Goal: Complete application form

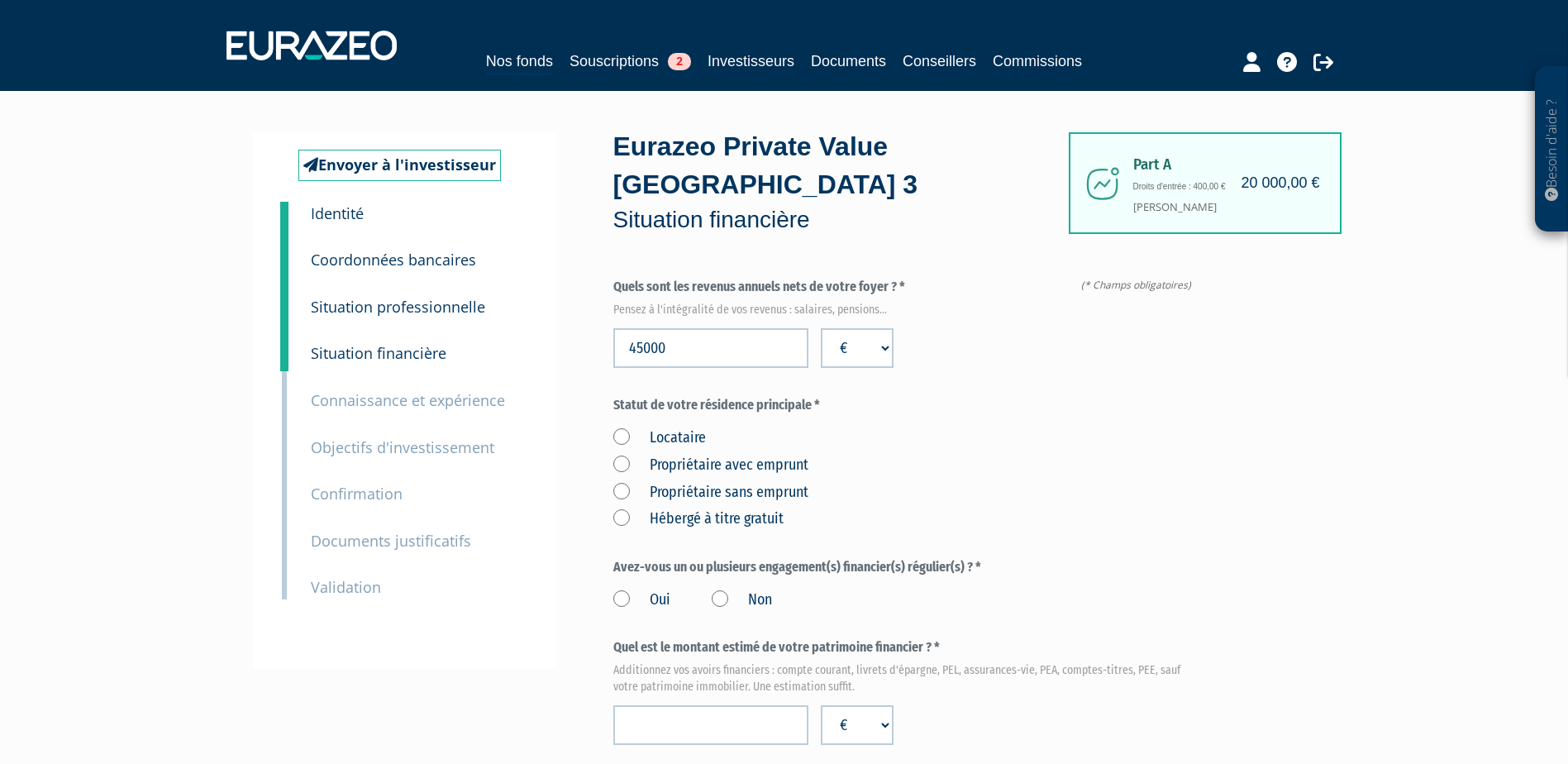
click at [622, 454] on label "Propriétaire avec emprunt" at bounding box center [711, 465] width 195 height 22
click at [0, 0] on emprunt "Propriétaire avec emprunt" at bounding box center [0, 0] width 0 height 0
click at [726, 589] on label "Non" at bounding box center [742, 600] width 60 height 22
click at [0, 0] on input "Non" at bounding box center [0, 0] width 0 height 0
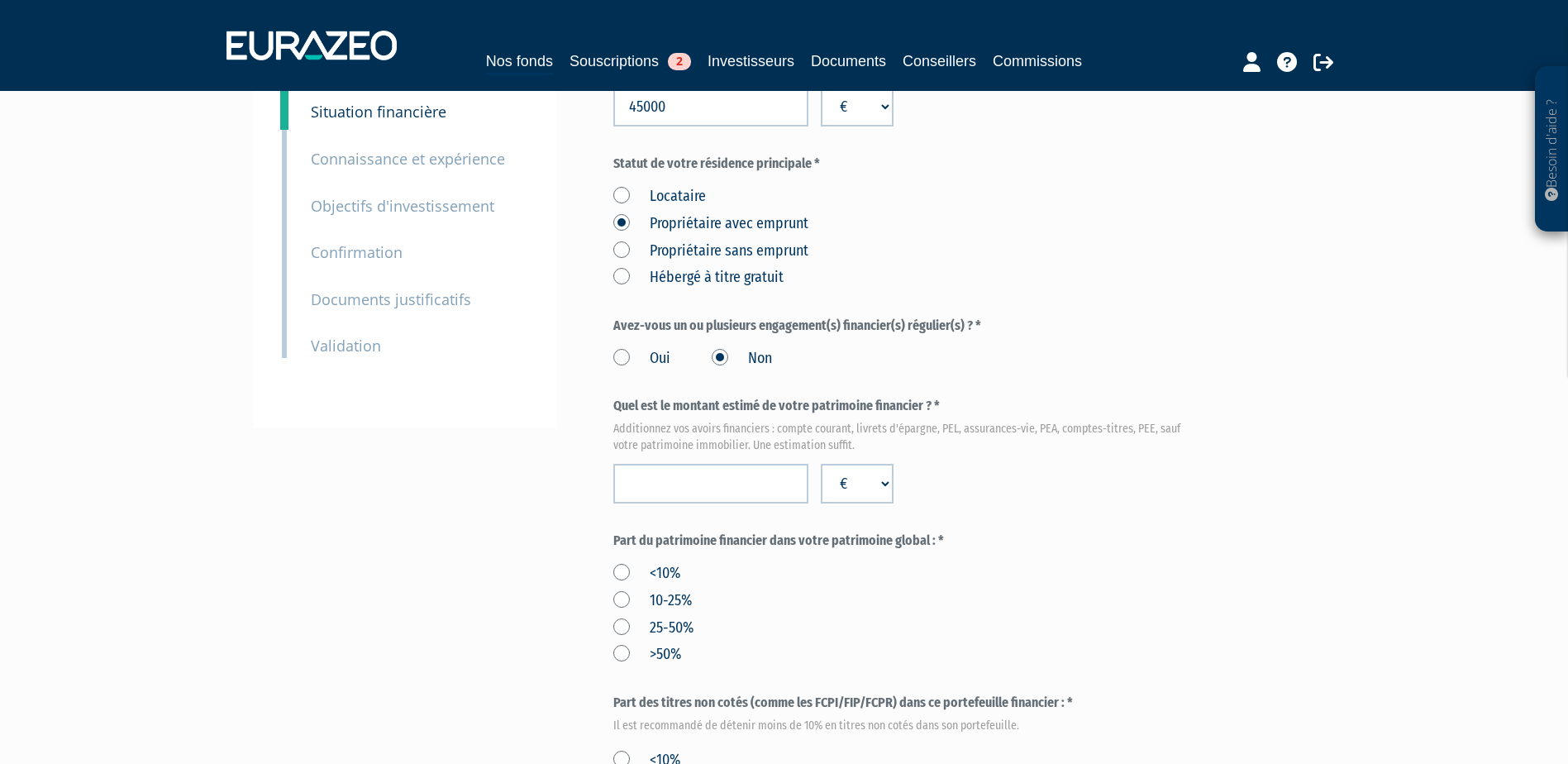
scroll to position [248, 0]
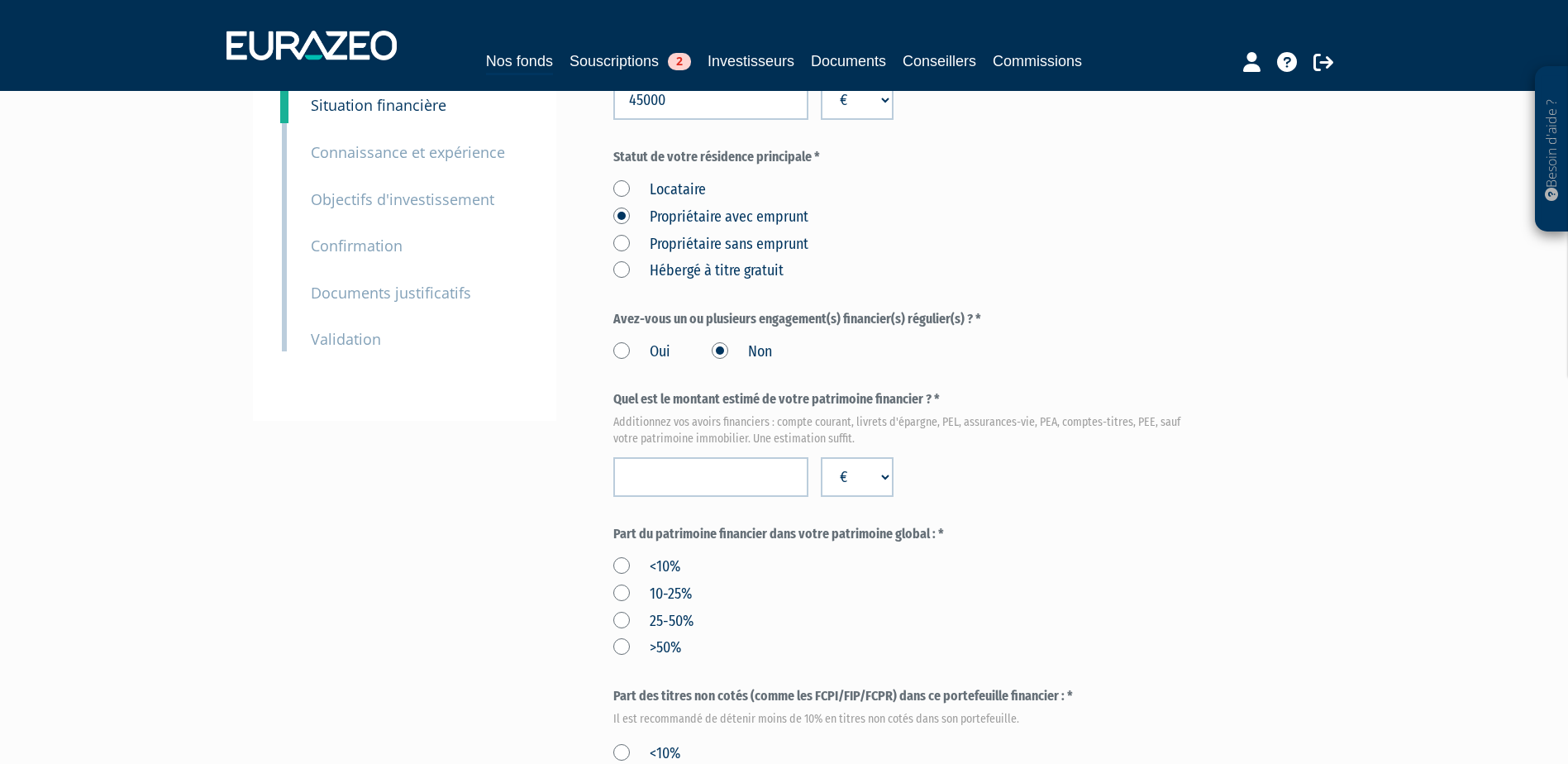
click at [623, 342] on label "Oui" at bounding box center [642, 352] width 57 height 22
click at [0, 0] on input "Oui" at bounding box center [0, 0] width 0 height 0
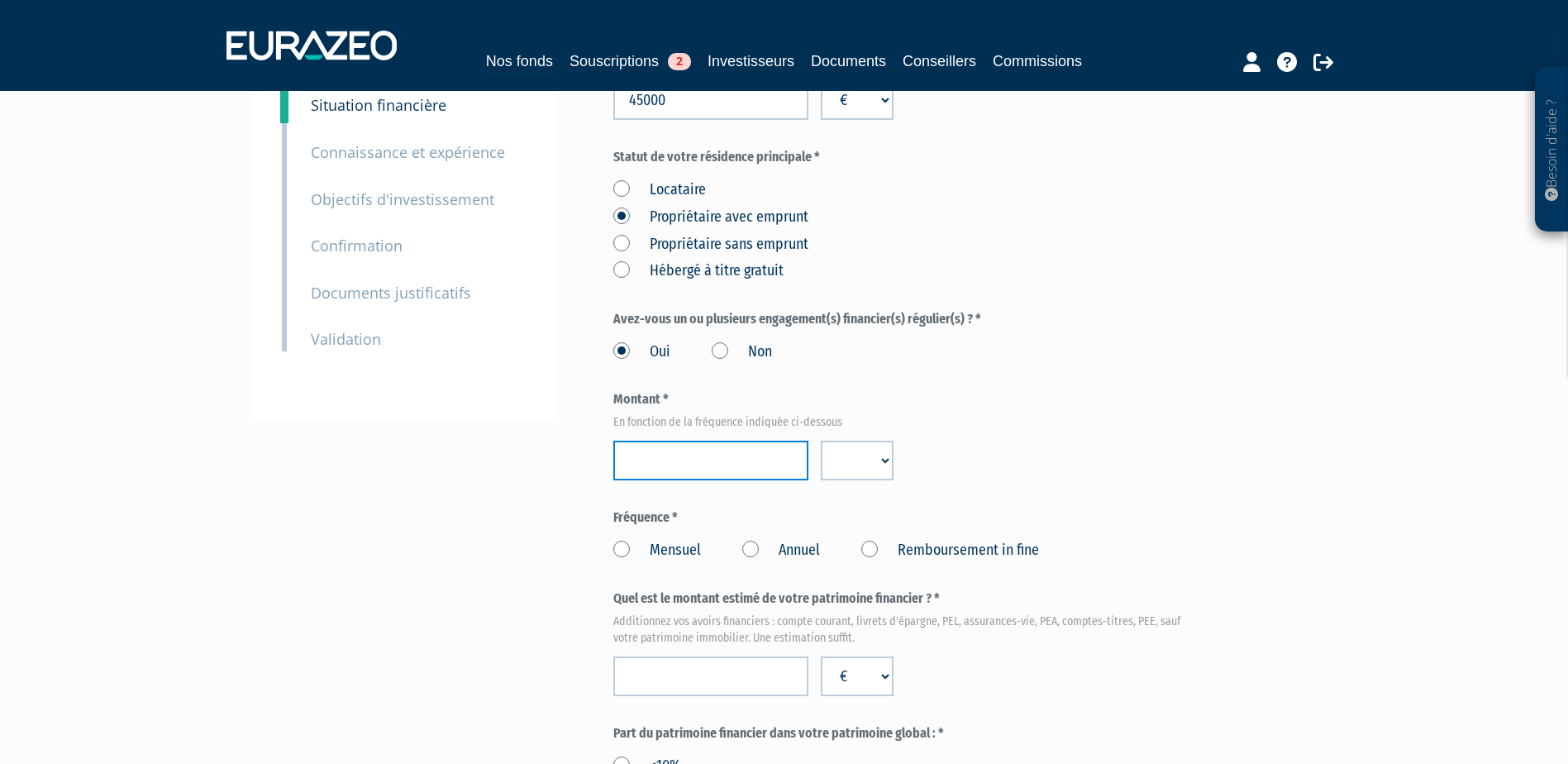
click at [716, 441] on input "number" at bounding box center [711, 460] width 195 height 40
paste input "26425"
type input "26425"
click at [768, 539] on label "Annuel" at bounding box center [781, 550] width 77 height 22
click at [0, 0] on Annuel "Annuel" at bounding box center [0, 0] width 0 height 0
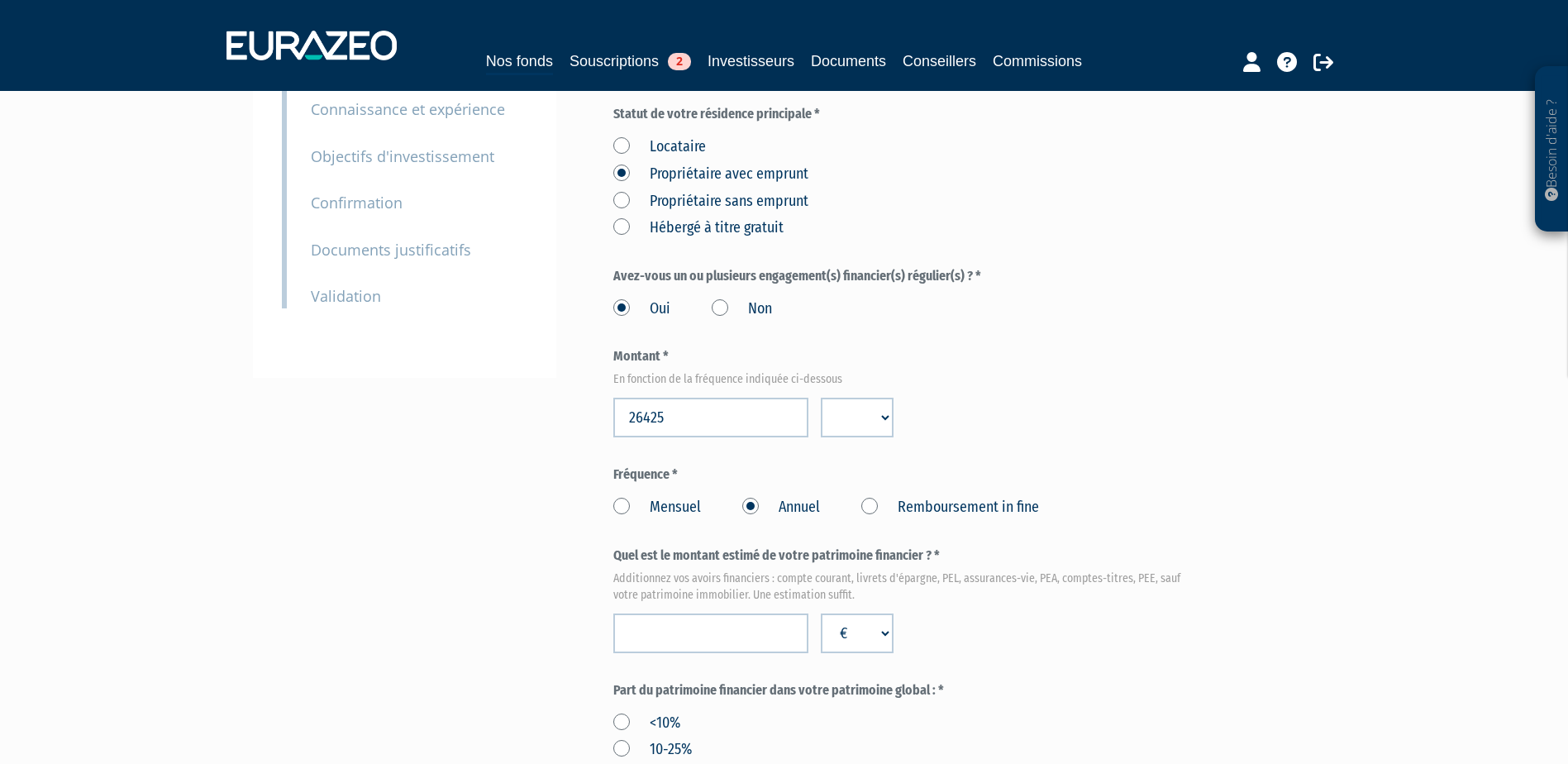
scroll to position [330, 0]
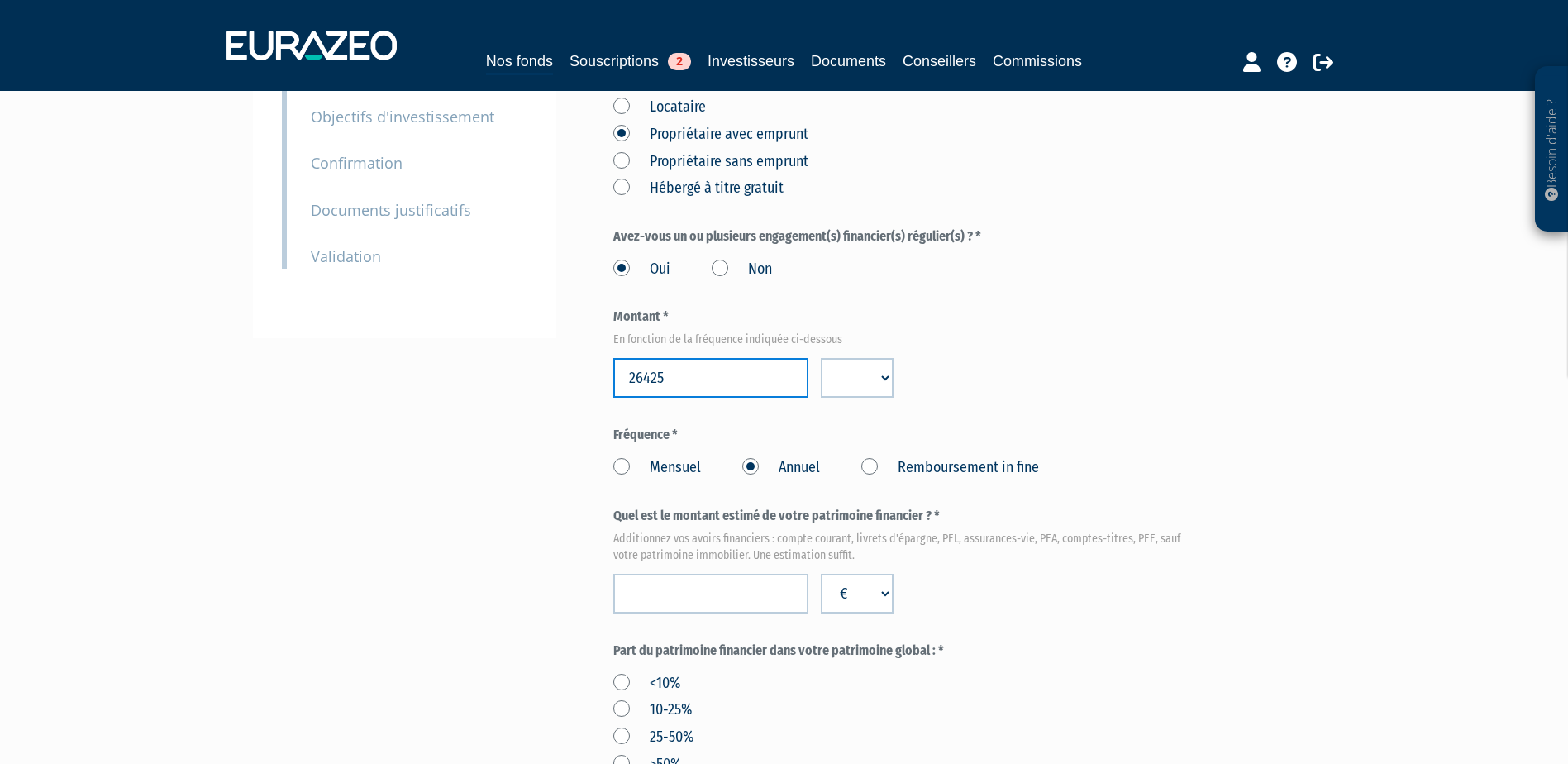
drag, startPoint x: 680, startPoint y: 334, endPoint x: 464, endPoint y: 348, distance: 216.5
click at [464, 348] on div "Envoyer à l'investisseur 1 Identité 2 Coordonnées bancaires 3 Situation profess…" at bounding box center [784, 617] width 1038 height 1631
type input "100000"
click at [429, 420] on div "Envoyer à l'investisseur 1 Identité 2 Coordonnées bancaires 3 Situation profess…" at bounding box center [784, 617] width 1038 height 1631
drag, startPoint x: 641, startPoint y: 337, endPoint x: 676, endPoint y: 333, distance: 35.2
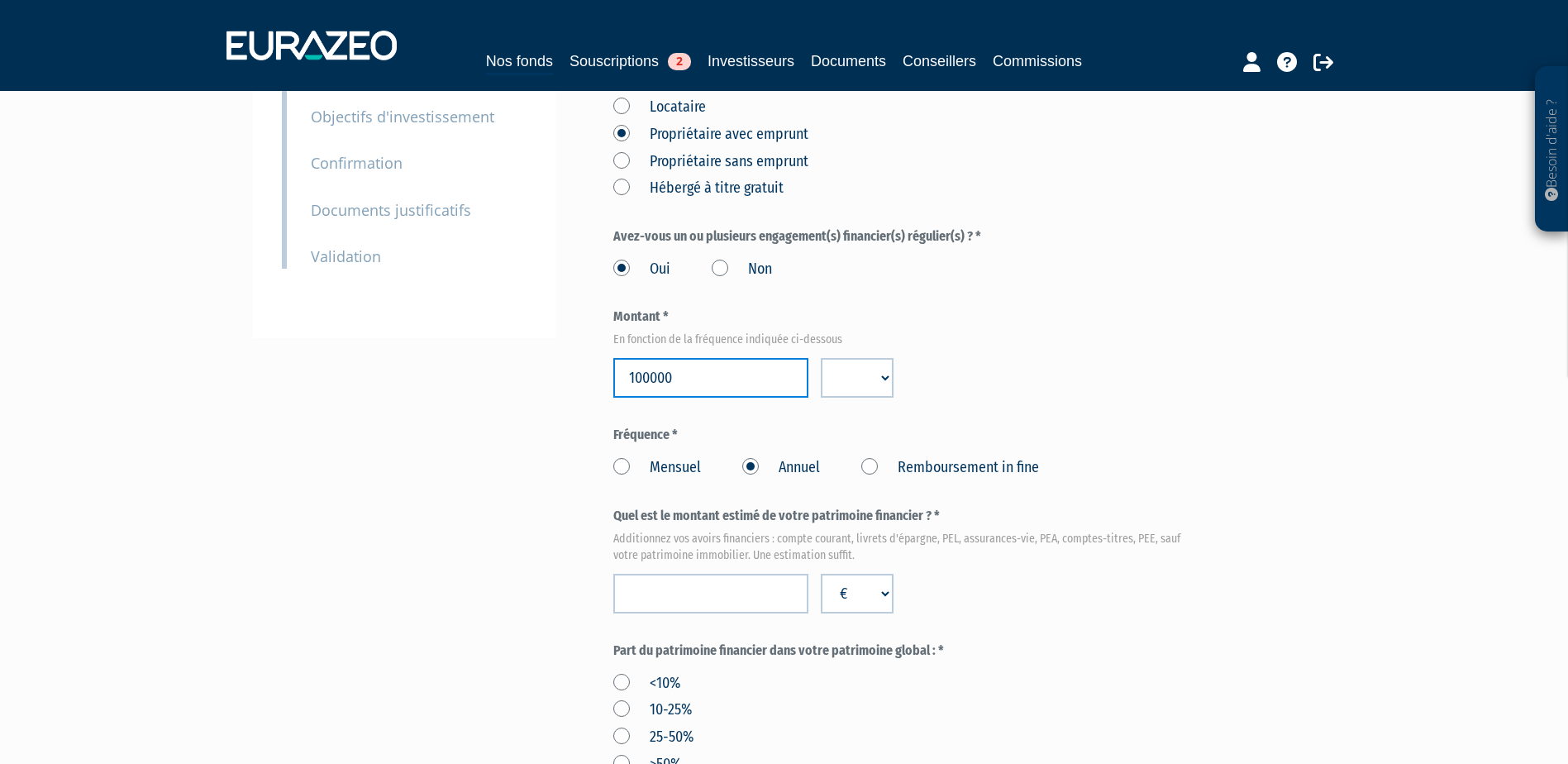
click at [676, 358] on input "100000" at bounding box center [711, 378] width 195 height 40
click at [448, 385] on div "Envoyer à l'investisseur 1 Identité 2 Coordonnées bancaires 3 Situation profess…" at bounding box center [784, 617] width 1038 height 1631
click at [876, 457] on label "Remboursement in fine" at bounding box center [950, 467] width 178 height 22
click at [0, 0] on fine "Remboursement in fine" at bounding box center [0, 0] width 0 height 0
click at [893, 358] on div "€ $ £" at bounding box center [856, 378] width 97 height 40
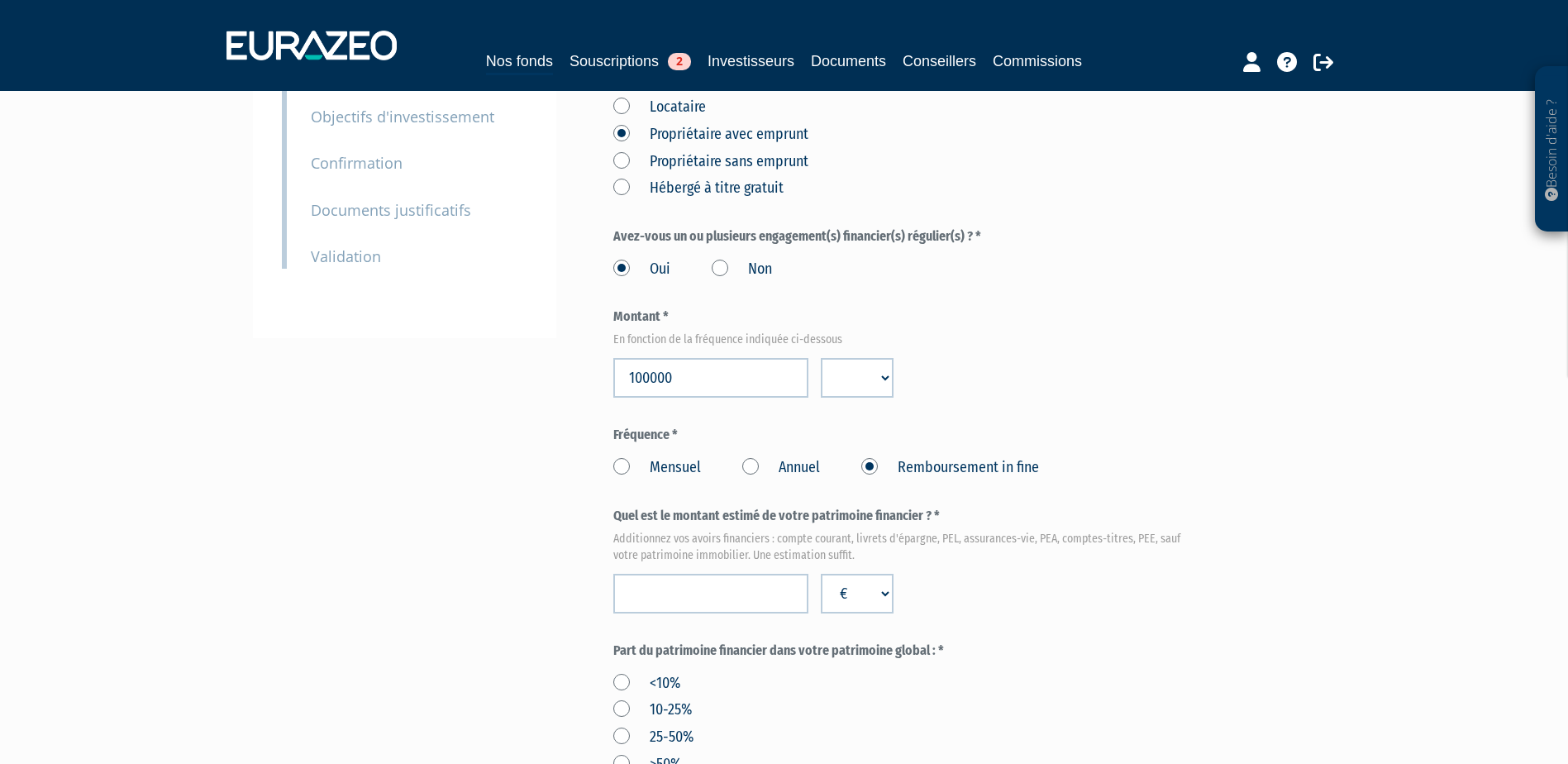
click at [885, 358] on select "€ $ £" at bounding box center [857, 378] width 73 height 40
select select "EUR"
click at [821, 358] on select "€ $ £" at bounding box center [857, 378] width 73 height 40
click at [694, 358] on input "100000" at bounding box center [711, 378] width 195 height 40
drag, startPoint x: 700, startPoint y: 336, endPoint x: 433, endPoint y: 322, distance: 267.4
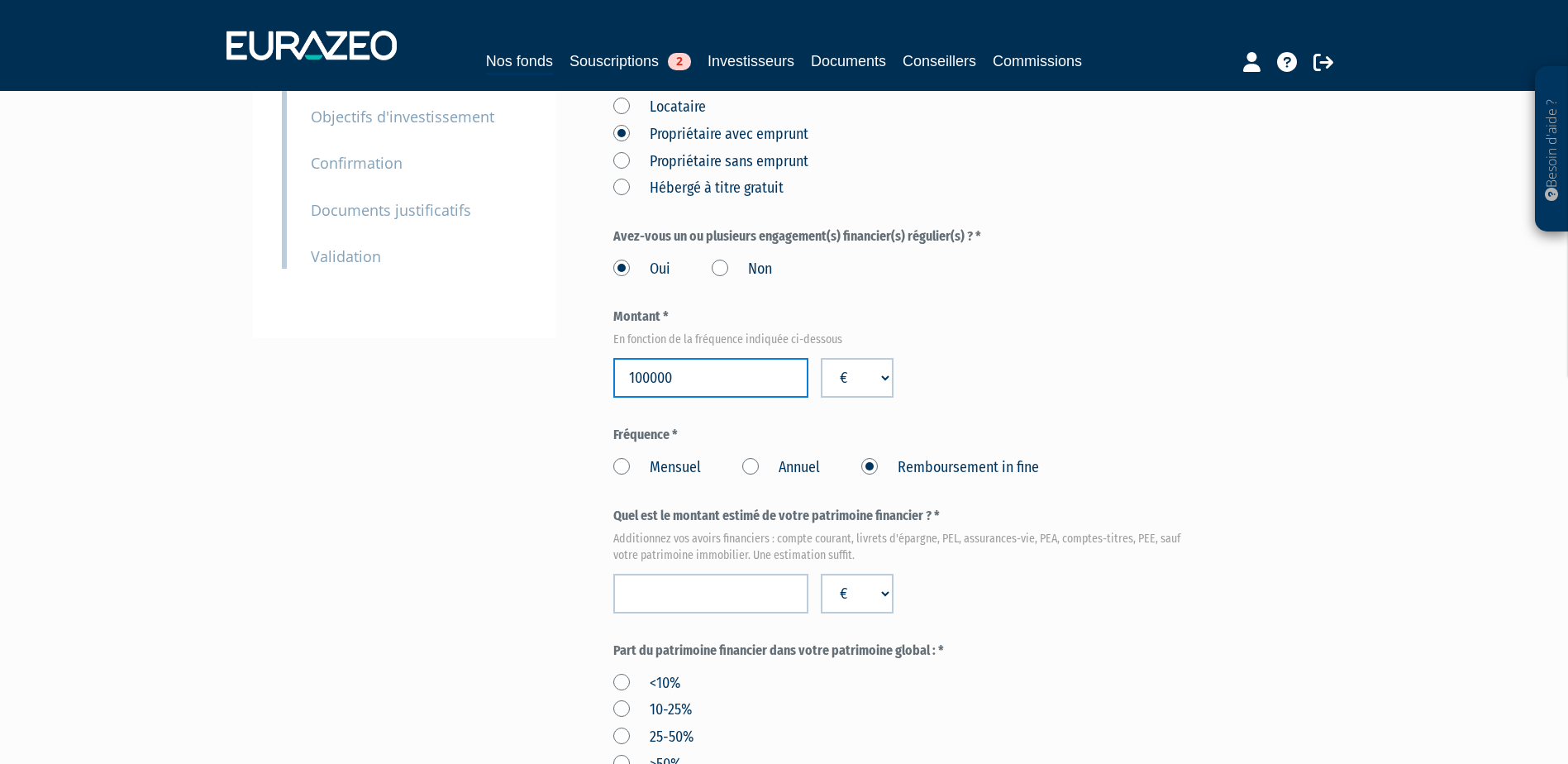
click at [433, 322] on div "Envoyer à l'investisseur 1 Identité 2 Coordonnées bancaires 3 Situation profess…" at bounding box center [784, 617] width 1038 height 1631
drag, startPoint x: 645, startPoint y: 341, endPoint x: 678, endPoint y: 336, distance: 33.4
click at [678, 358] on input "20000" at bounding box center [711, 378] width 195 height 40
type input "20000"
click at [771, 457] on label "Annuel" at bounding box center [781, 467] width 77 height 22
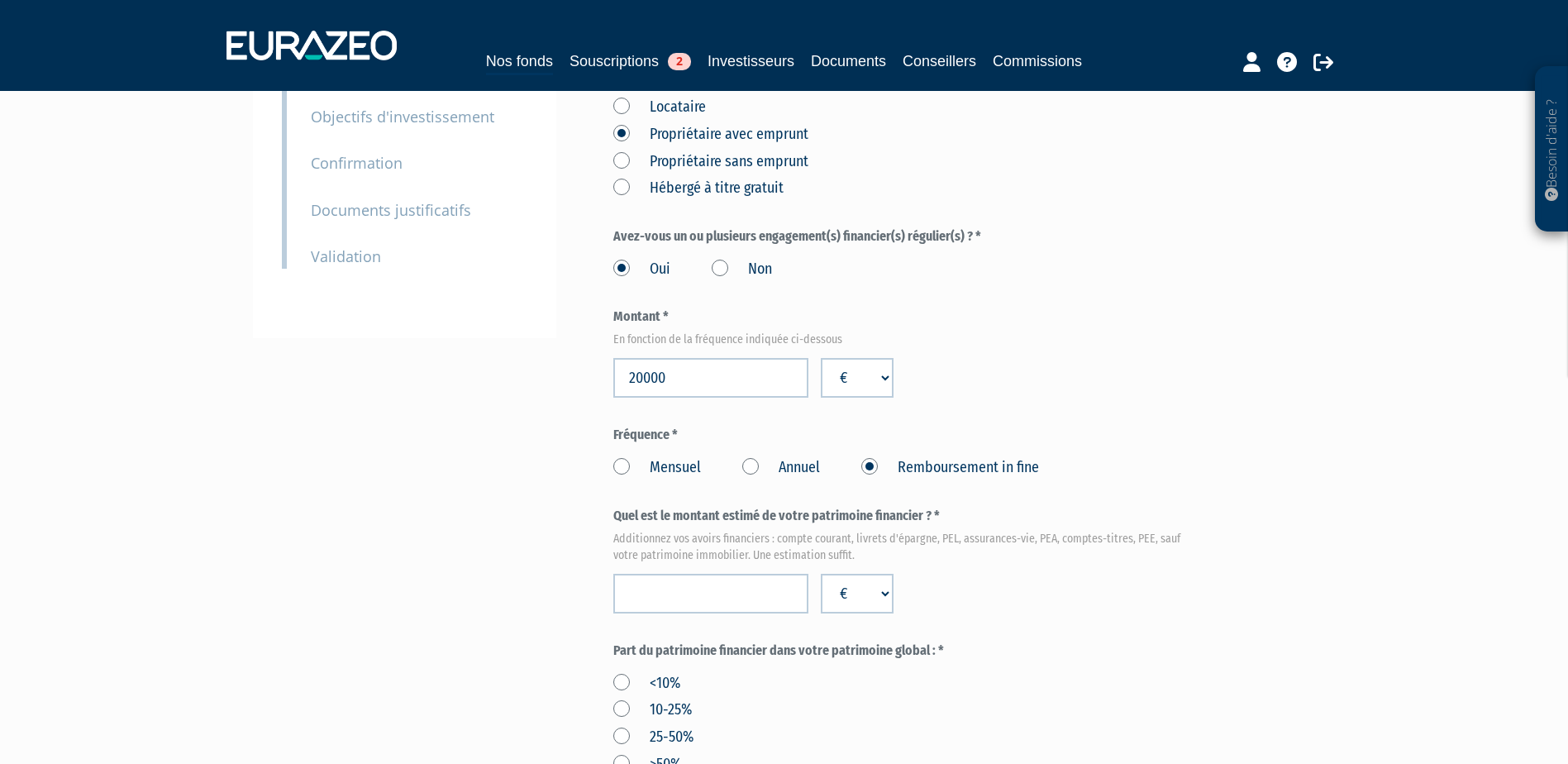
click at [0, 0] on Annuel "Annuel" at bounding box center [0, 0] width 0 height 0
click at [423, 462] on div "Envoyer à l'investisseur 1 Identité 2 Coordonnées bancaires 3 Situation profess…" at bounding box center [784, 617] width 1038 height 1631
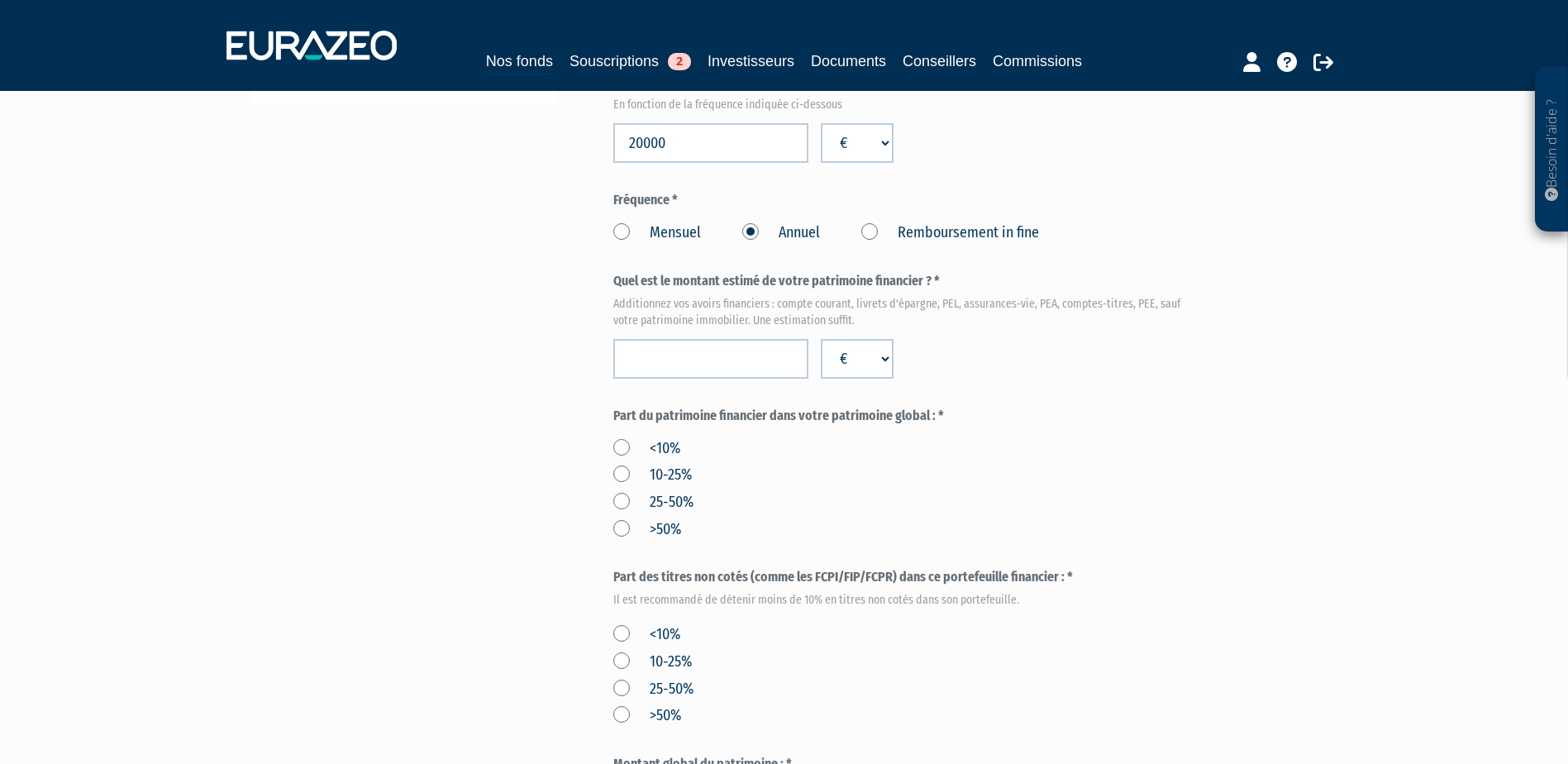
scroll to position [578, 0]
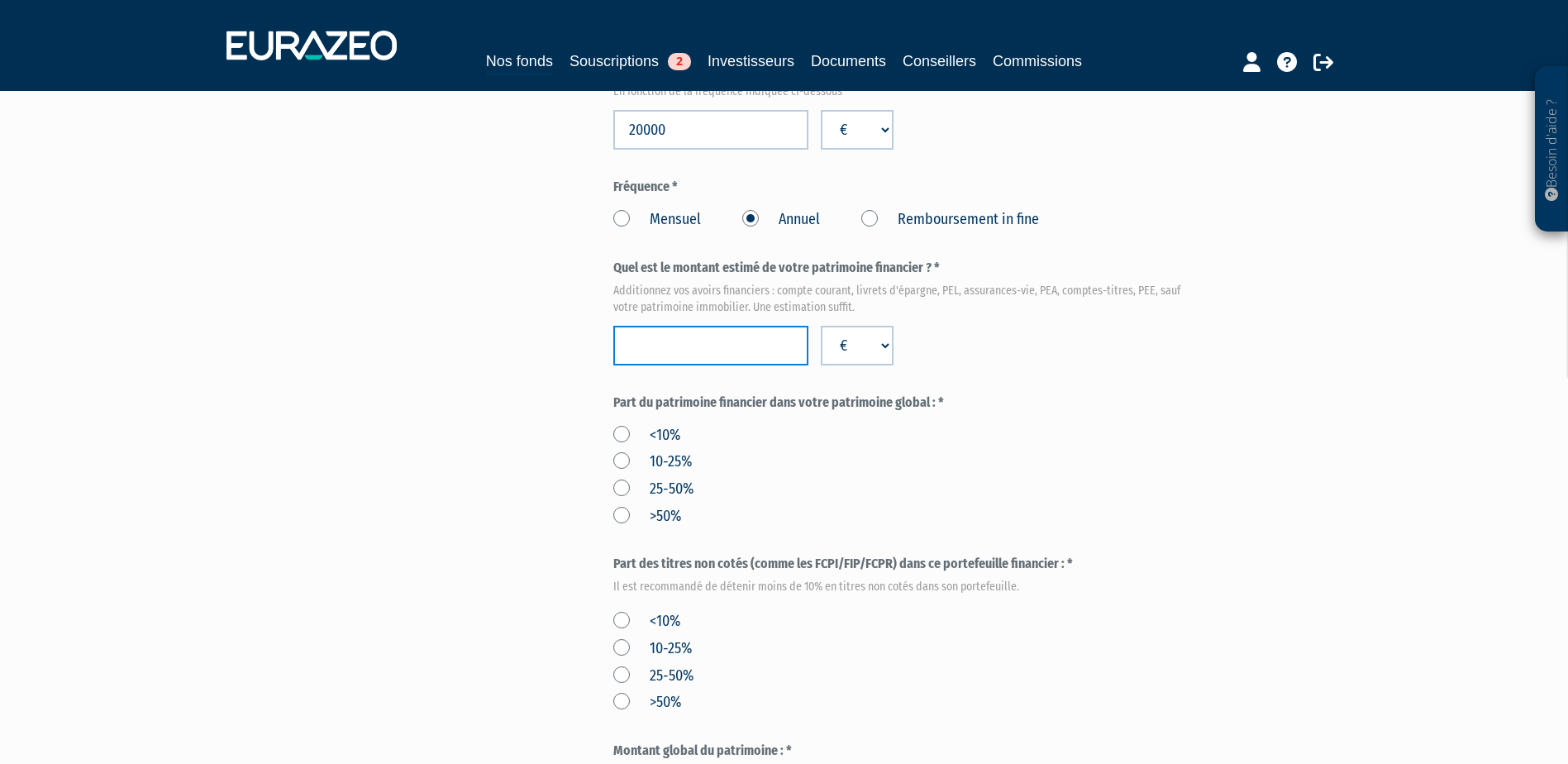
click at [679, 325] on input "number" at bounding box center [711, 345] width 195 height 40
paste input "822663"
type input "822663"
drag, startPoint x: 608, startPoint y: 360, endPoint x: 945, endPoint y: 354, distance: 337.1
click at [945, 354] on div "Envoyer à l'investisseur 1 Identité 2 Coordonnées bancaires 3 Situation profess…" at bounding box center [784, 369] width 1038 height 1631
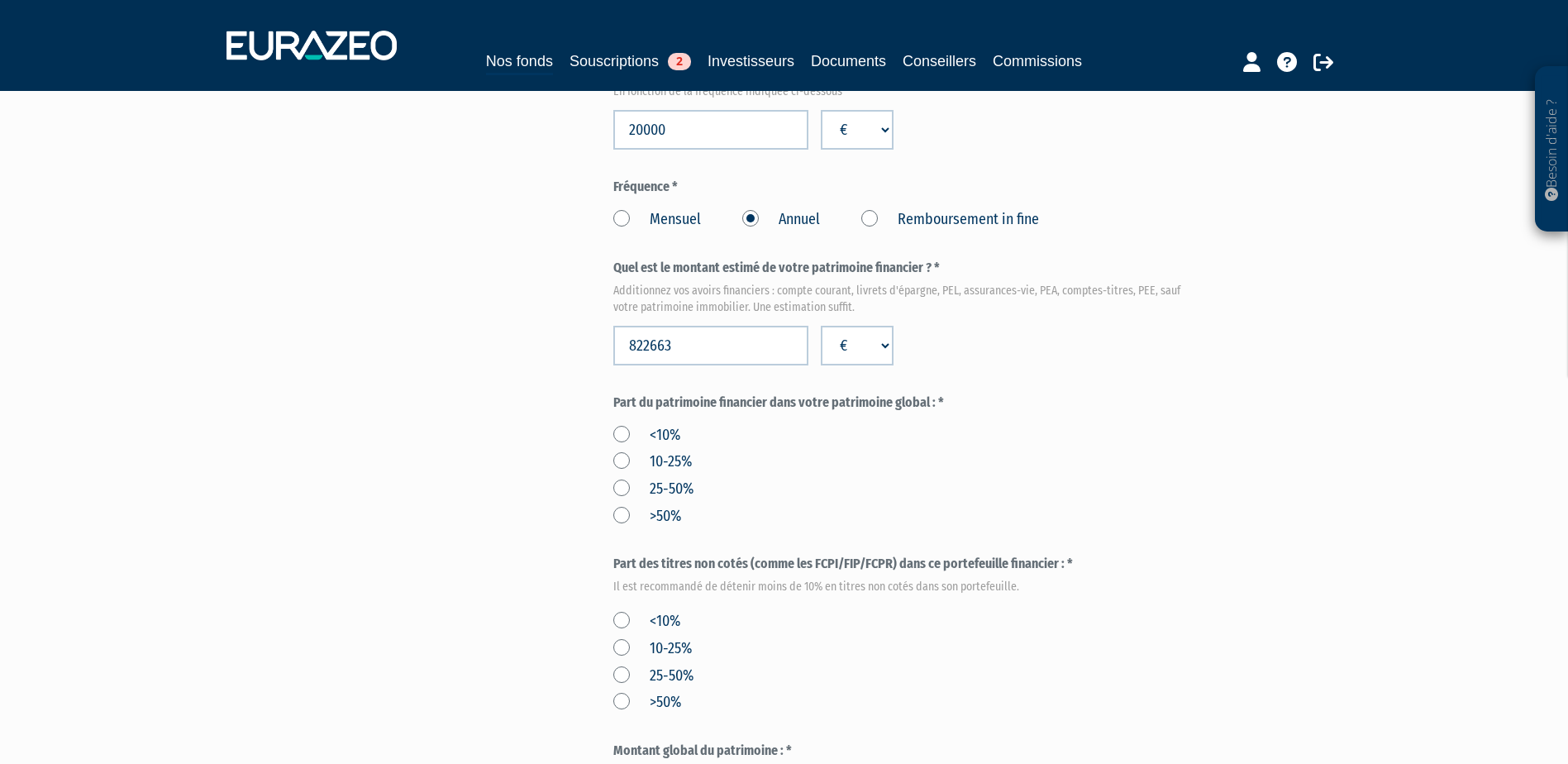
copy label "Part du patrimoine financier dans votre patrimoine global : *"
click at [650, 478] on label "25-50%" at bounding box center [653, 489] width 80 height 22
click at [0, 0] on input "25-50%" at bounding box center [0, 0] width 0 height 0
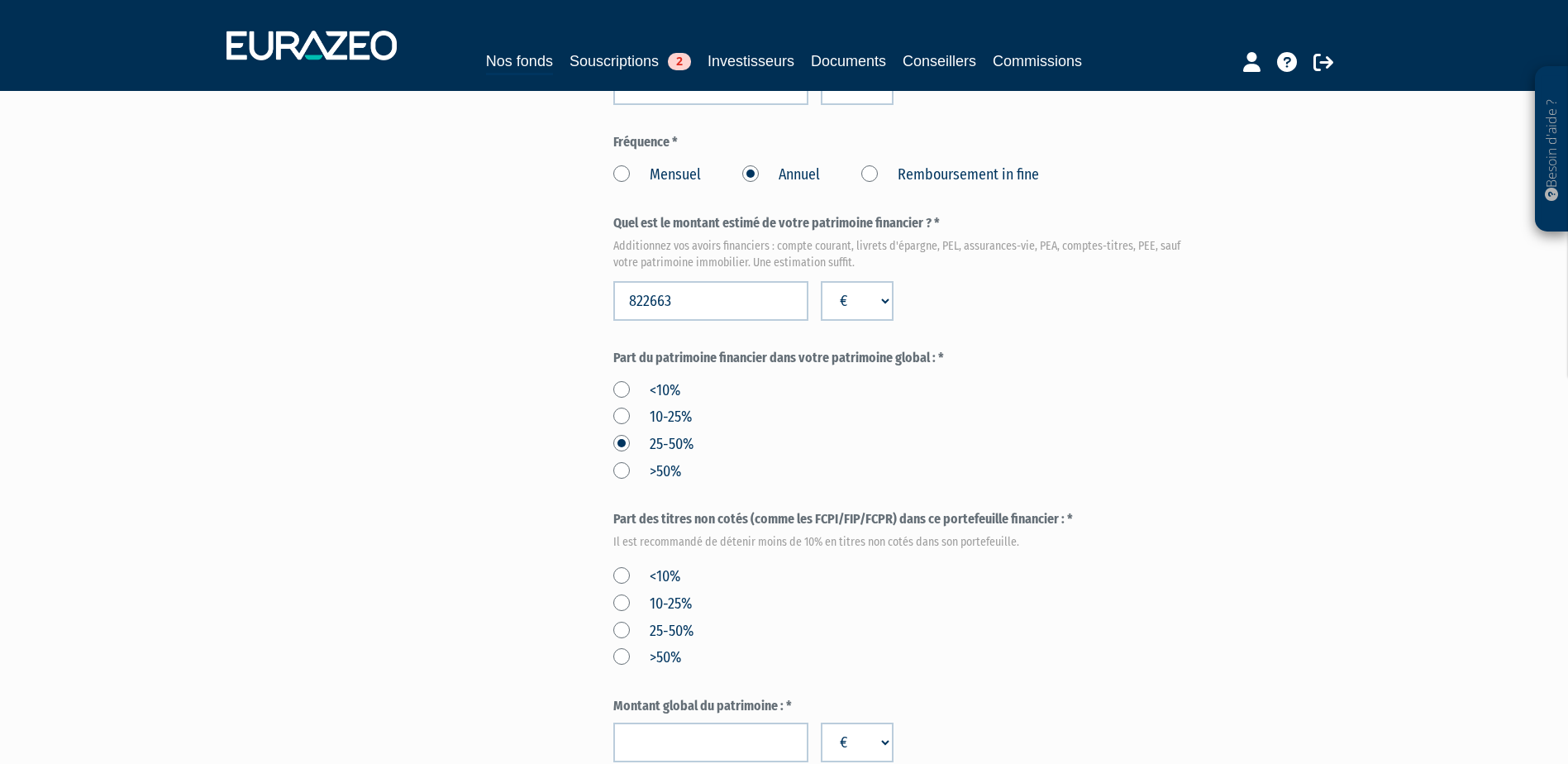
scroll to position [661, 0]
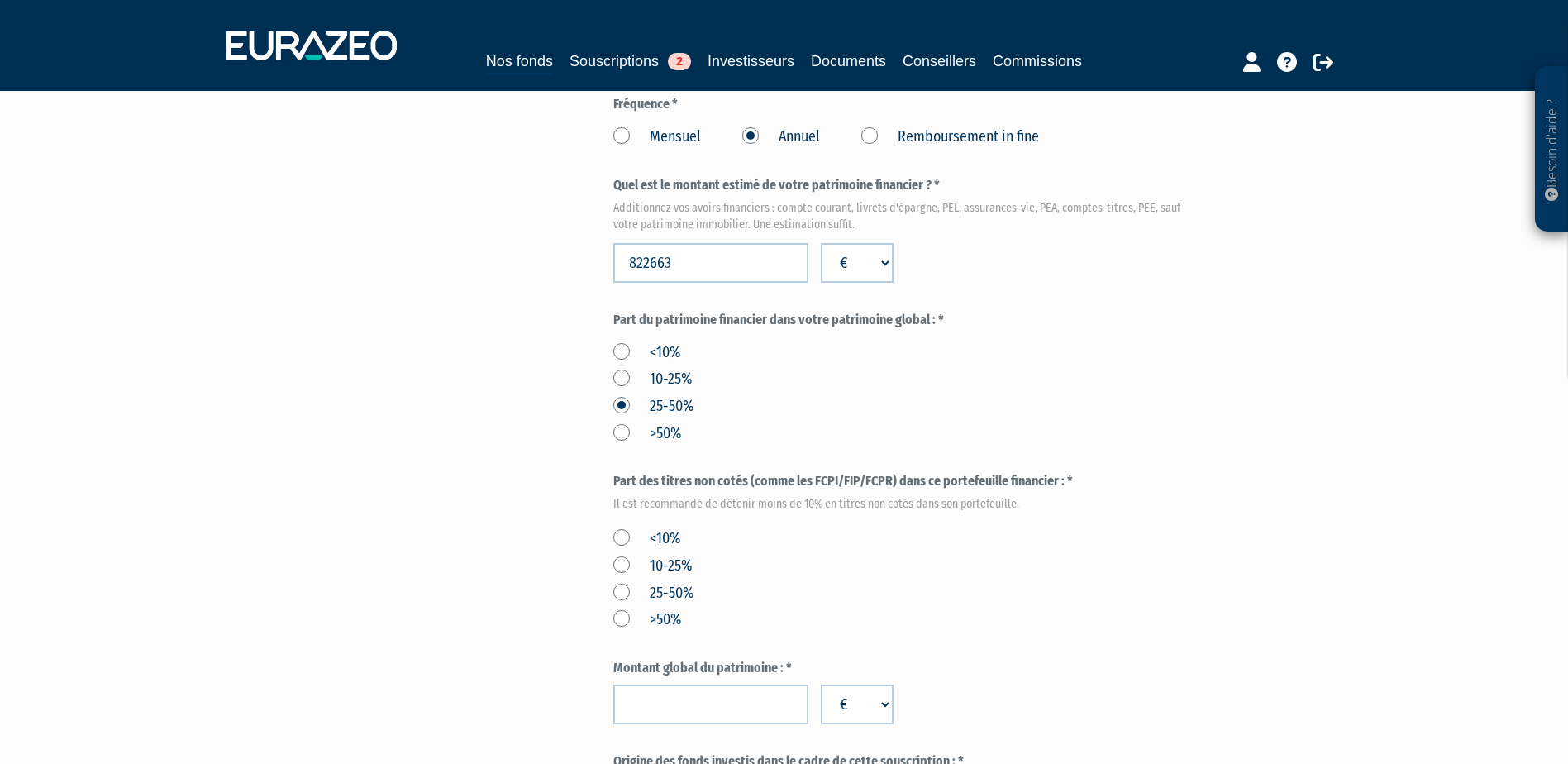
click at [619, 528] on label "<10%" at bounding box center [647, 539] width 67 height 22
click at [0, 0] on input "<10%" at bounding box center [0, 0] width 0 height 0
click at [690, 684] on input "number" at bounding box center [711, 704] width 195 height 40
paste input "1737663"
type input "1737663"
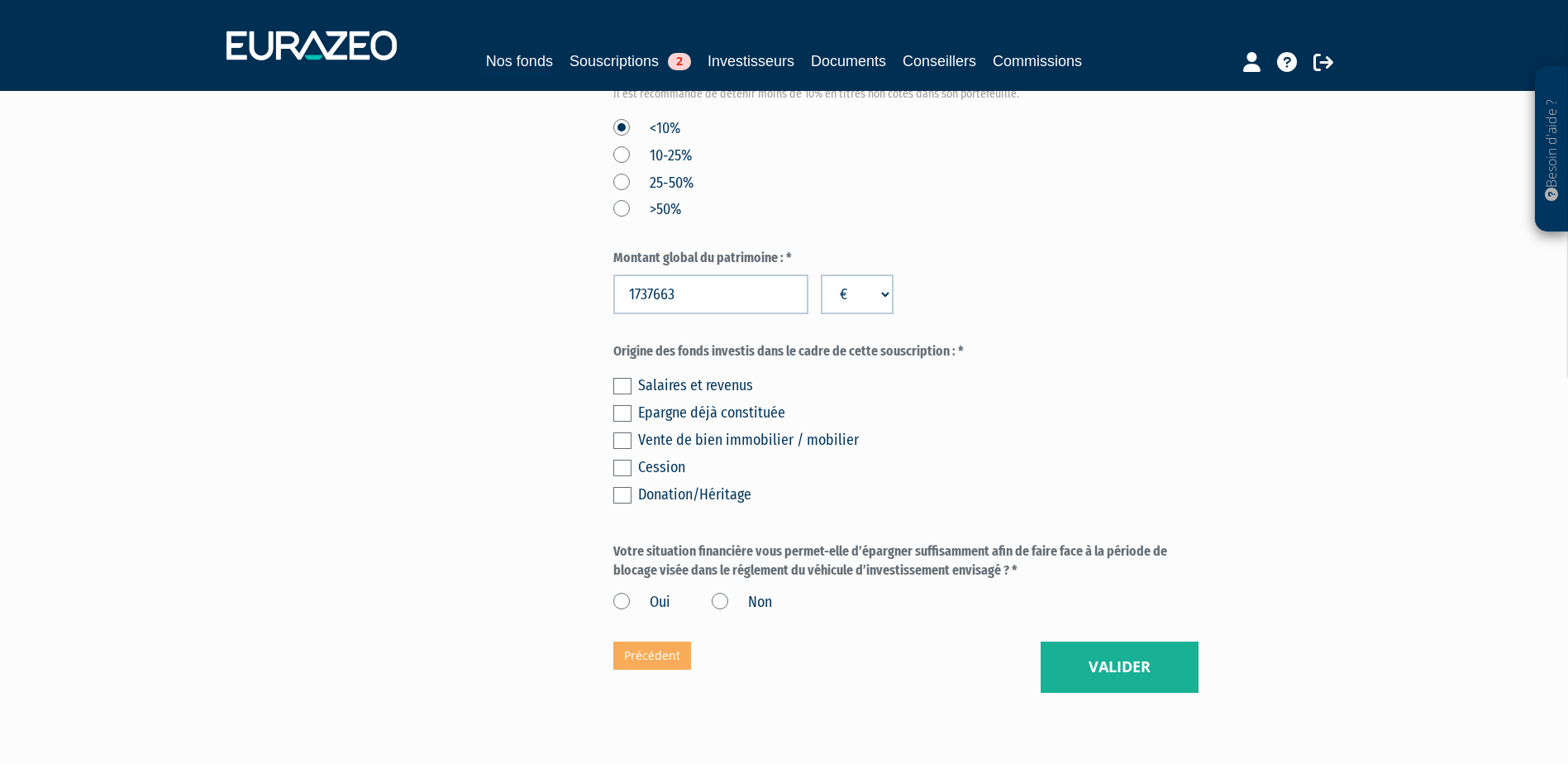
scroll to position [1075, 0]
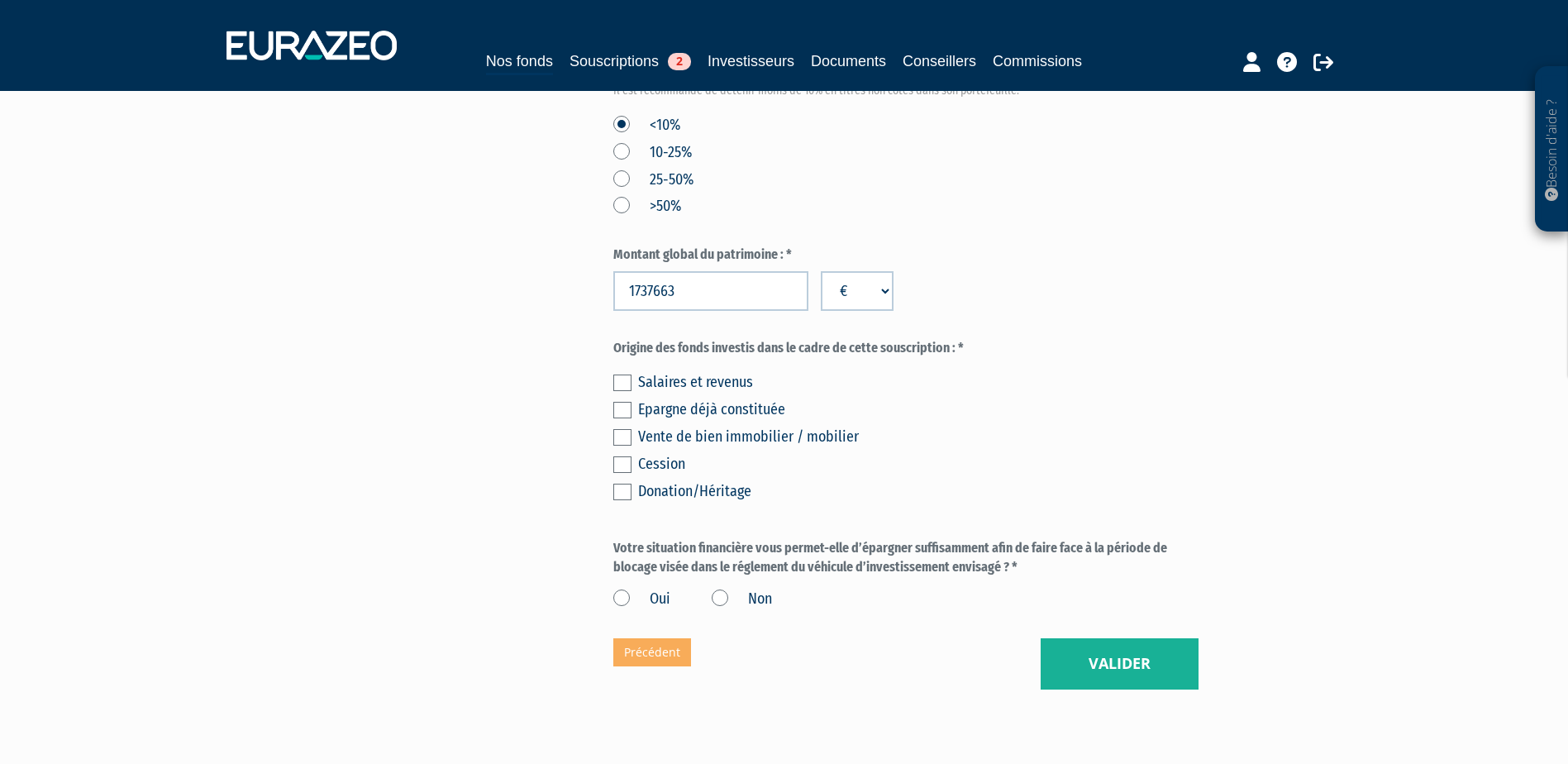
click at [624, 402] on label at bounding box center [622, 410] width 18 height 16
click at [0, 0] on input "checkbox" at bounding box center [0, 0] width 0 height 0
click at [621, 588] on label "Oui" at bounding box center [642, 599] width 57 height 22
click at [0, 0] on input "Oui" at bounding box center [0, 0] width 0 height 0
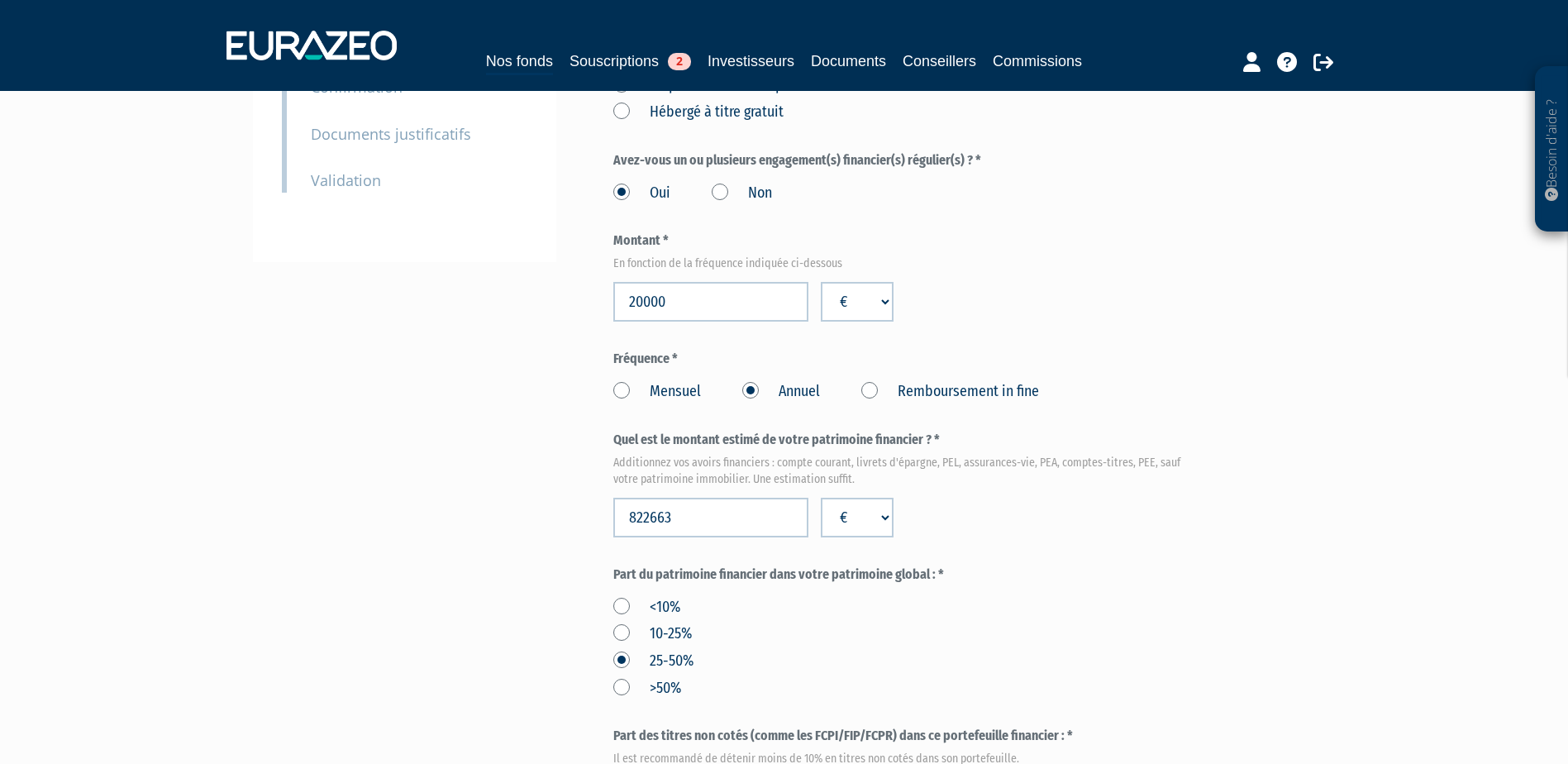
scroll to position [413, 0]
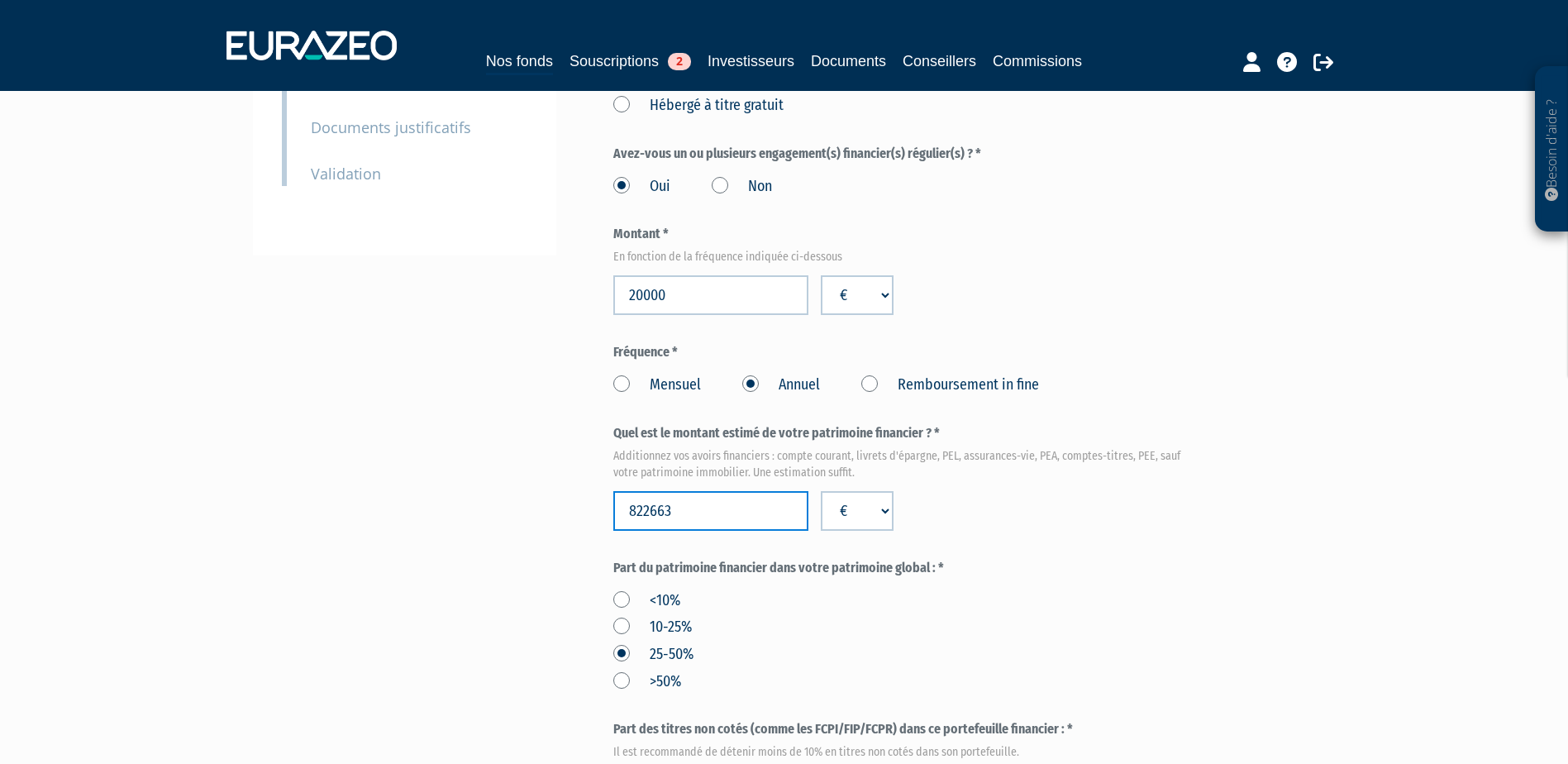
drag, startPoint x: 701, startPoint y: 483, endPoint x: 593, endPoint y: 488, distance: 108.1
click at [593, 488] on div "Envoyer à l'investisseur 1 Identité 2 Coordonnées bancaires 3 Situation profess…" at bounding box center [784, 534] width 1038 height 1631
paste input "122285"
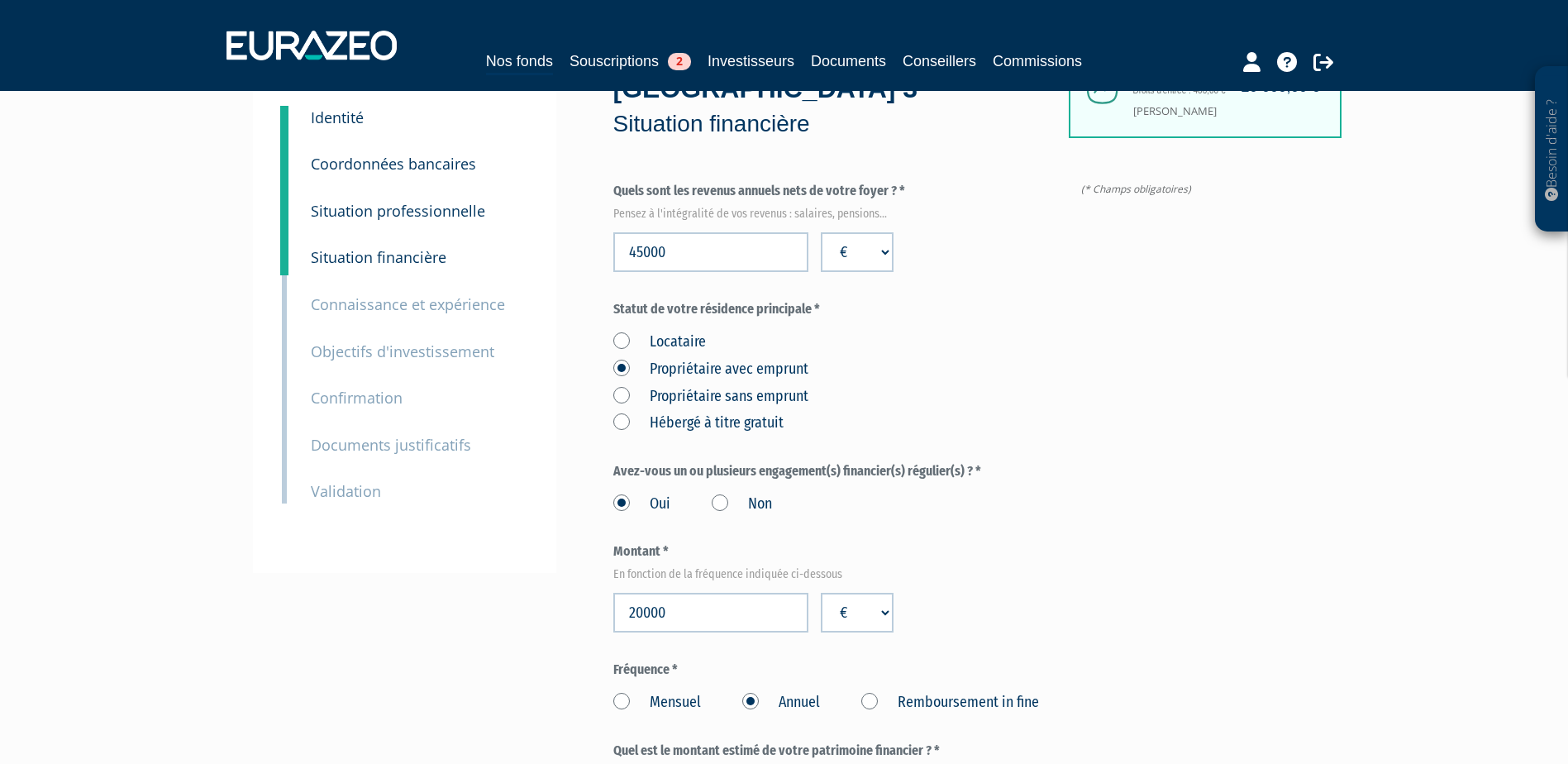
scroll to position [0, 0]
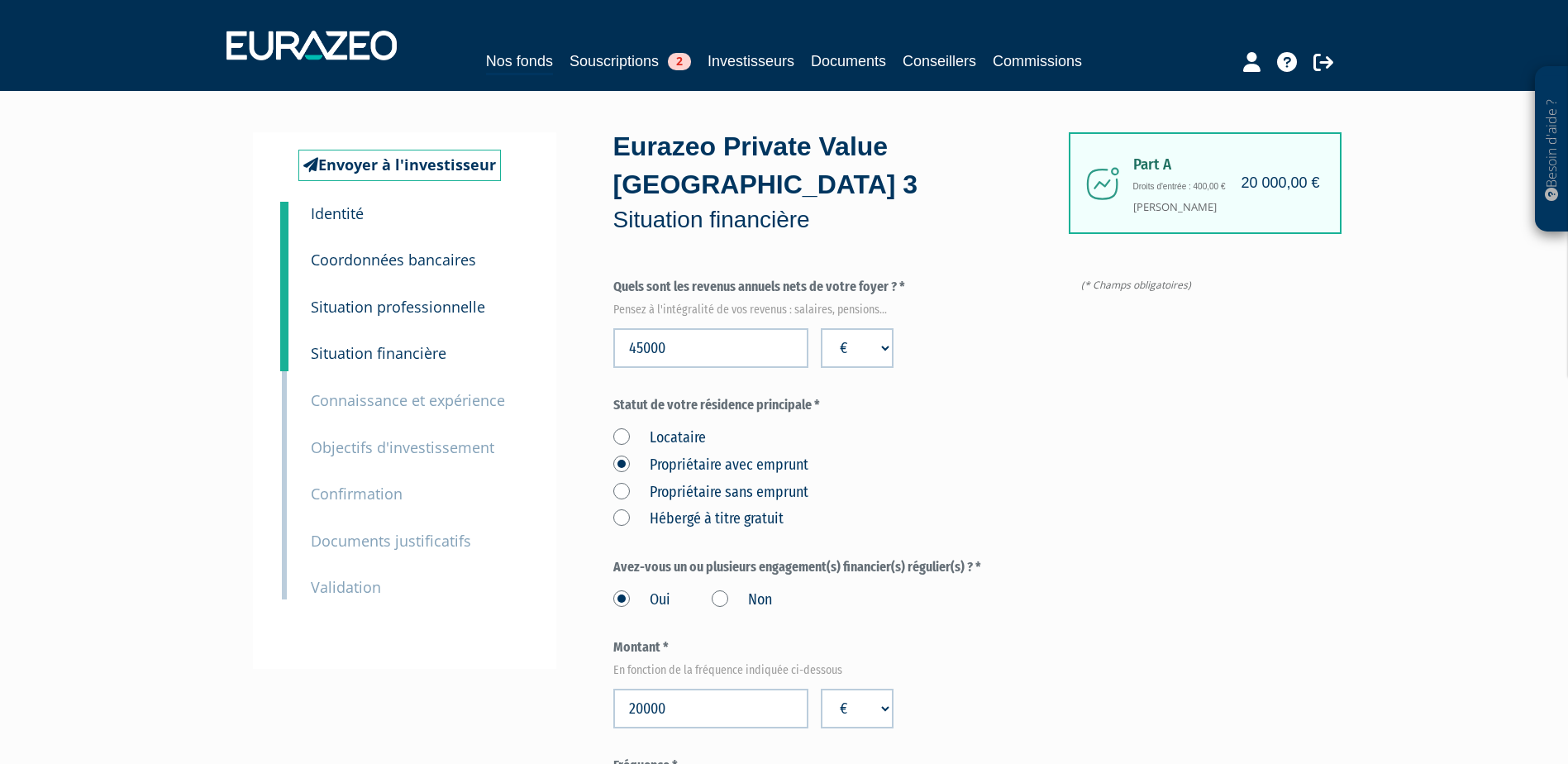
type input "122285"
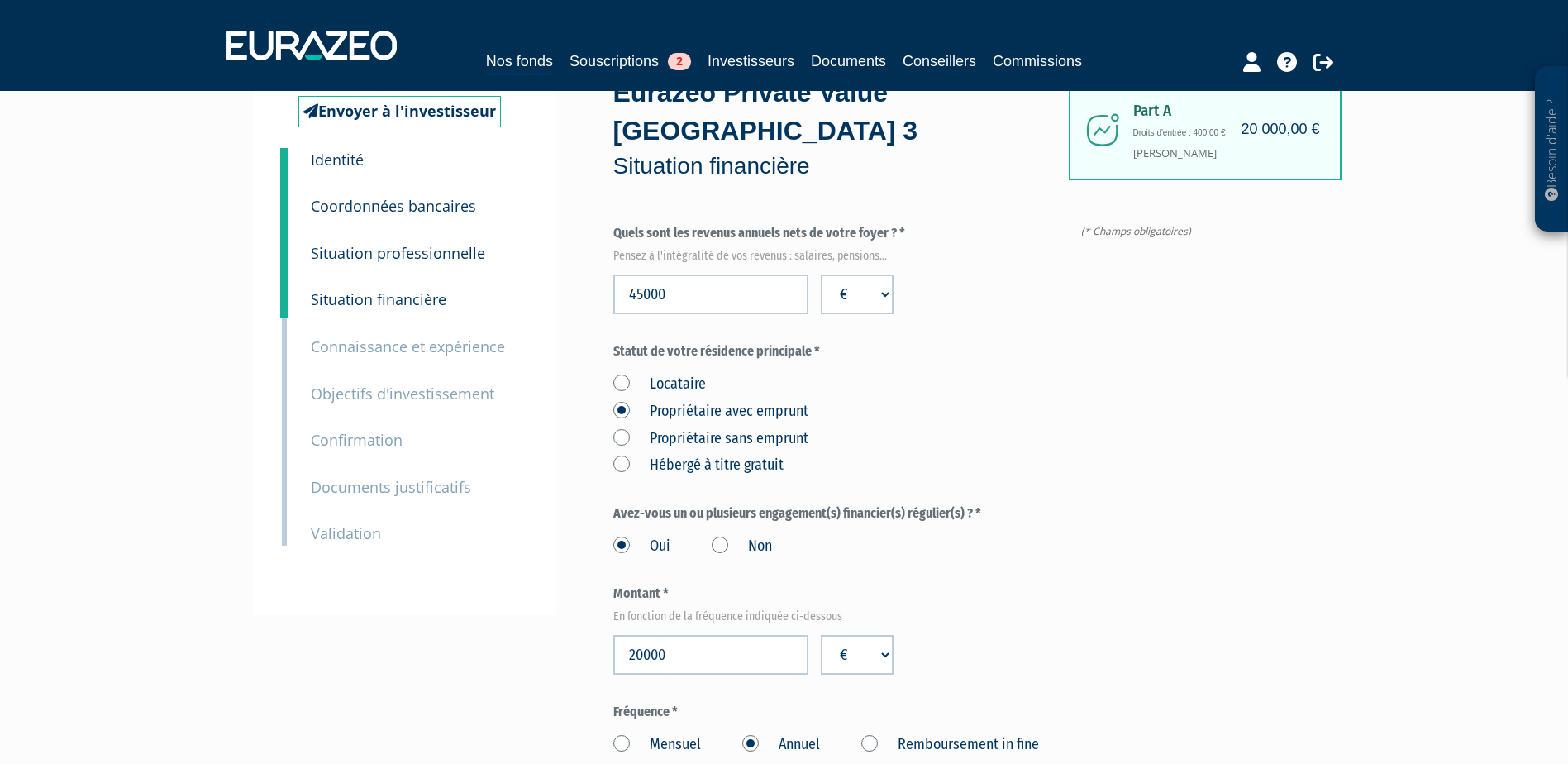
scroll to position [83, 0]
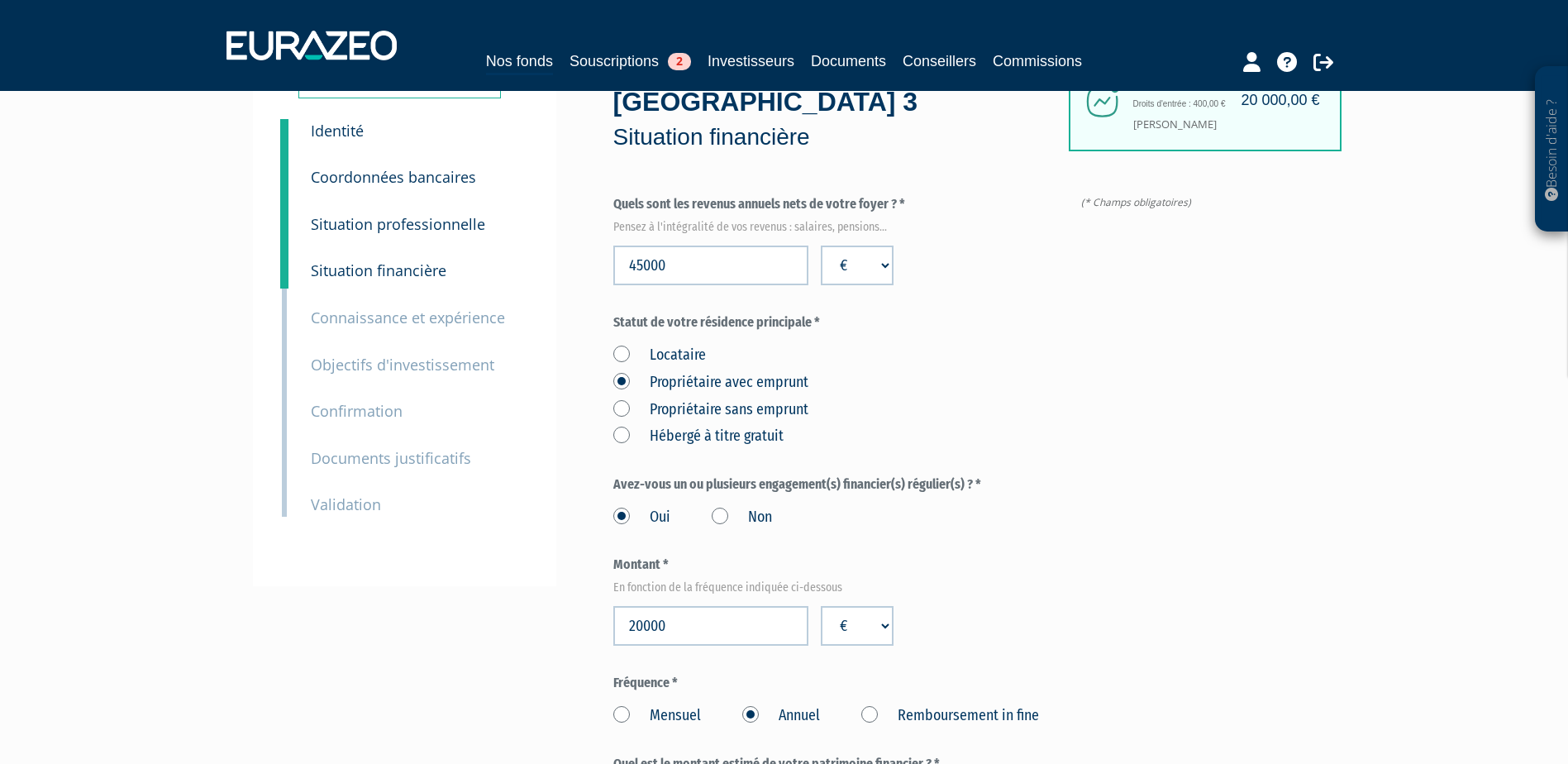
click at [721, 507] on label "Non" at bounding box center [742, 517] width 60 height 22
click at [0, 0] on input "Non" at bounding box center [0, 0] width 0 height 0
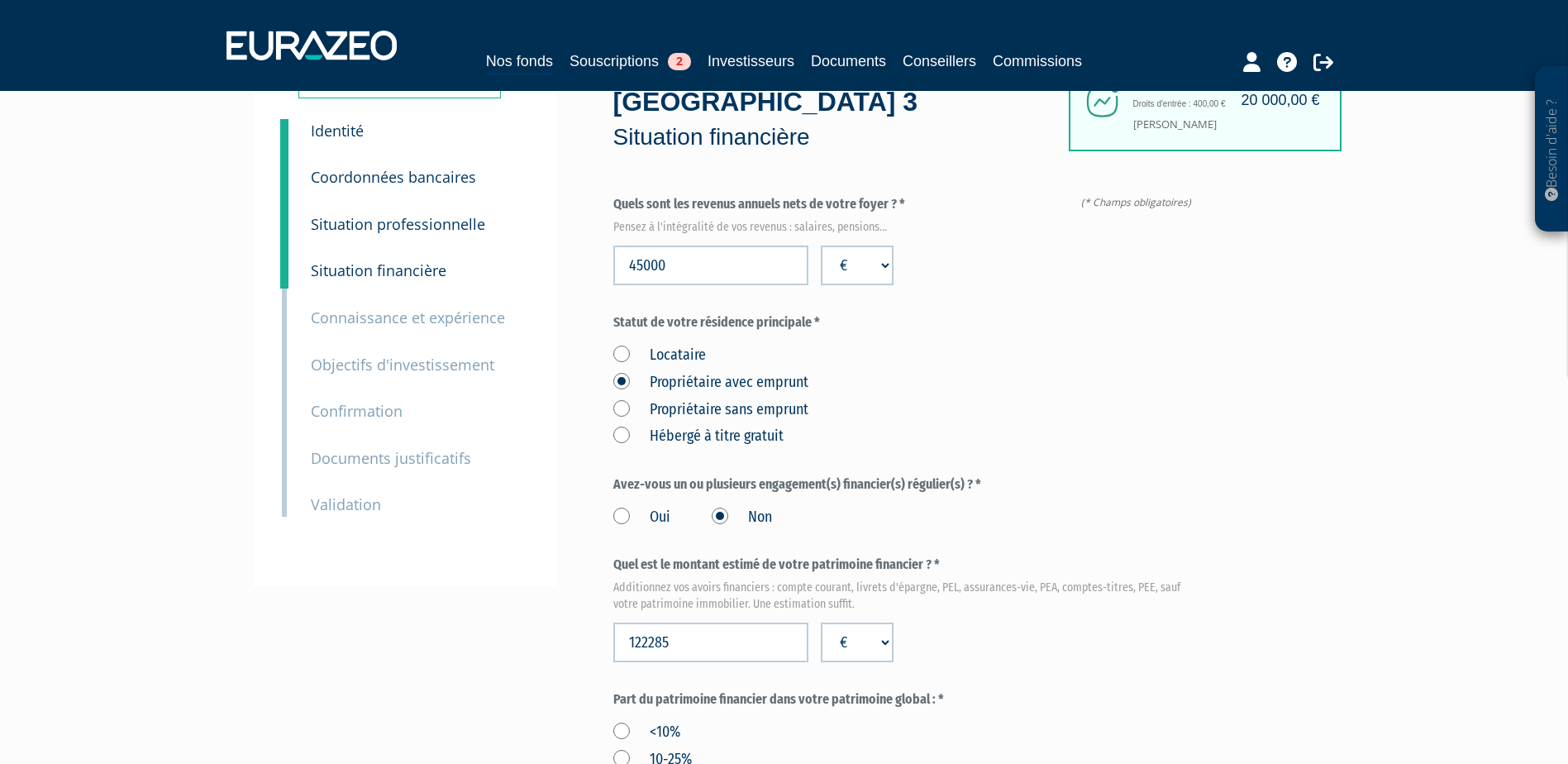
click at [617, 399] on label "Propriétaire sans emprunt" at bounding box center [711, 410] width 195 height 22
click at [0, 0] on emprunt "Propriétaire sans emprunt" at bounding box center [0, 0] width 0 height 0
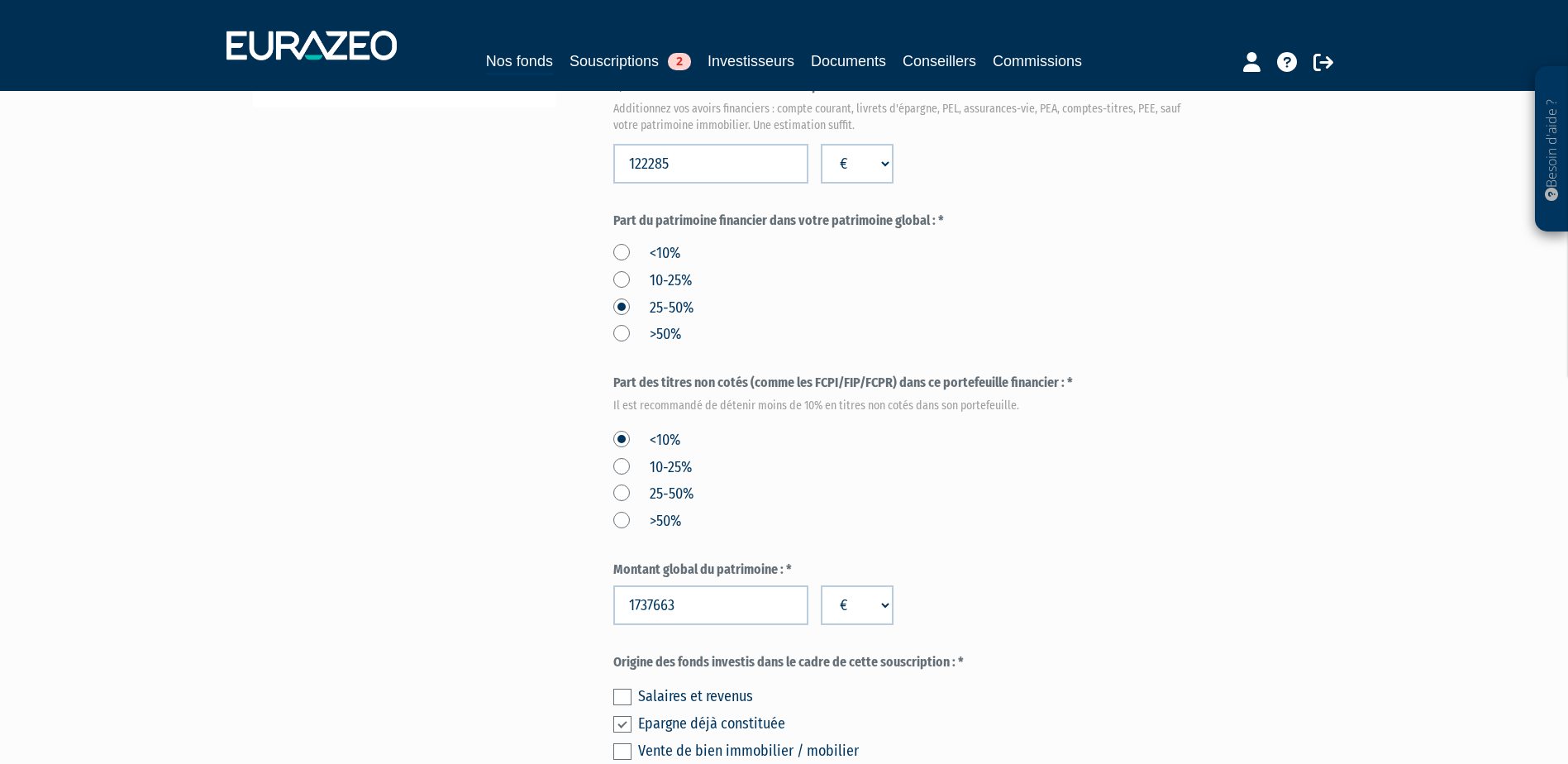
scroll to position [578, 0]
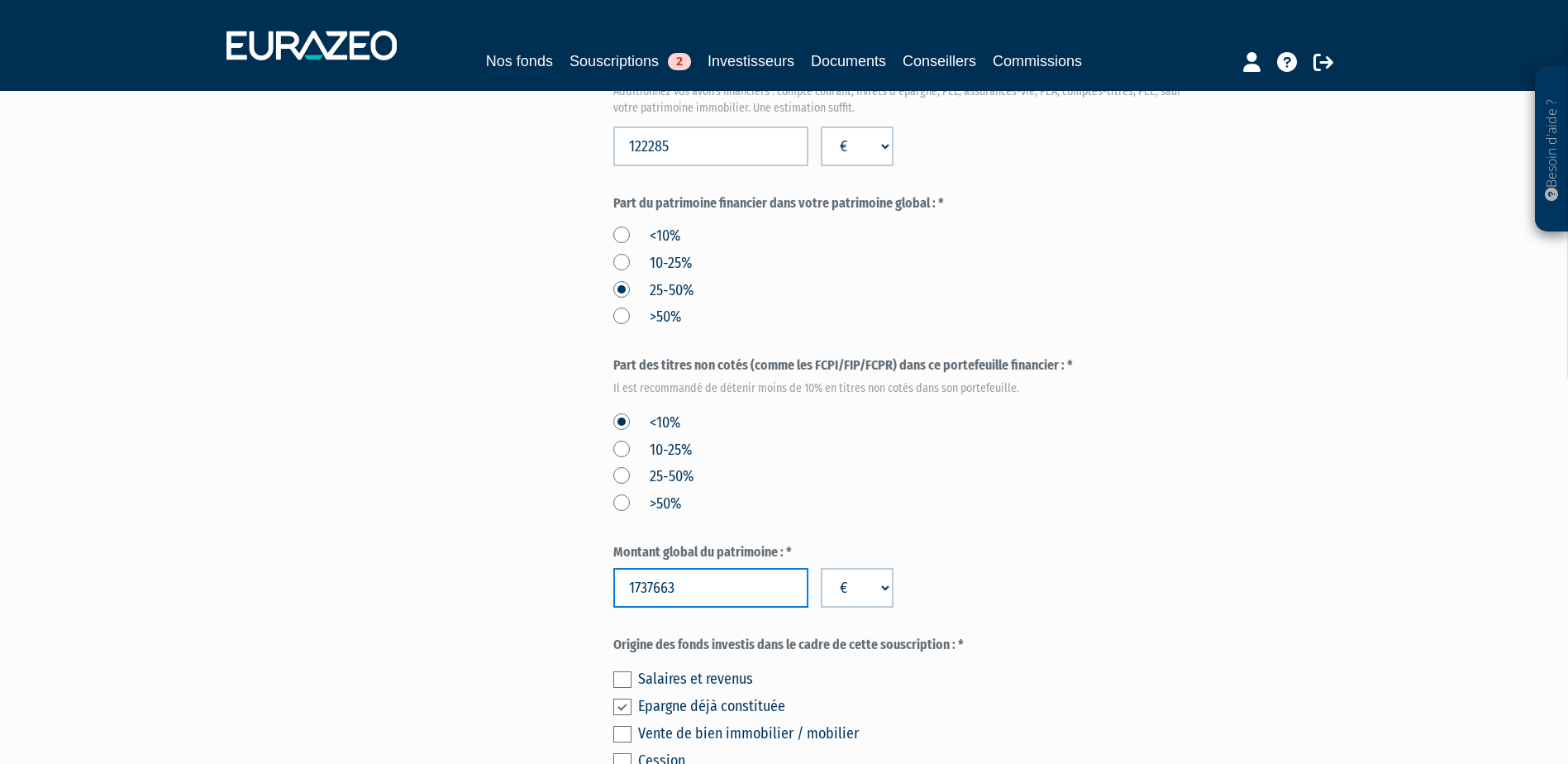
drag, startPoint x: 713, startPoint y: 549, endPoint x: 620, endPoint y: 556, distance: 93.3
click at [620, 568] on input "1737663" at bounding box center [711, 588] width 195 height 40
paste input "440785"
type input "440785"
click at [467, 423] on div "Envoyer à l'investisseur 1 Identité 2 Coordonnées bancaires 3 Situation profess…" at bounding box center [784, 269] width 1038 height 1432
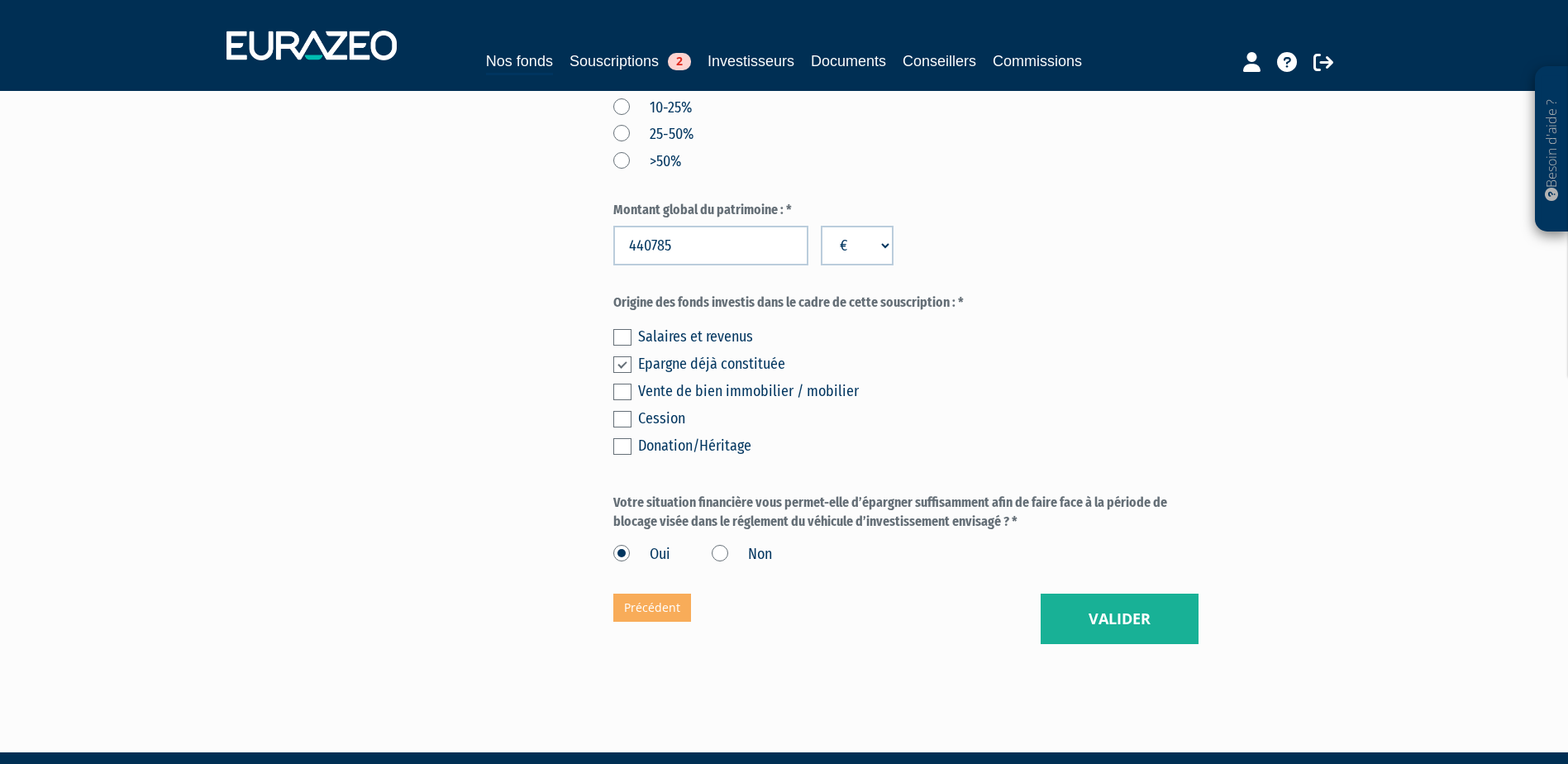
scroll to position [924, 0]
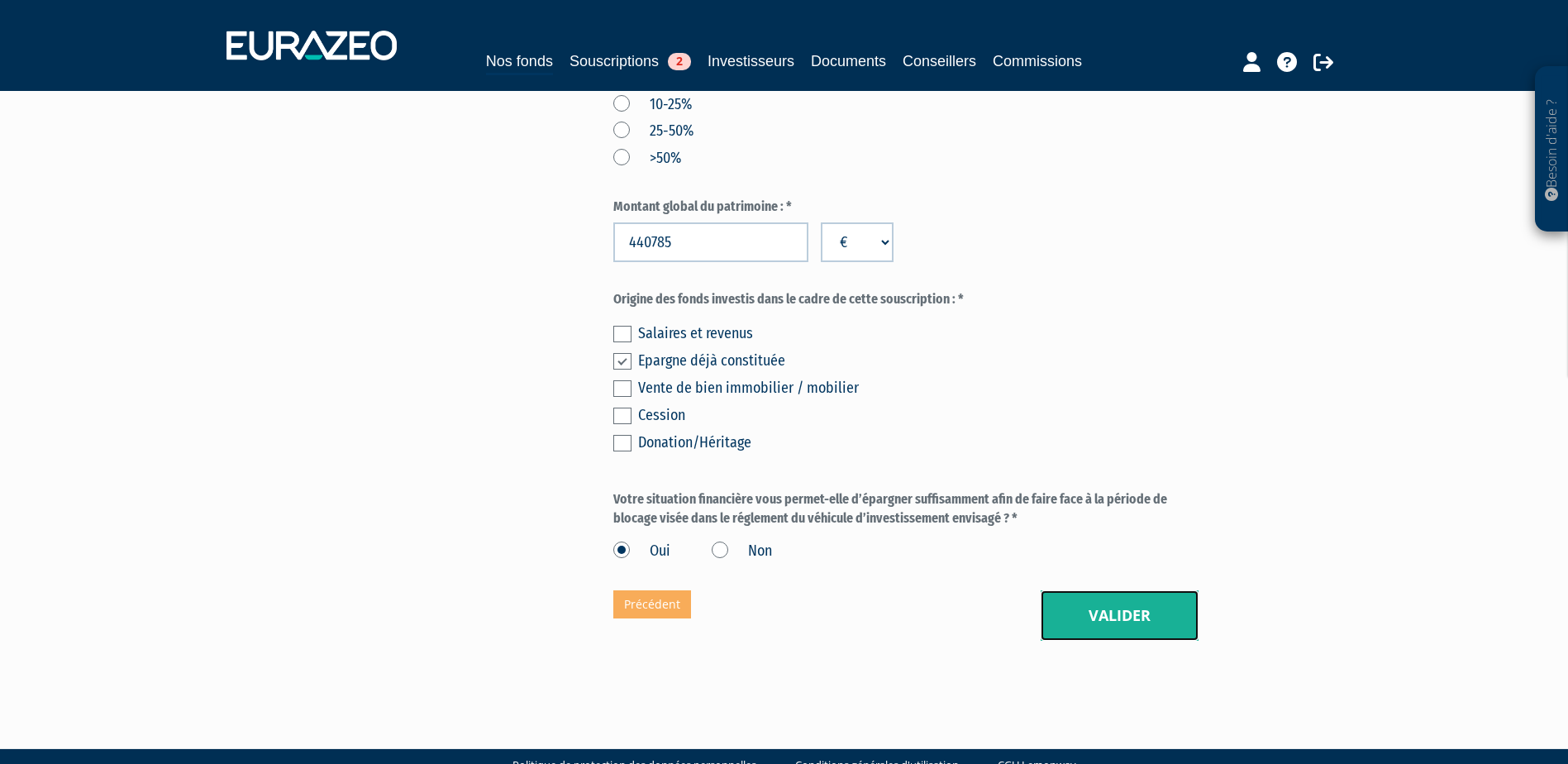
click at [1099, 590] on button "Valider" at bounding box center [1119, 616] width 157 height 52
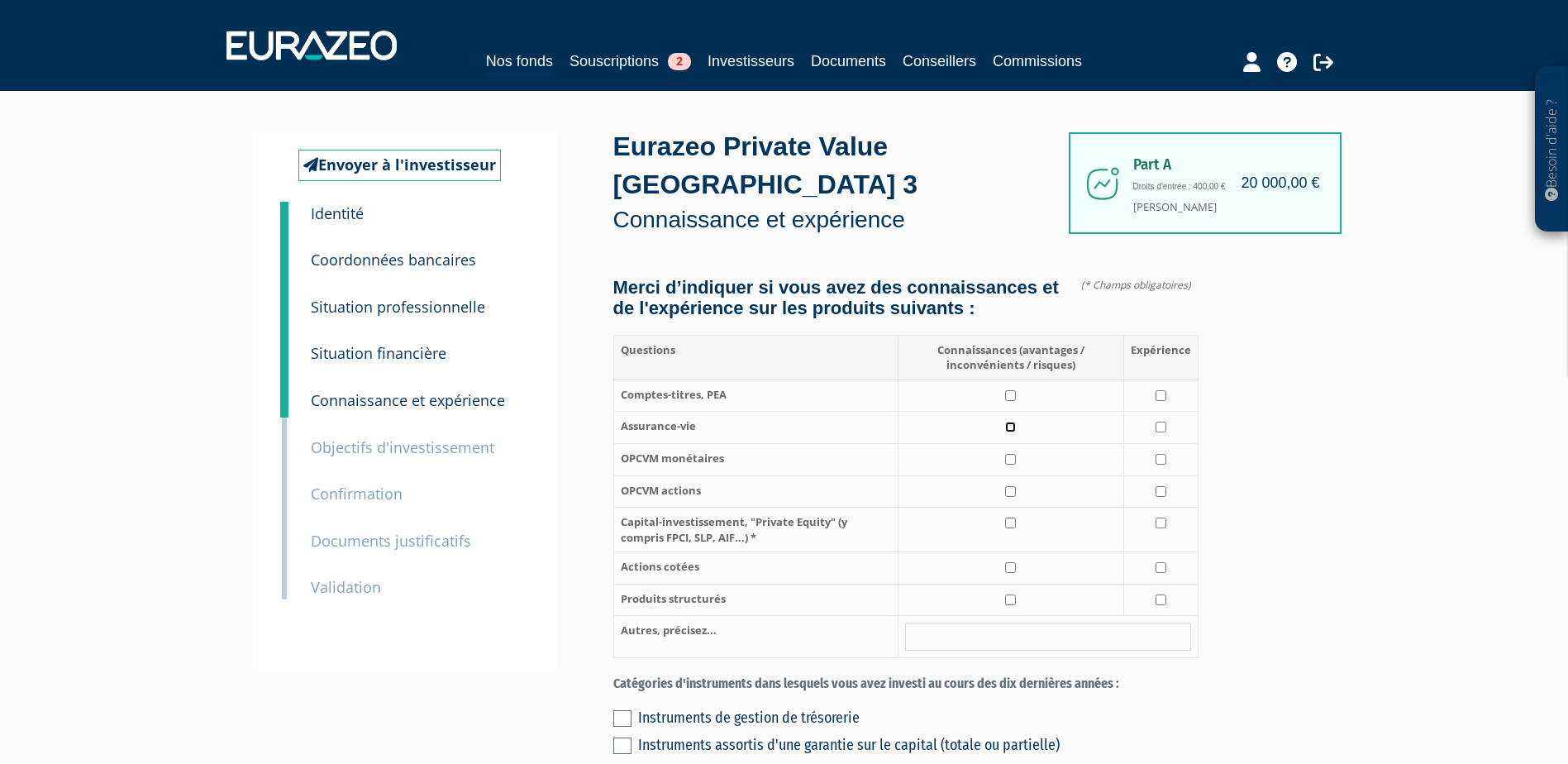
click at [1008, 422] on input "checkbox" at bounding box center [1010, 427] width 10 height 10
checkbox input "true"
click at [1160, 422] on input "checkbox" at bounding box center [1161, 427] width 10 height 10
checkbox input "true"
click at [1013, 508] on td at bounding box center [1010, 530] width 225 height 45
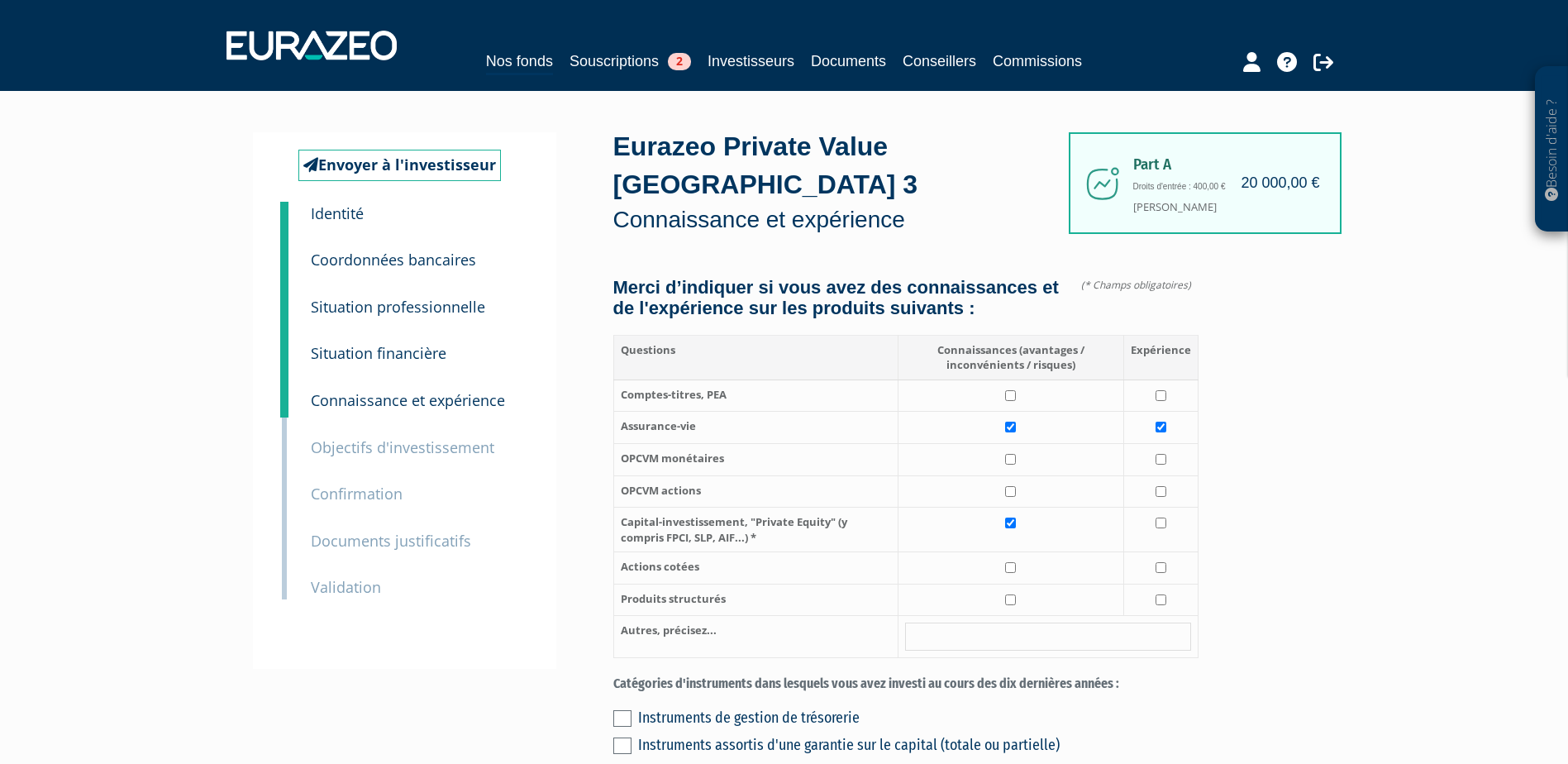
checkbox input "true"
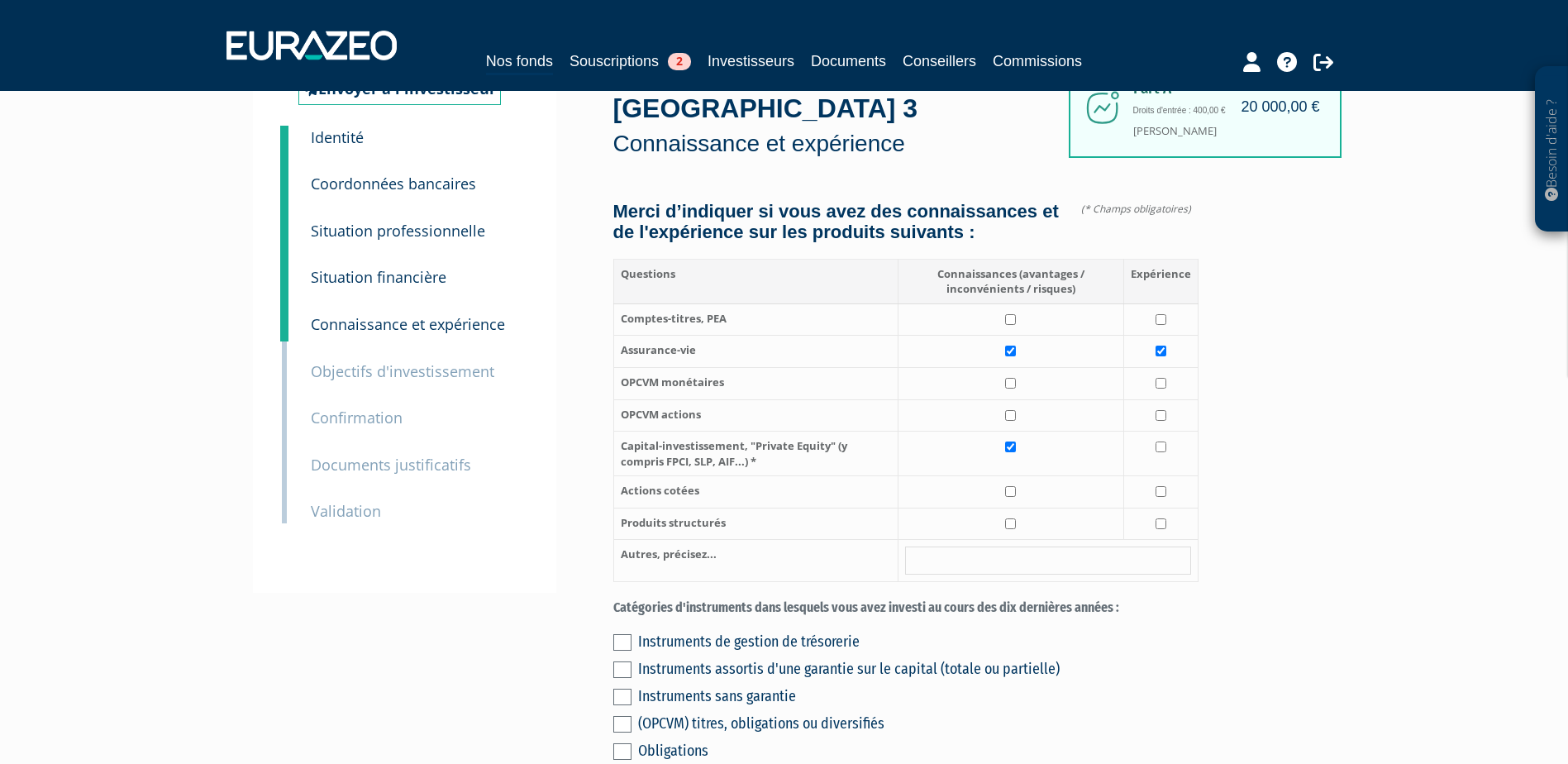
scroll to position [165, 0]
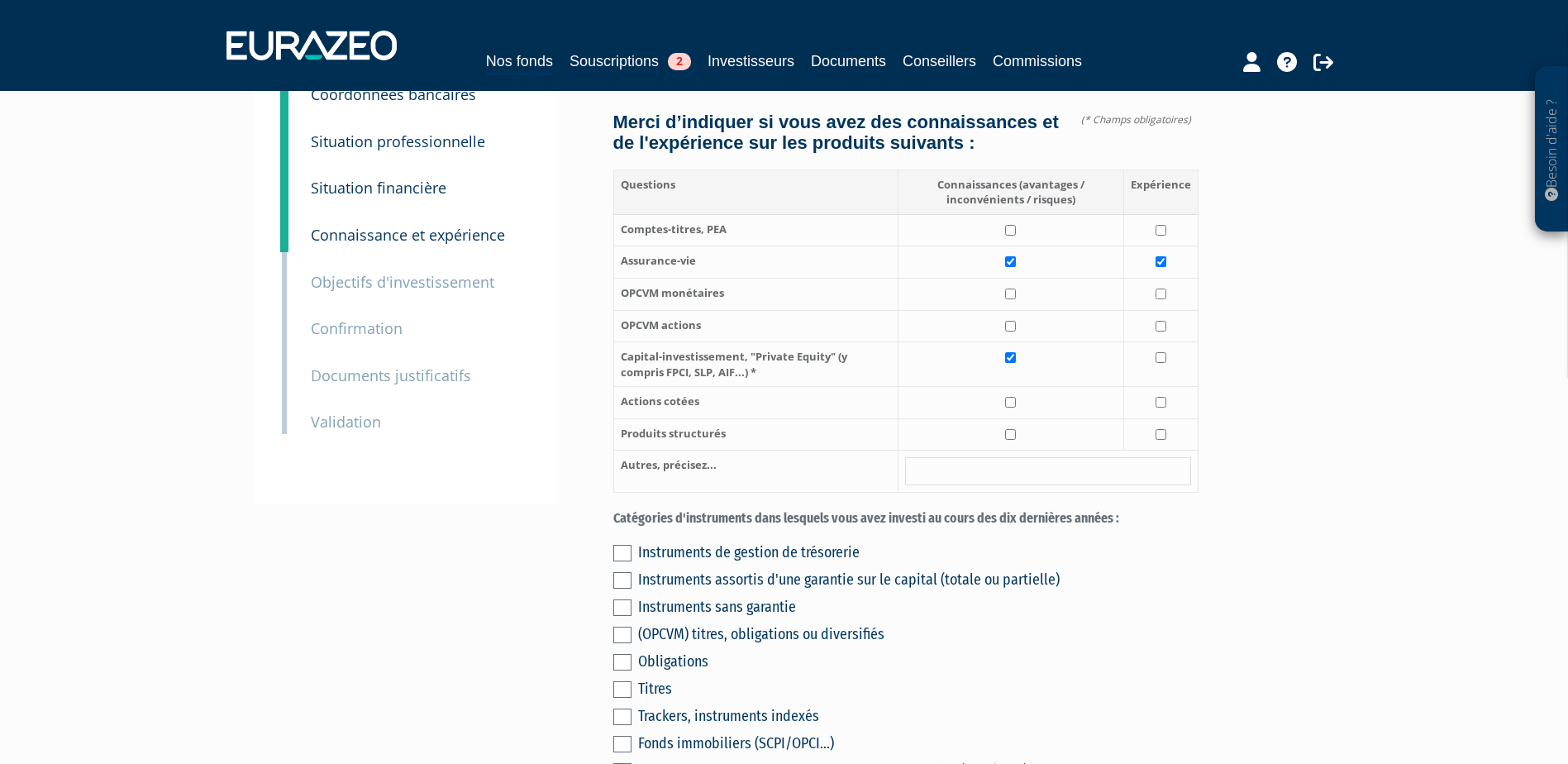
click at [615, 545] on label at bounding box center [622, 552] width 18 height 16
click at [0, 0] on input "checkbox" at bounding box center [0, 0] width 0 height 0
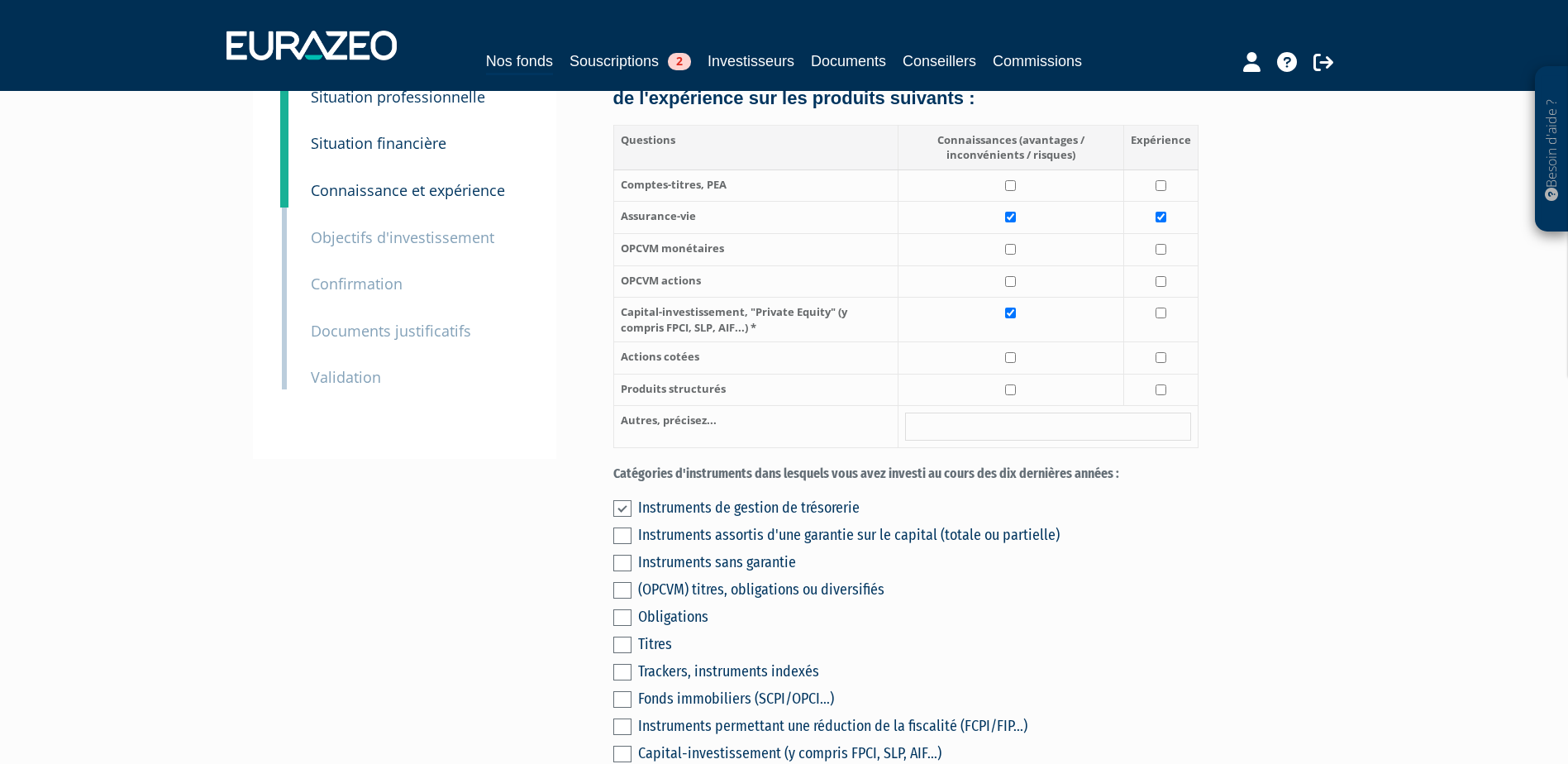
scroll to position [248, 0]
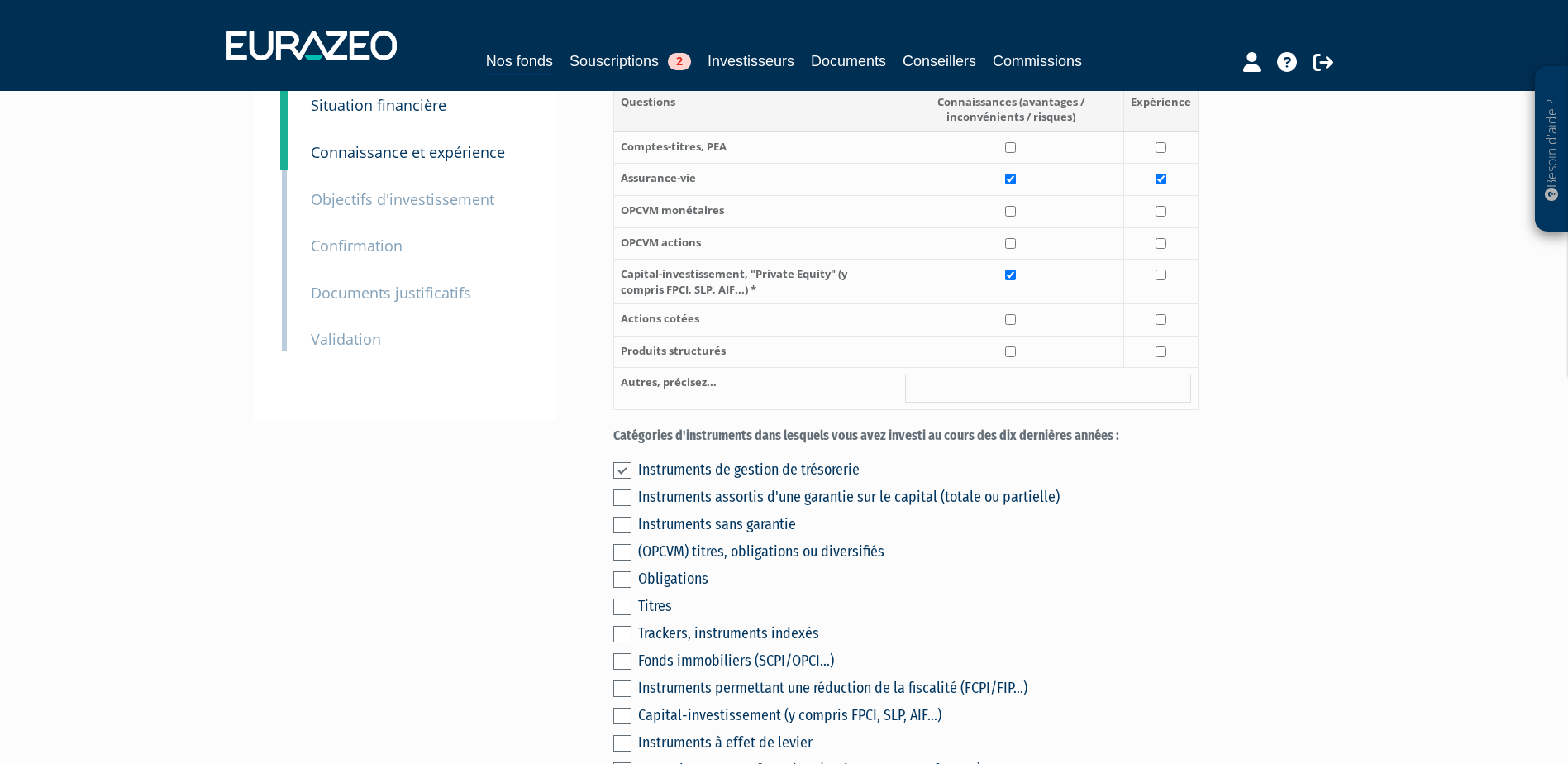
click at [618, 490] on label at bounding box center [622, 497] width 18 height 16
click at [0, 0] on input "checkbox" at bounding box center [0, 0] width 0 height 0
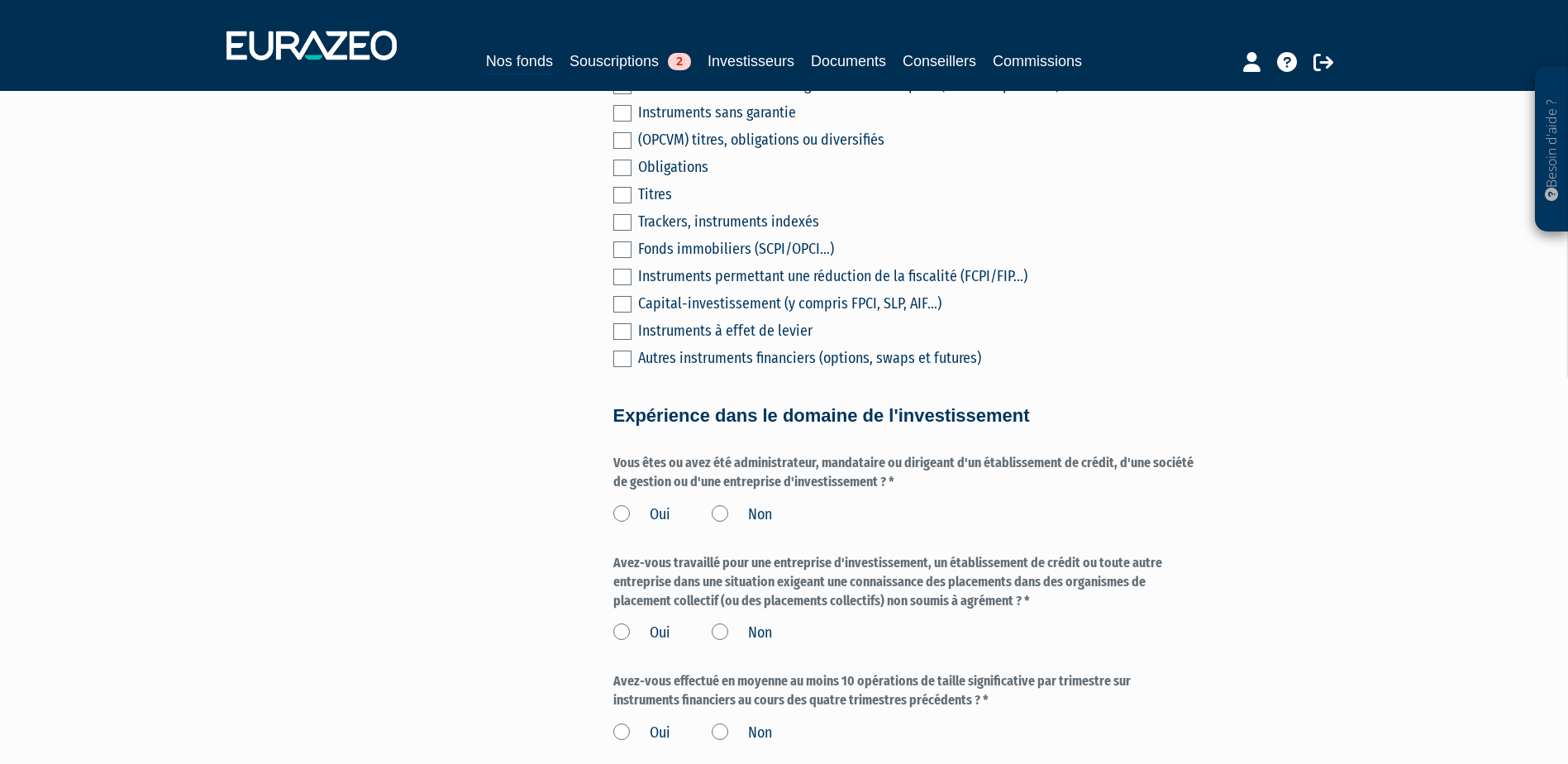
scroll to position [661, 0]
click at [725, 502] on label "Non" at bounding box center [742, 513] width 60 height 22
click at [0, 0] on input "Non" at bounding box center [0, 0] width 0 height 0
click at [719, 620] on label "Non" at bounding box center [742, 631] width 60 height 22
click at [0, 0] on input "Non" at bounding box center [0, 0] width 0 height 0
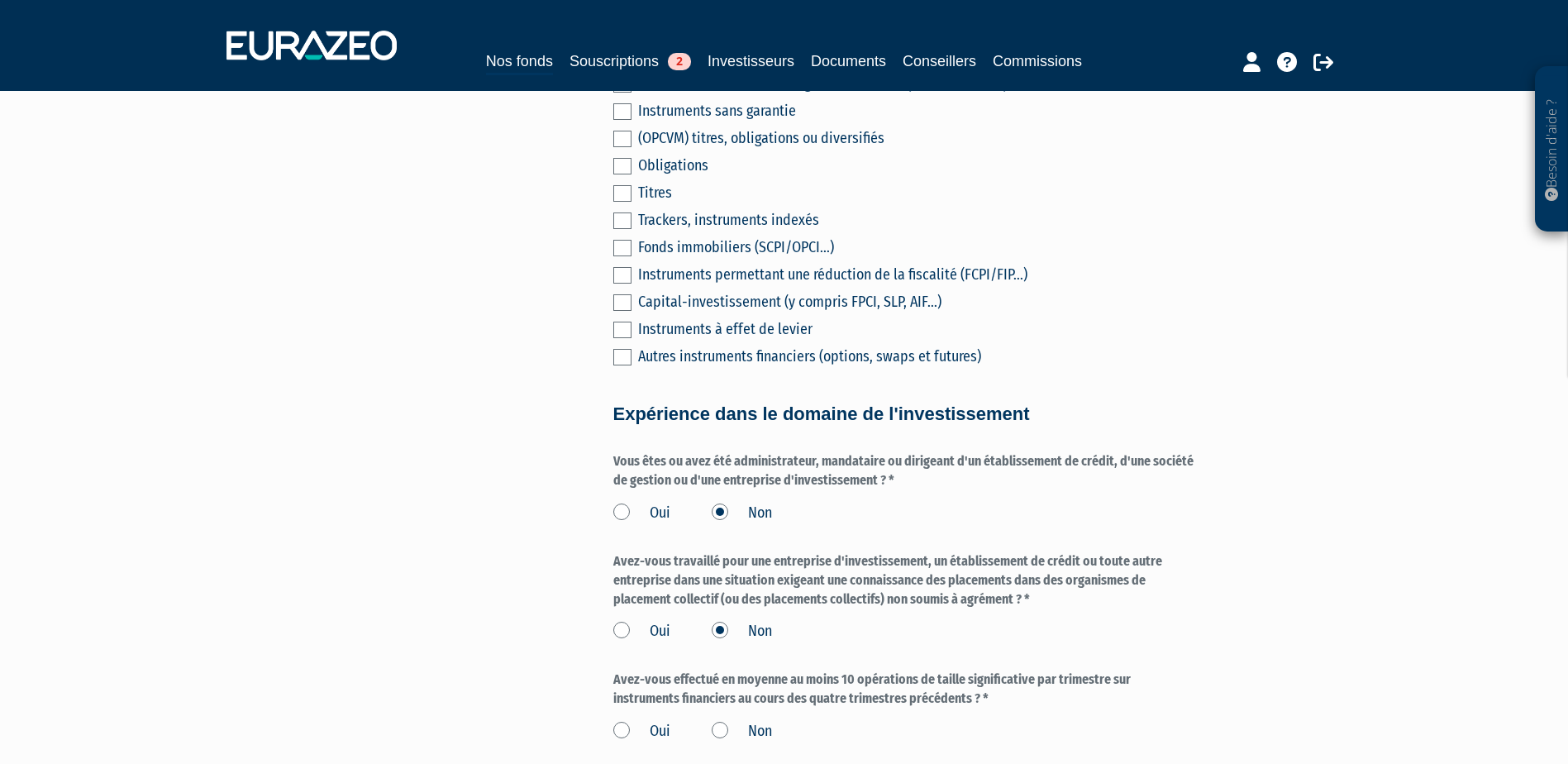
click at [717, 721] on label "Non" at bounding box center [742, 731] width 60 height 22
click at [0, 0] on input "Non" at bounding box center [0, 0] width 0 height 0
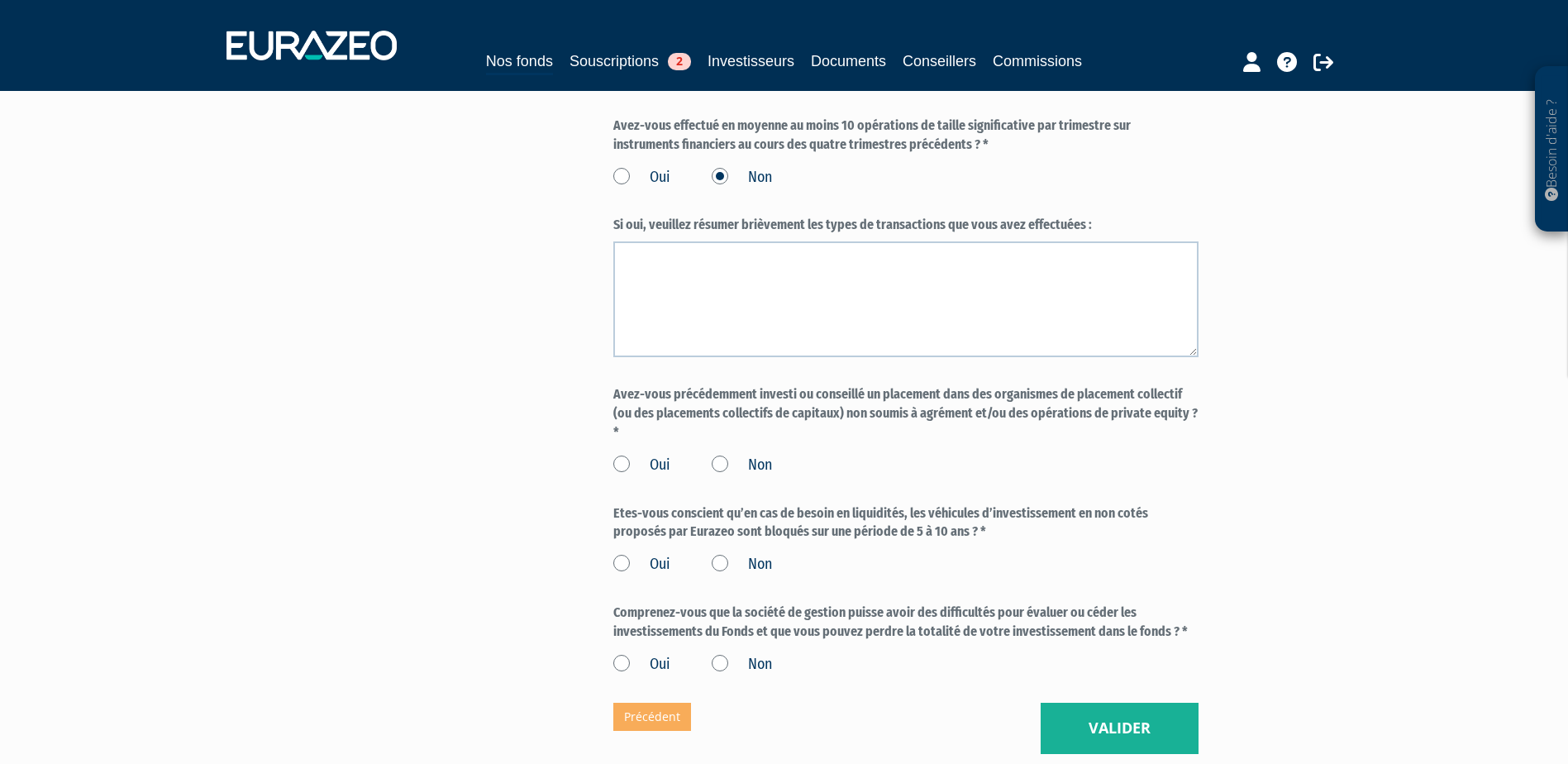
scroll to position [1240, 0]
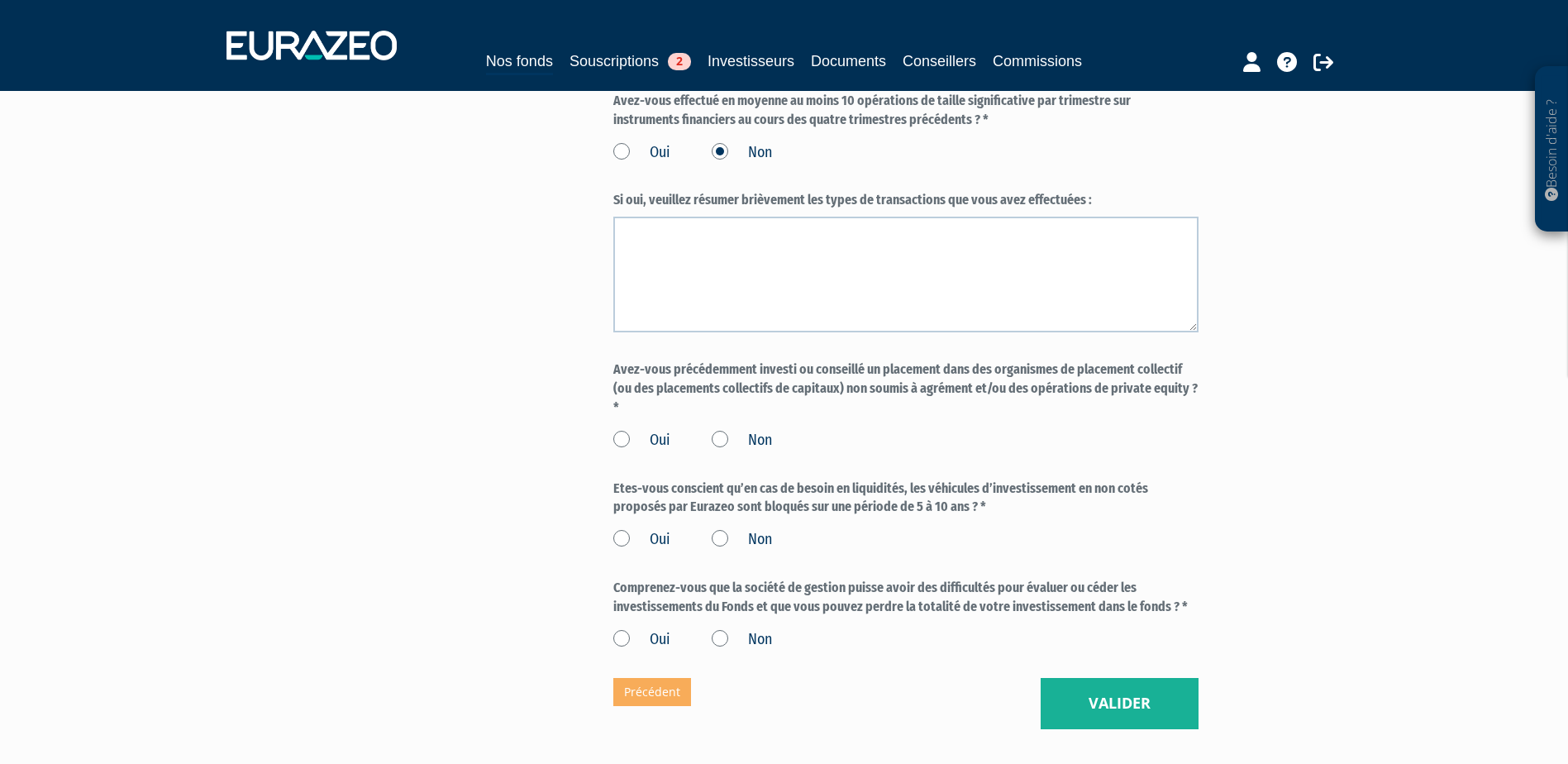
click at [720, 429] on label "Non" at bounding box center [742, 440] width 60 height 22
click at [0, 0] on input "Non" at bounding box center [0, 0] width 0 height 0
click at [623, 529] on label "Oui" at bounding box center [642, 539] width 57 height 22
click at [0, 0] on input "Oui" at bounding box center [0, 0] width 0 height 0
click at [626, 629] on label "Oui" at bounding box center [642, 639] width 57 height 22
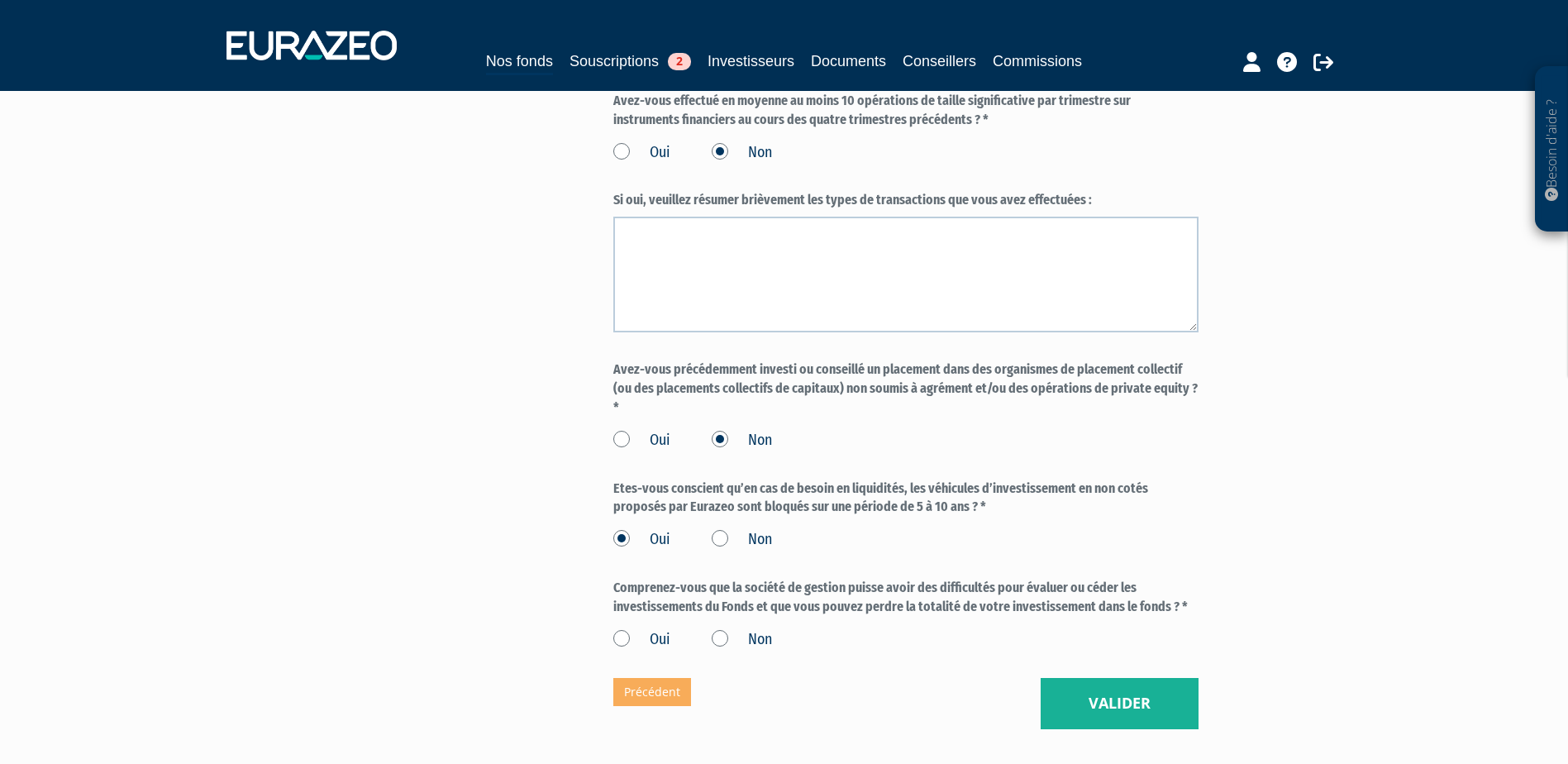
click at [0, 0] on input "Oui" at bounding box center [0, 0] width 0 height 0
click at [1122, 687] on button "Valider" at bounding box center [1119, 704] width 157 height 52
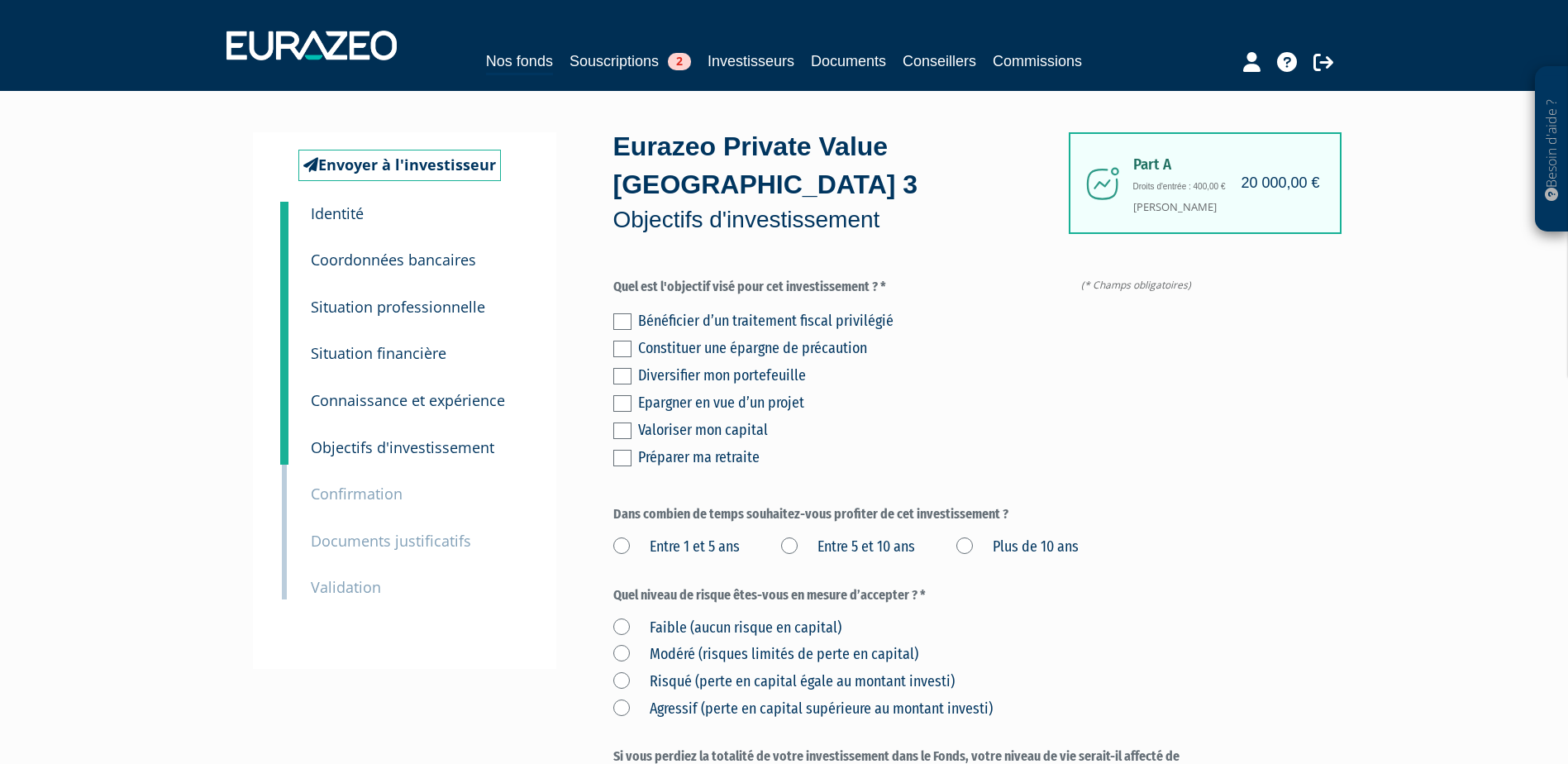
click at [614, 422] on label at bounding box center [622, 430] width 18 height 16
click at [0, 0] on input "checkbox" at bounding box center [0, 0] width 0 height 0
click at [970, 536] on label "Plus de 10 ans" at bounding box center [1017, 546] width 122 height 22
click at [0, 0] on ans "Plus de 10 ans" at bounding box center [0, 0] width 0 height 0
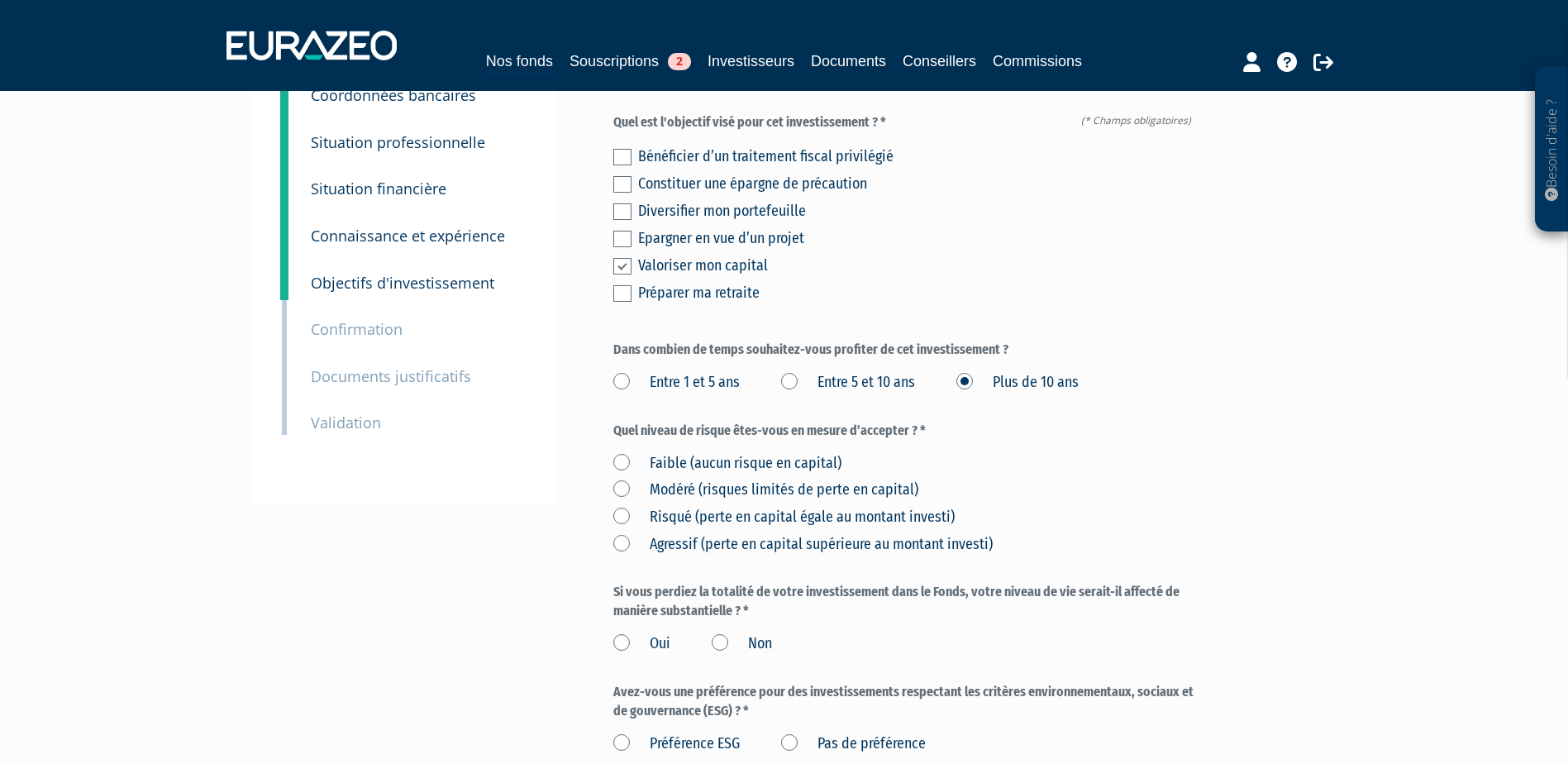
scroll to position [165, 0]
click at [644, 506] on label "Risqué (perte en capital égale au montant investi)" at bounding box center [784, 516] width 342 height 22
click at [0, 0] on investi\) "Risqué (perte en capital égale au montant investi)" at bounding box center [0, 0] width 0 height 0
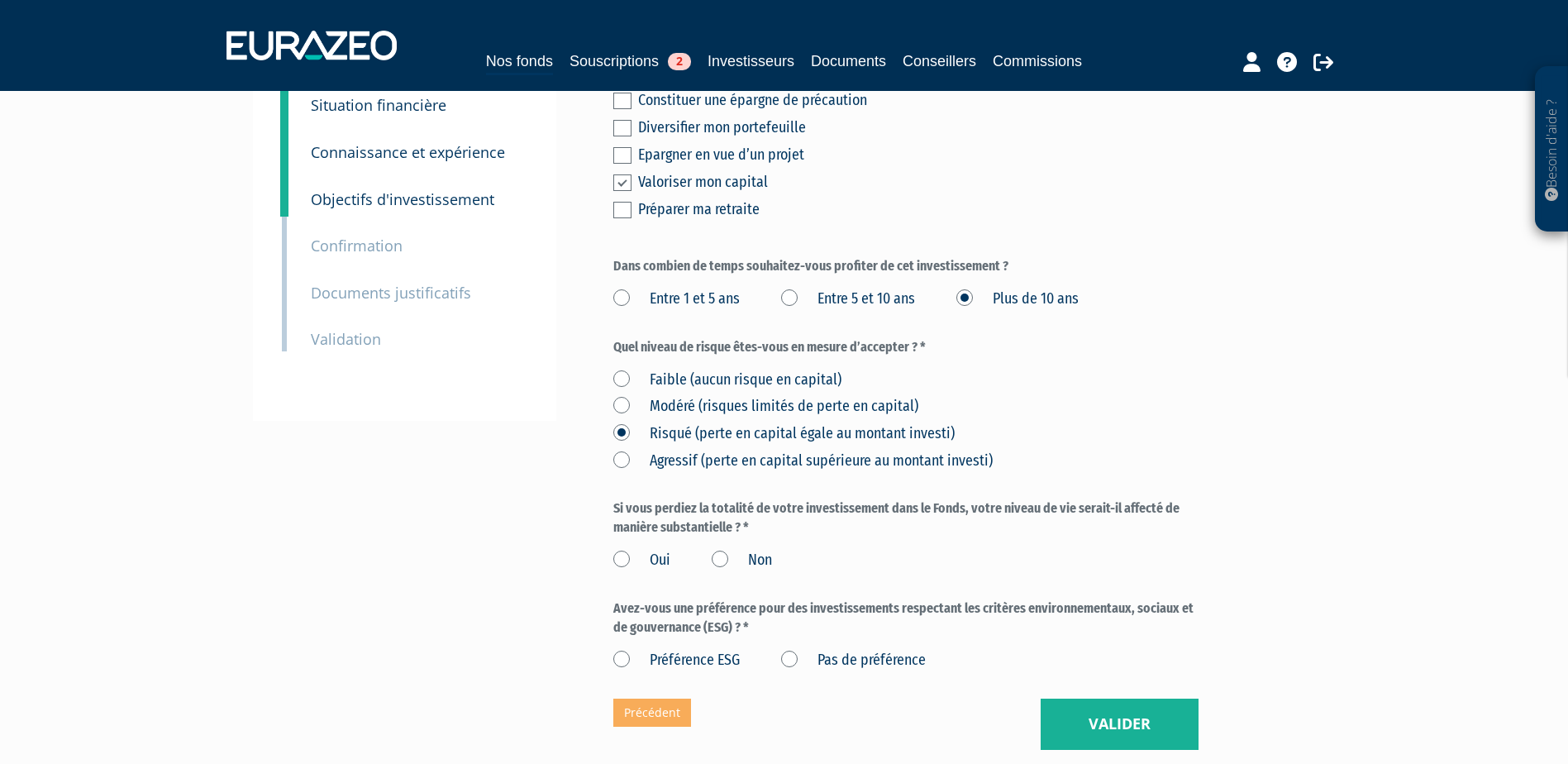
click at [719, 550] on label "Non" at bounding box center [742, 560] width 60 height 22
click at [0, 0] on input "Non" at bounding box center [0, 0] width 0 height 0
click at [801, 650] on label "Pas de préférence" at bounding box center [854, 660] width 145 height 22
click at [0, 0] on préférence "Pas de préférence" at bounding box center [0, 0] width 0 height 0
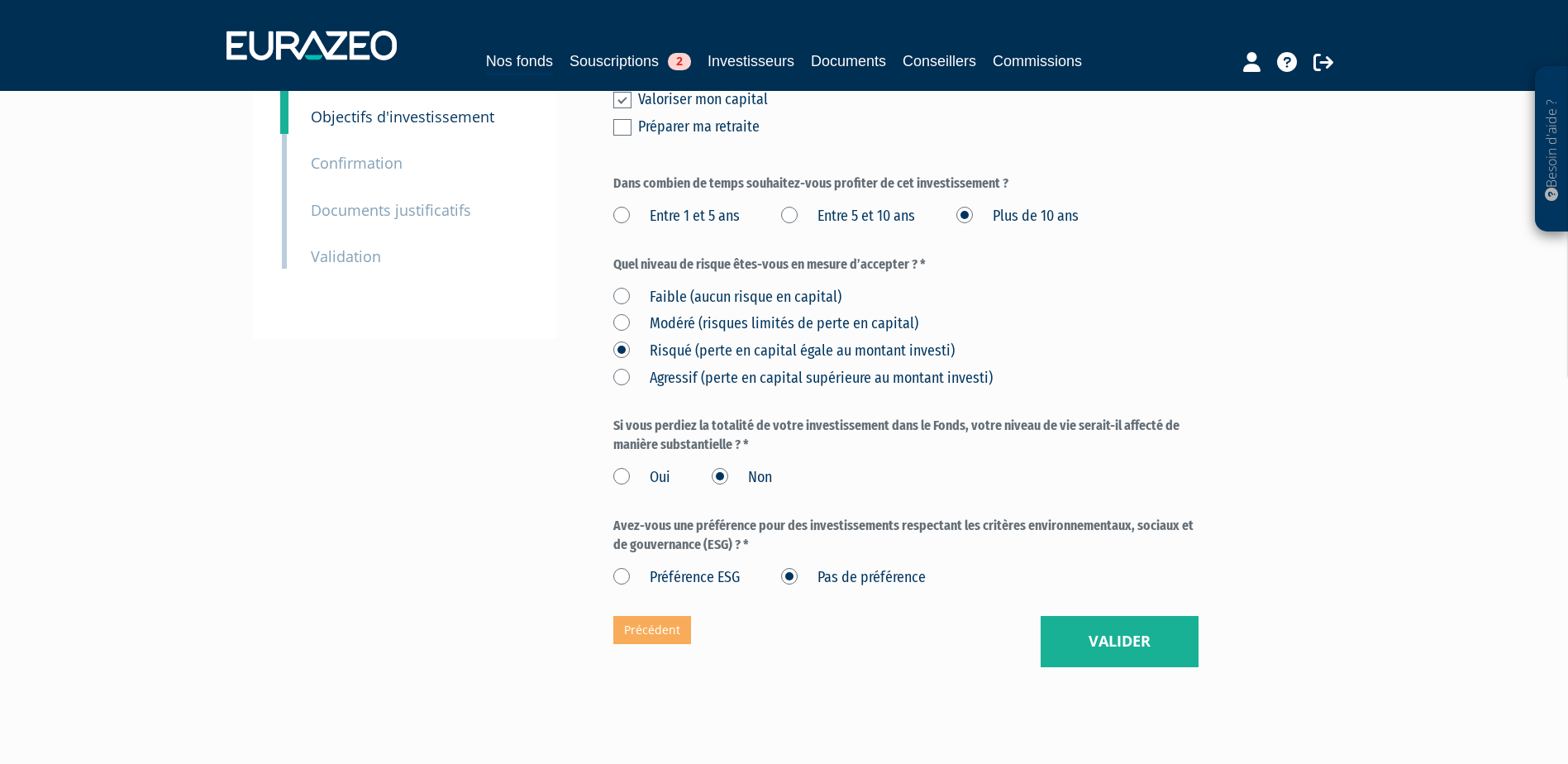
scroll to position [356, 0]
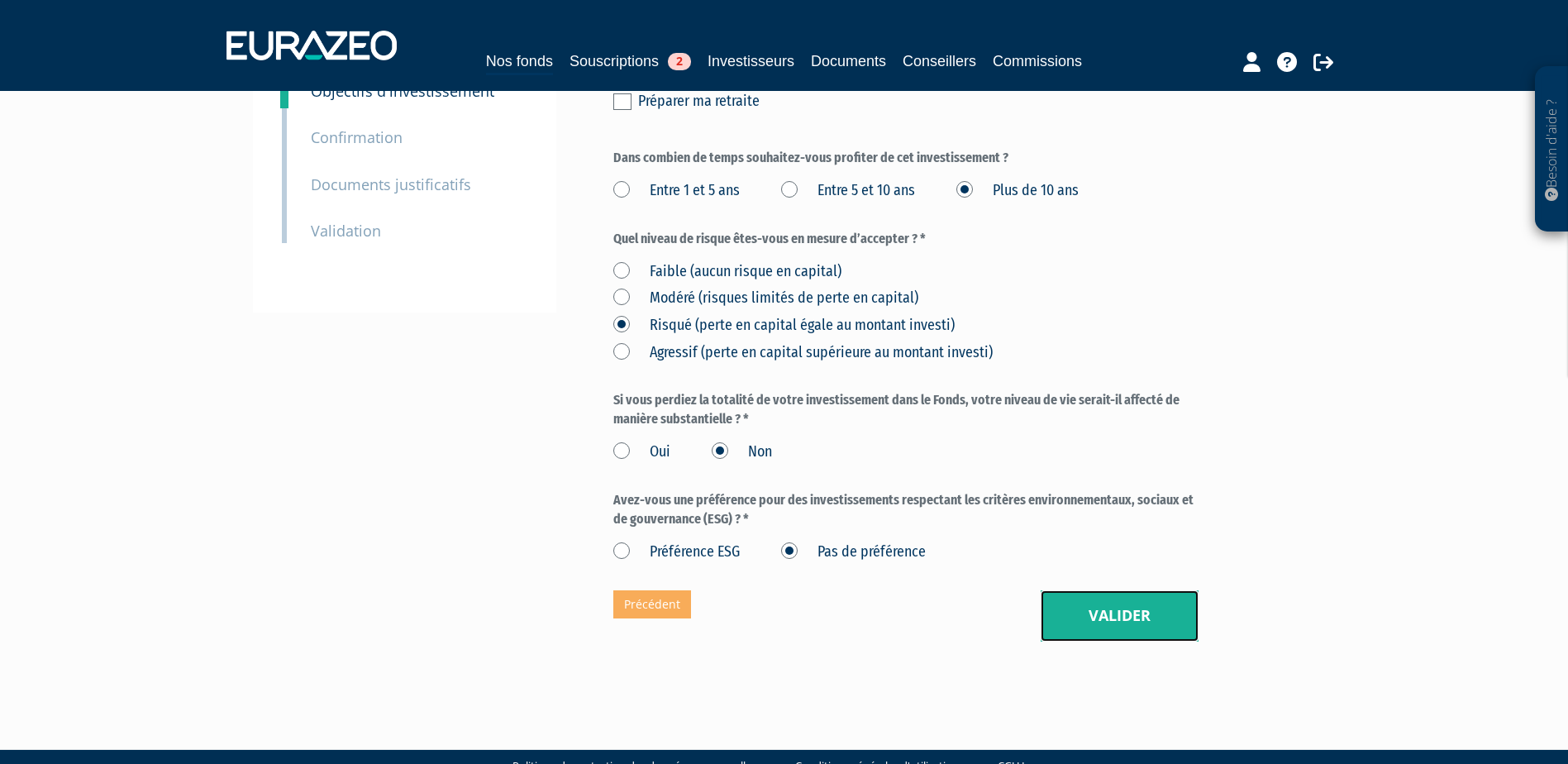
click at [1080, 590] on button "Valider" at bounding box center [1119, 616] width 157 height 52
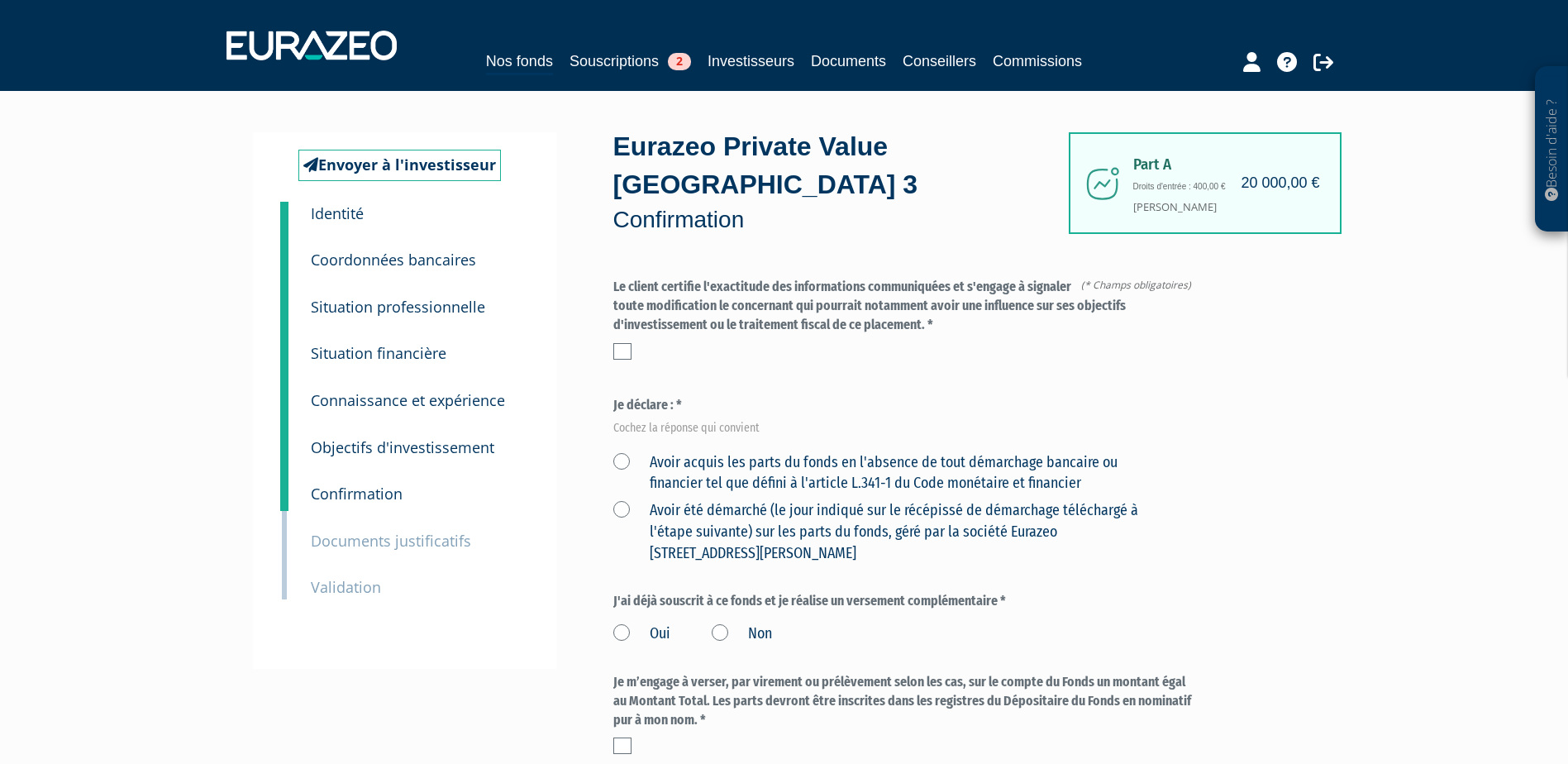
click at [619, 343] on label at bounding box center [622, 351] width 18 height 16
click at [0, 0] on input "checkbox" at bounding box center [0, 0] width 0 height 0
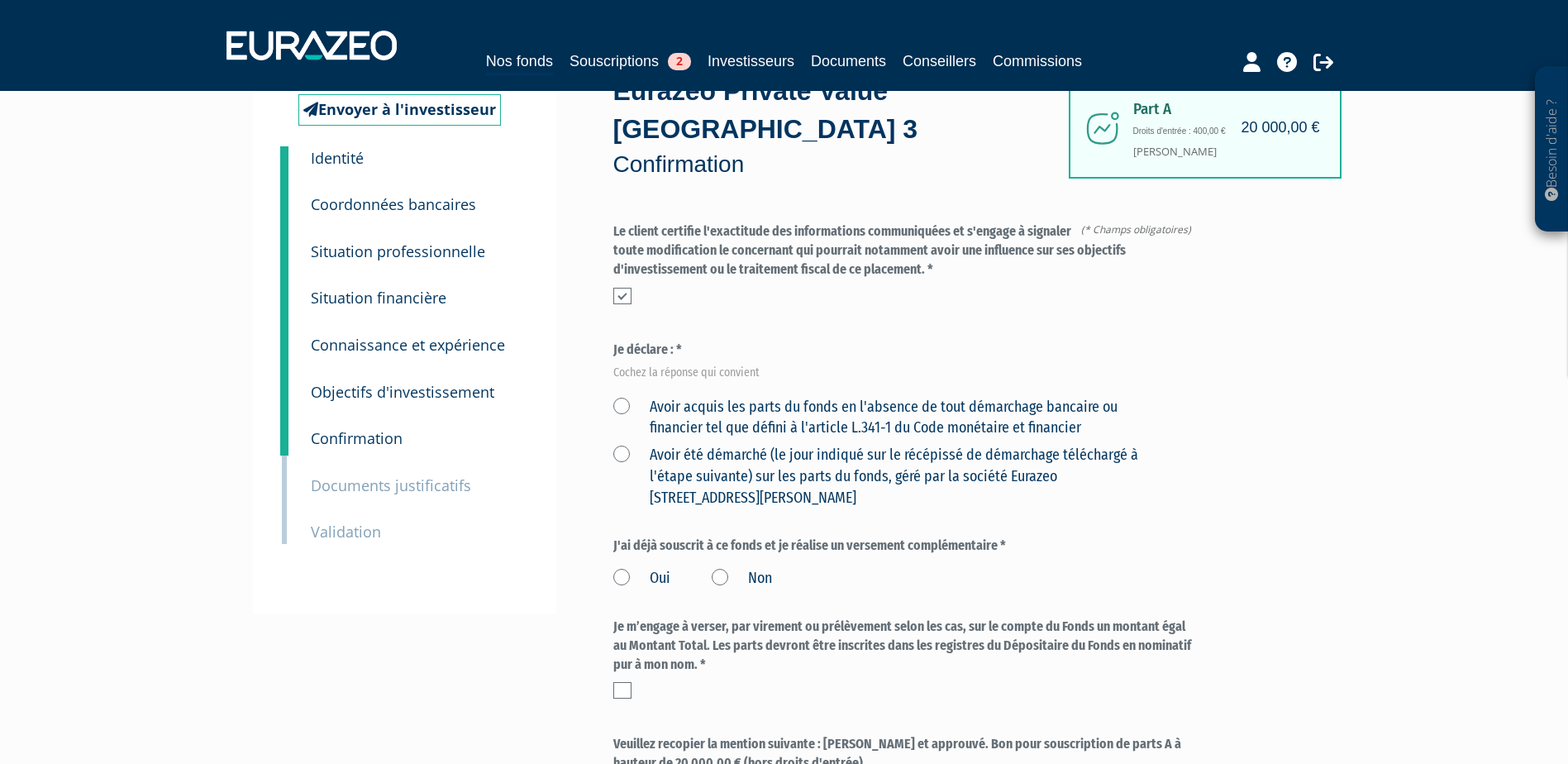
scroll to position [83, 0]
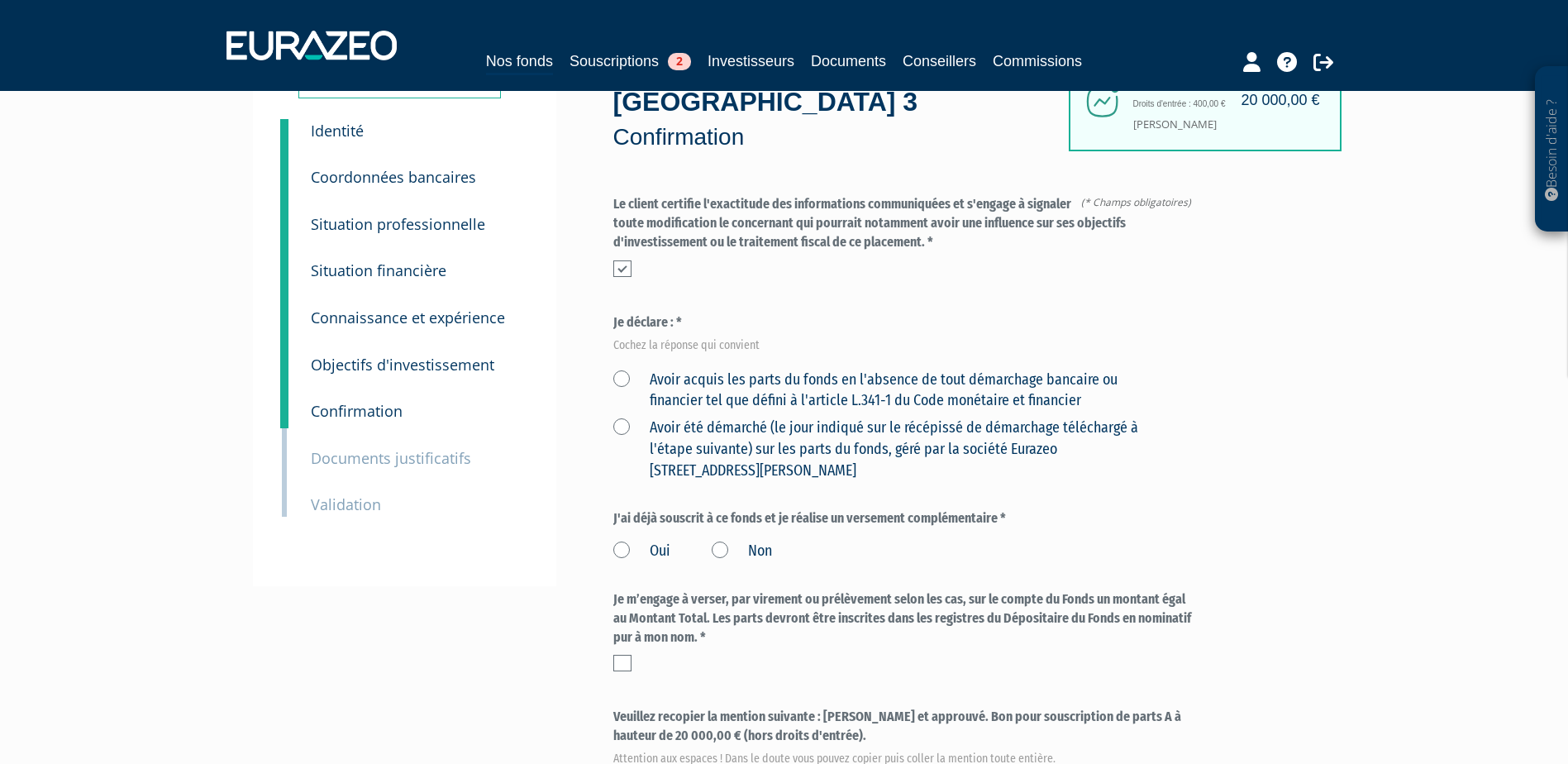
click at [617, 369] on label "Avoir acquis les parts du fonds en l'absence de tout démarchage bancaire ou fin…" at bounding box center [886, 390] width 546 height 42
click at [0, 0] on financier "Avoir acquis les parts du fonds en l'absence de tout démarchage bancaire ou fin…" at bounding box center [0, 0] width 0 height 0
click at [620, 417] on label "Avoir été démarché (le jour indiqué sur le récépissé de démarchage téléchargé à…" at bounding box center [886, 449] width 546 height 64
click at [0, 0] on Paris "Avoir été démarché (le jour indiqué sur le récépissé de démarchage téléchargé à…" at bounding box center [0, 0] width 0 height 0
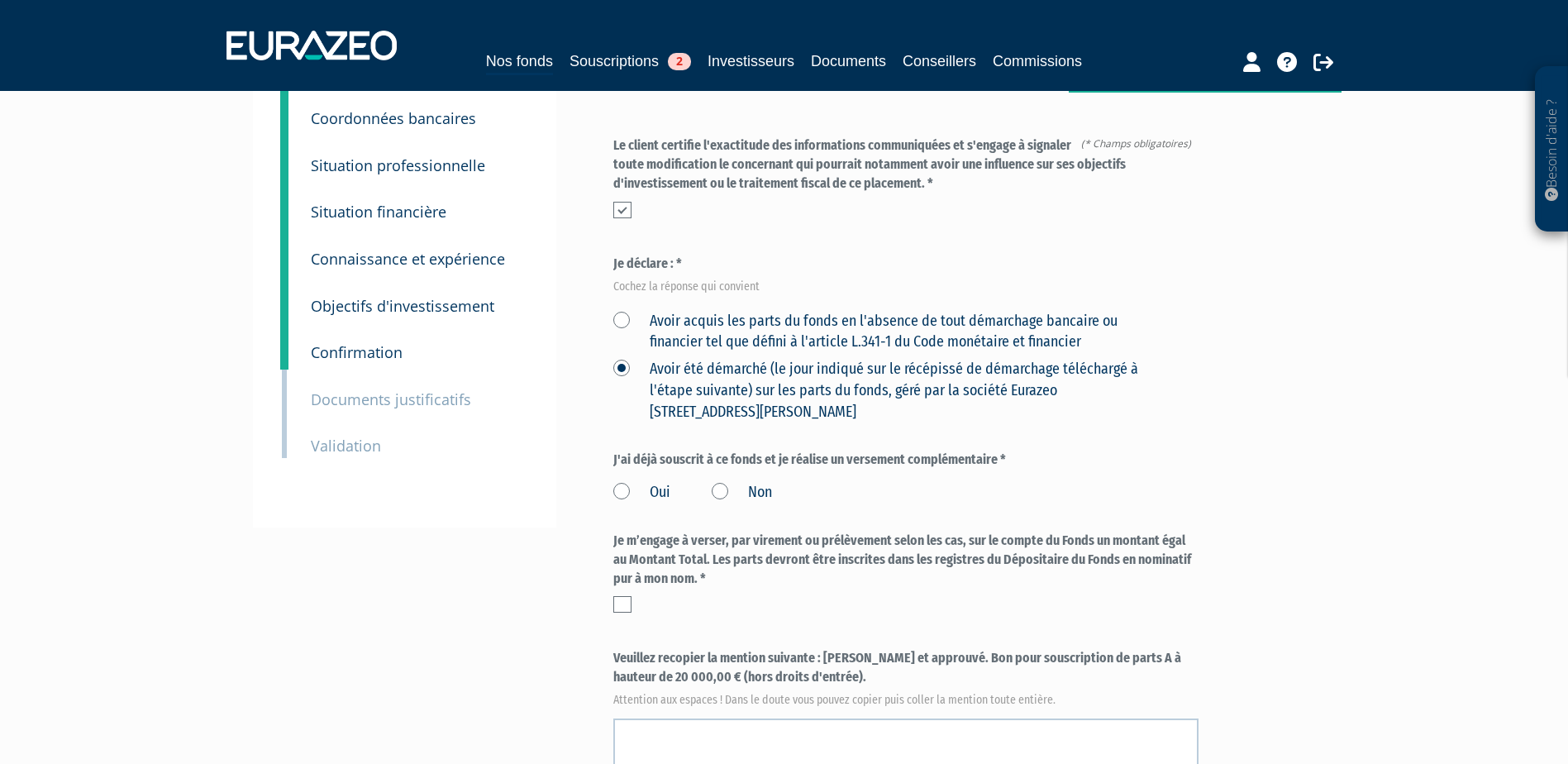
scroll to position [165, 0]
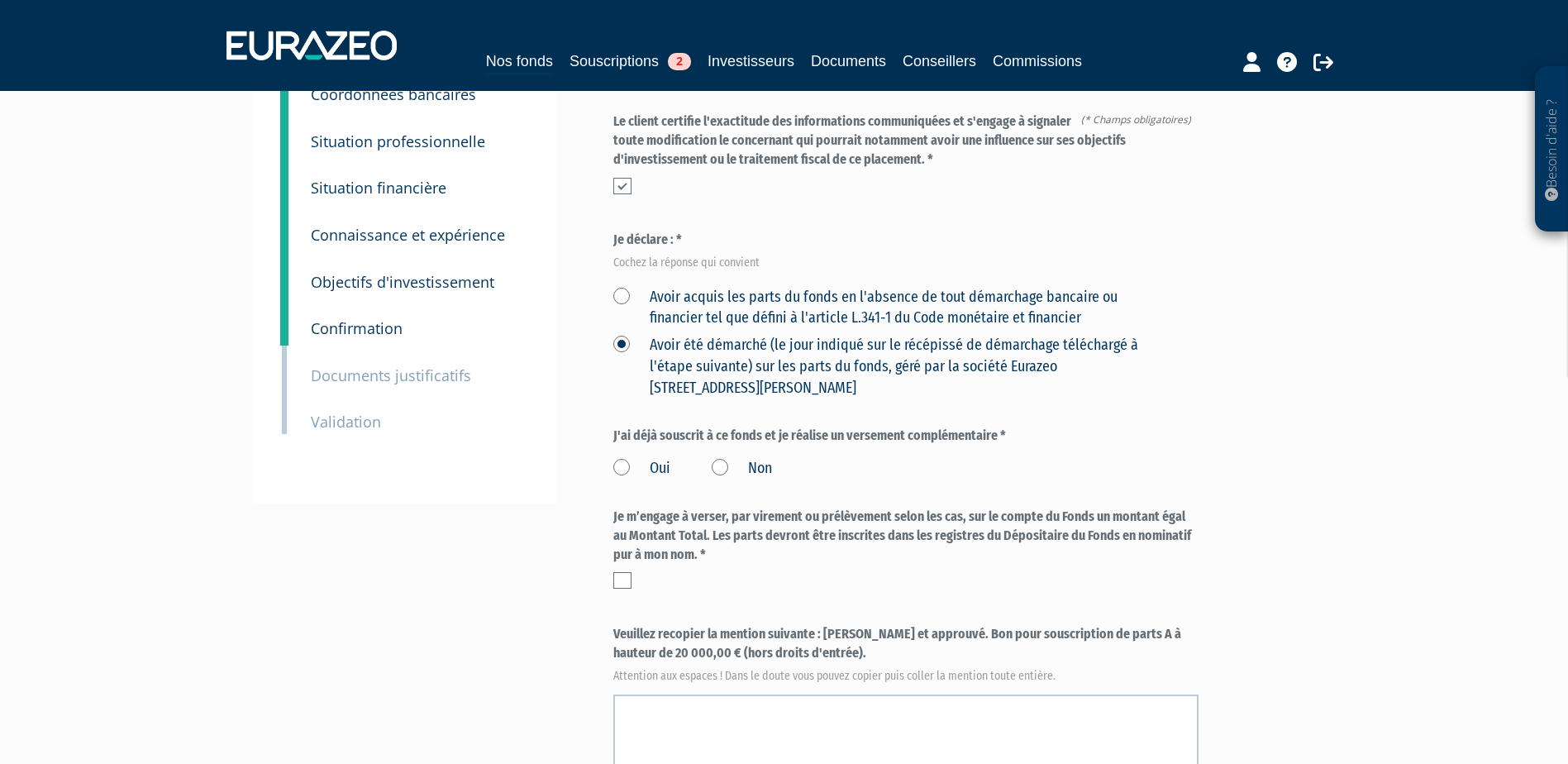
click at [621, 286] on label "Avoir acquis les parts du fonds en l'absence de tout démarchage bancaire ou fin…" at bounding box center [886, 307] width 546 height 42
click at [0, 0] on financier "Avoir acquis les parts du fonds en l'absence de tout démarchage bancaire ou fin…" at bounding box center [0, 0] width 0 height 0
click at [714, 458] on label "Non" at bounding box center [742, 468] width 60 height 22
click at [0, 0] on input "Non" at bounding box center [0, 0] width 0 height 0
click at [629, 572] on label at bounding box center [622, 580] width 18 height 16
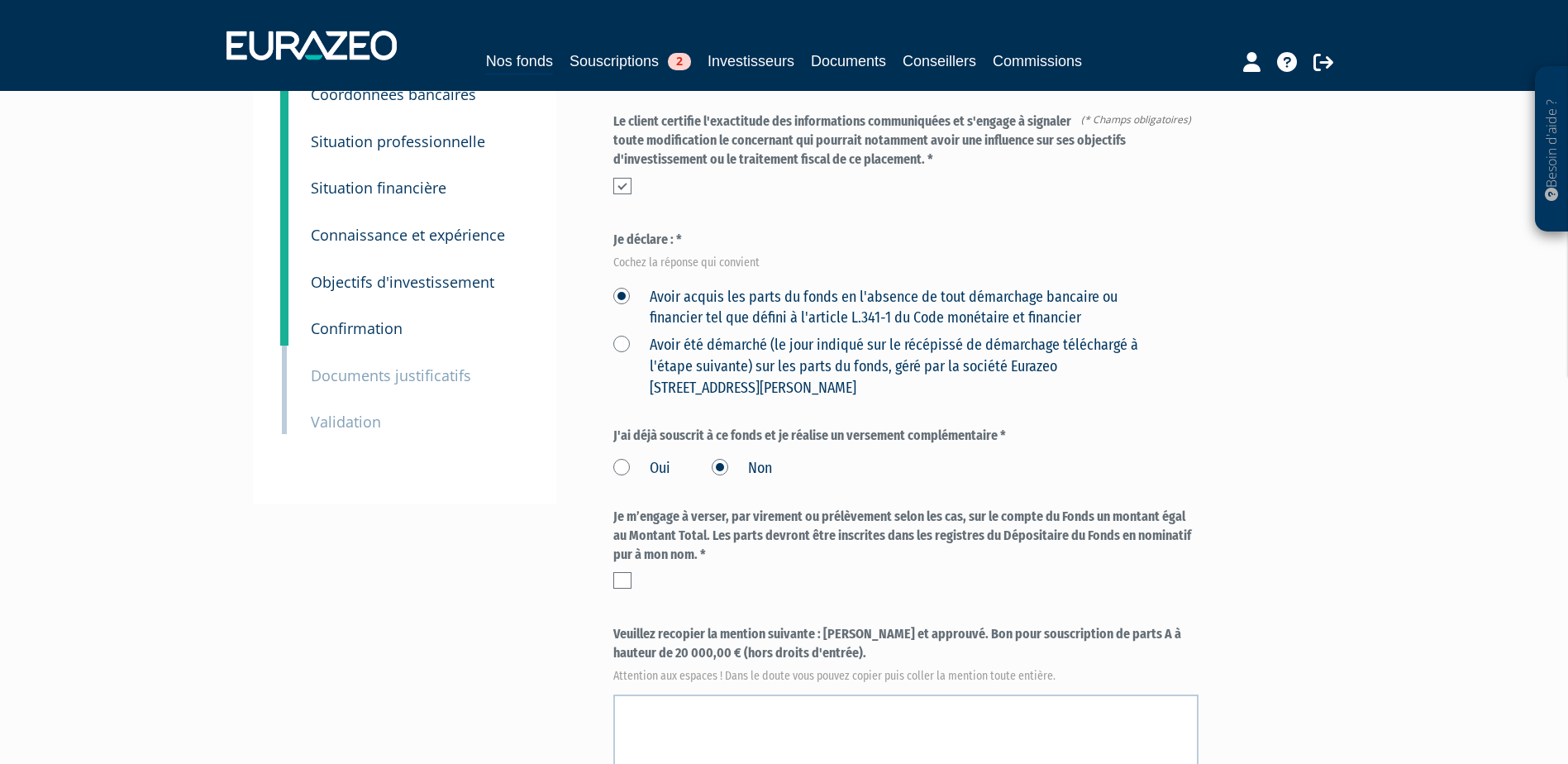
click at [0, 0] on input "checkbox" at bounding box center [0, 0] width 0 height 0
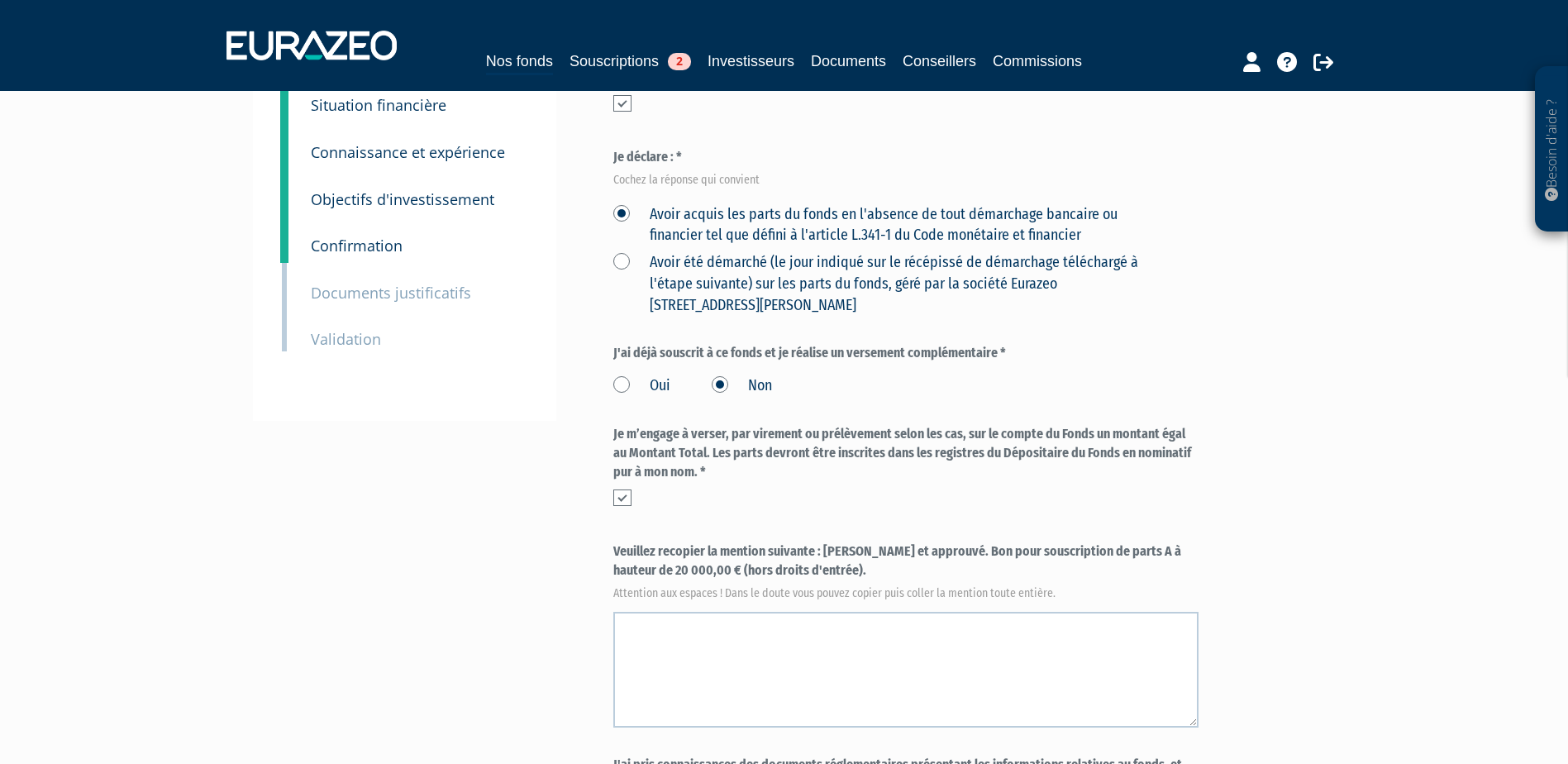
drag, startPoint x: 826, startPoint y: 514, endPoint x: 849, endPoint y: 533, distance: 29.8
click at [849, 542] on label "Veuillez recopier la mention suivante : Lu et approuvé. Bon pour souscription d…" at bounding box center [906, 569] width 585 height 54
copy label "Lu et approuvé. Bon pour souscription de parts A à hauteur de 20 000,00 € (hors…"
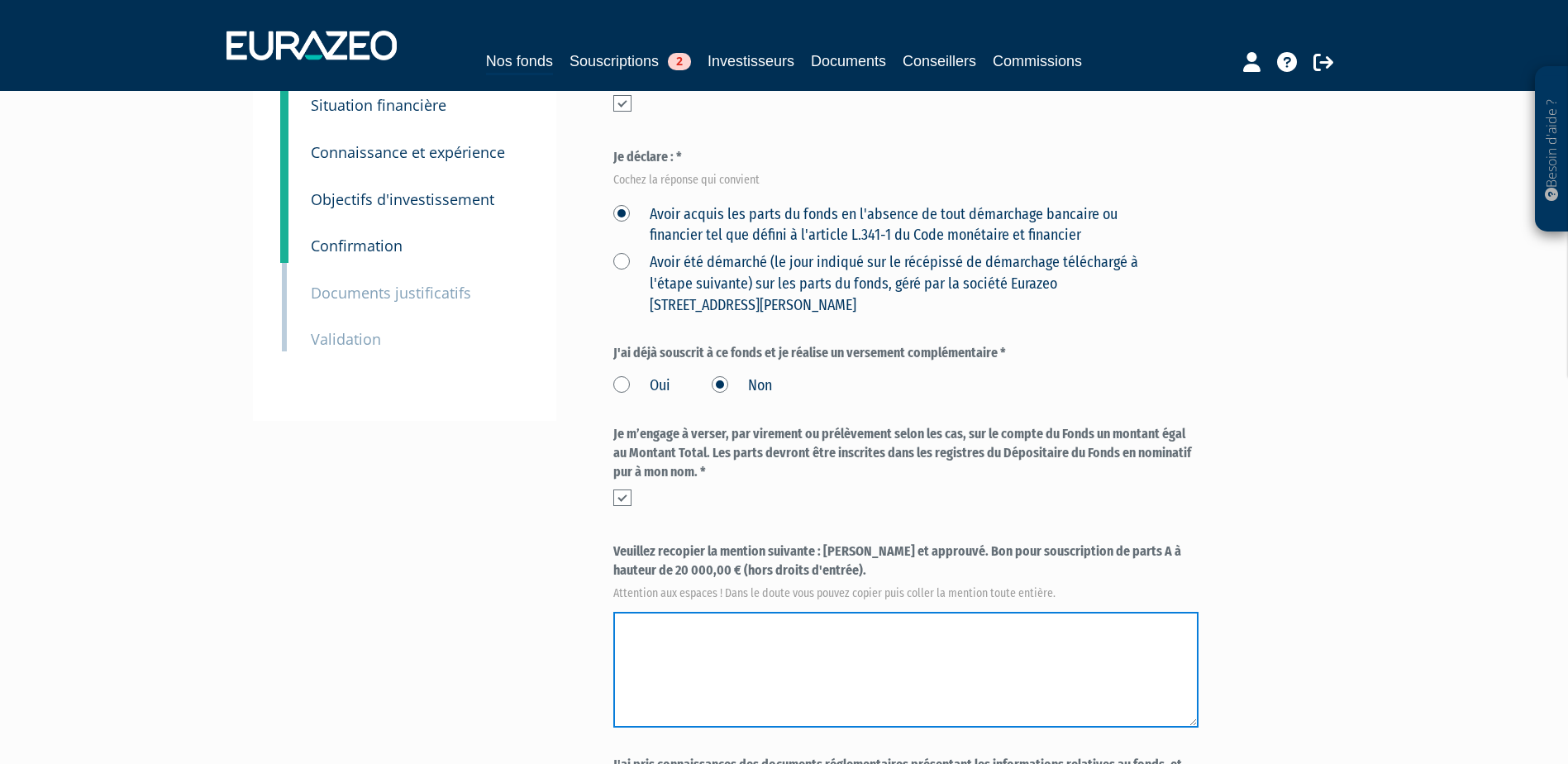
click at [804, 626] on textarea at bounding box center [906, 669] width 585 height 115
paste textarea "Lu et approuvé. Bon pour souscription de parts A à hauteur de 20 000,00 € (hors…"
type textarea "Lu et approuvé. Bon pour souscription de parts A à hauteur de 20 000,00 € (hors…"
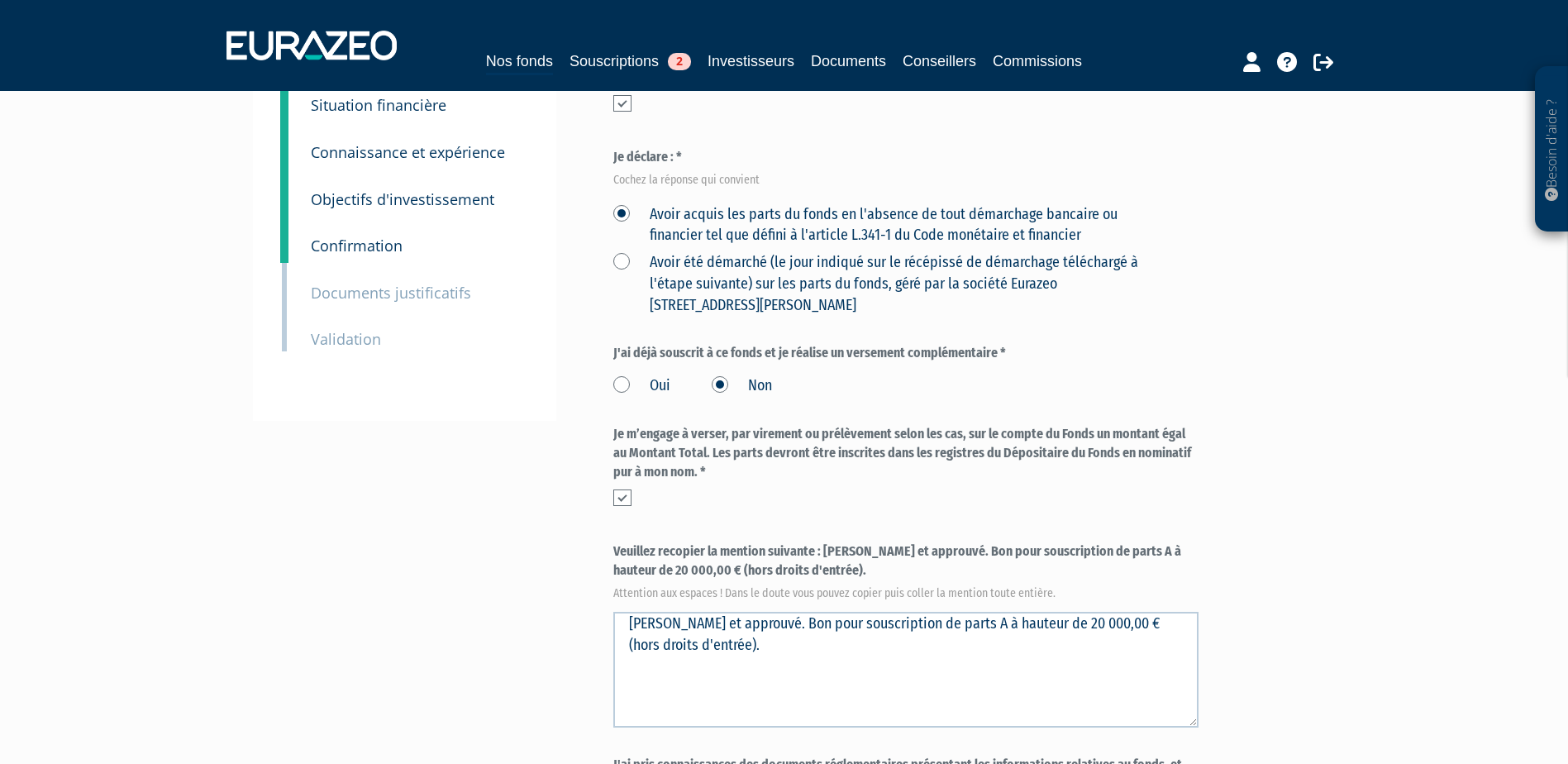
click at [527, 522] on div "Envoyer à l'investisseur 1 Identité 2 Coordonnées bancaires 3 Situation profess…" at bounding box center [784, 445] width 1038 height 1120
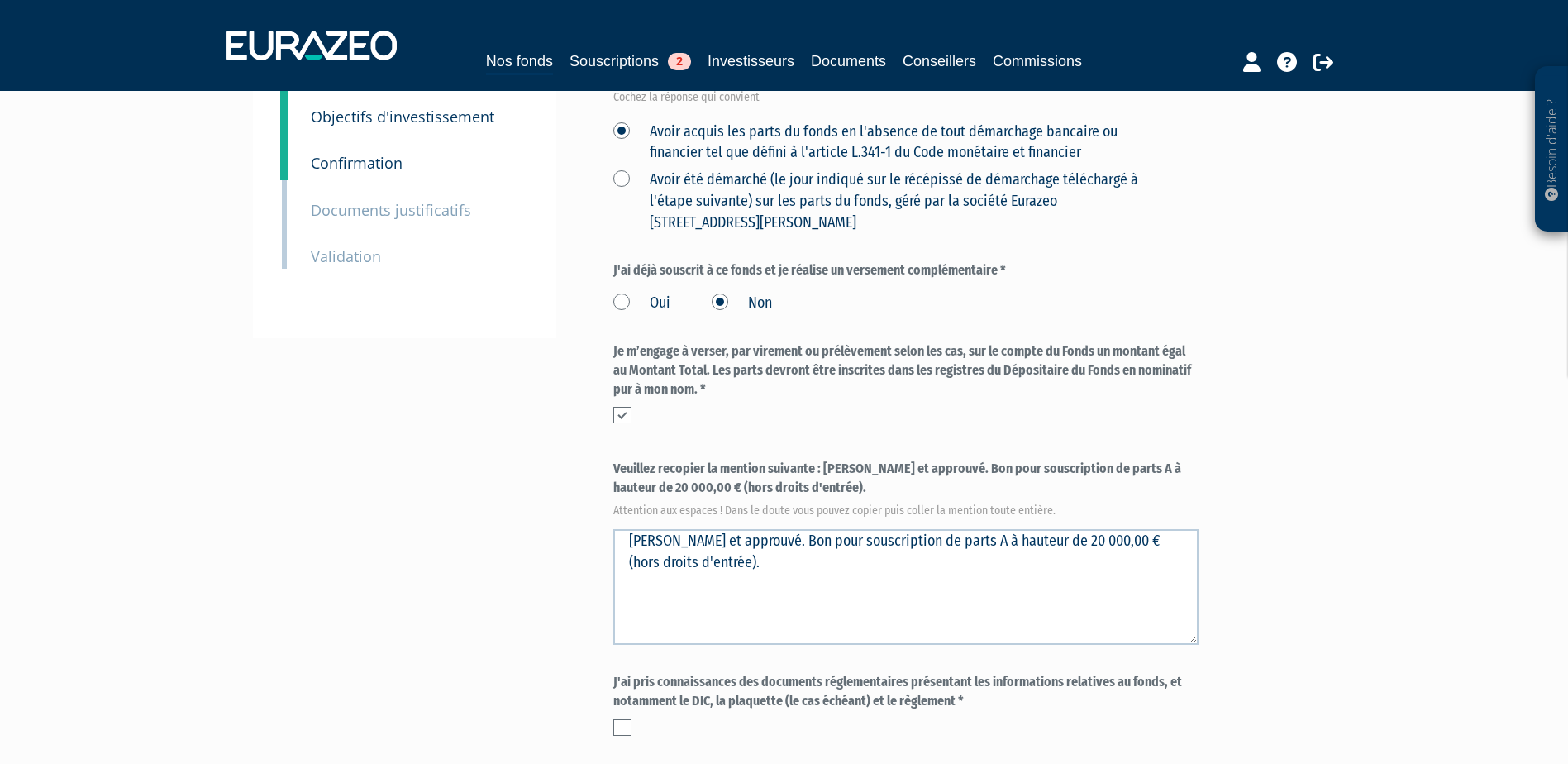
scroll to position [496, 0]
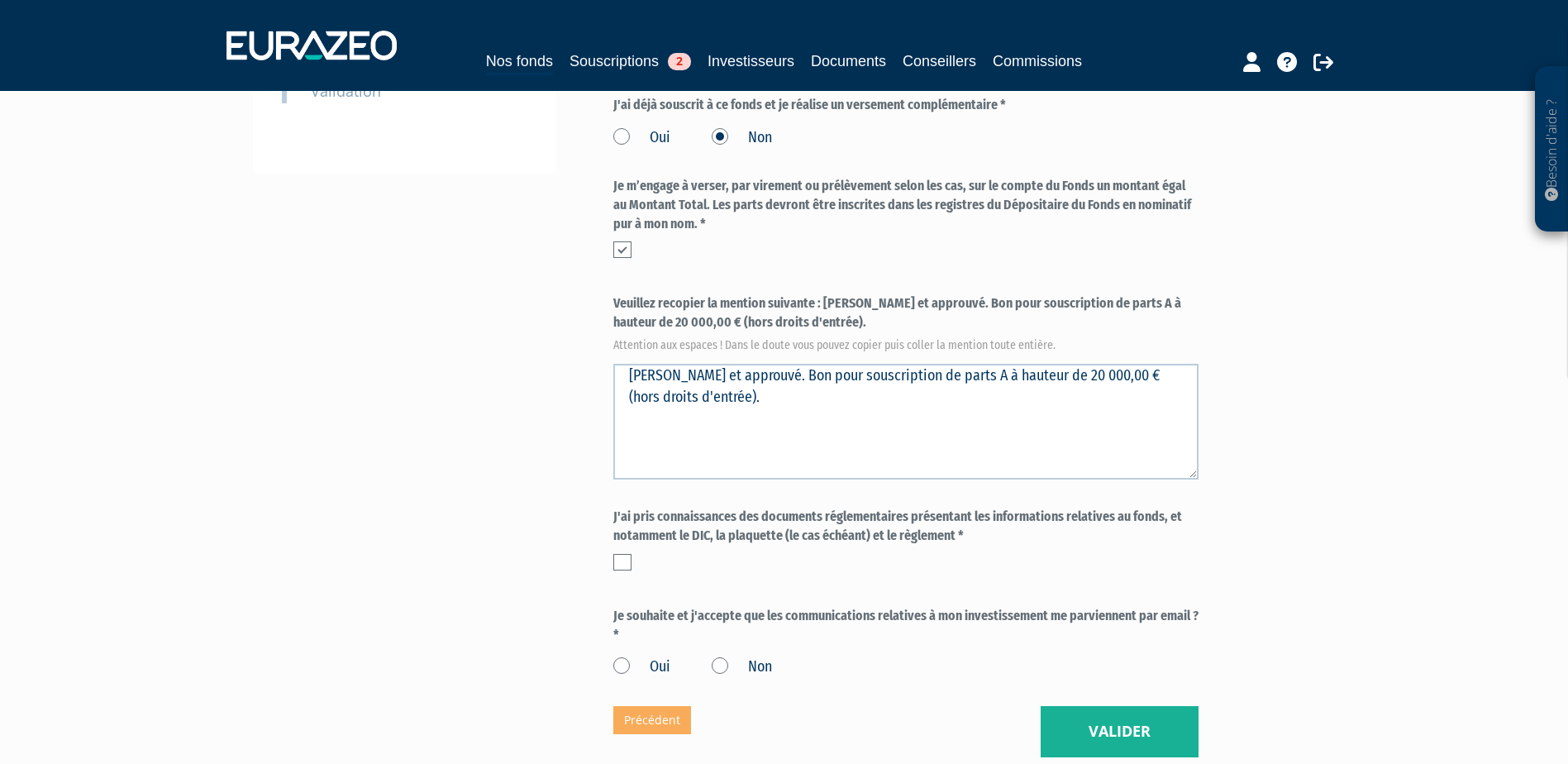
click at [620, 554] on label at bounding box center [622, 562] width 18 height 16
click at [0, 0] on input "checkbox" at bounding box center [0, 0] width 0 height 0
click at [617, 656] on label "Oui" at bounding box center [642, 667] width 57 height 22
click at [0, 0] on input "Oui" at bounding box center [0, 0] width 0 height 0
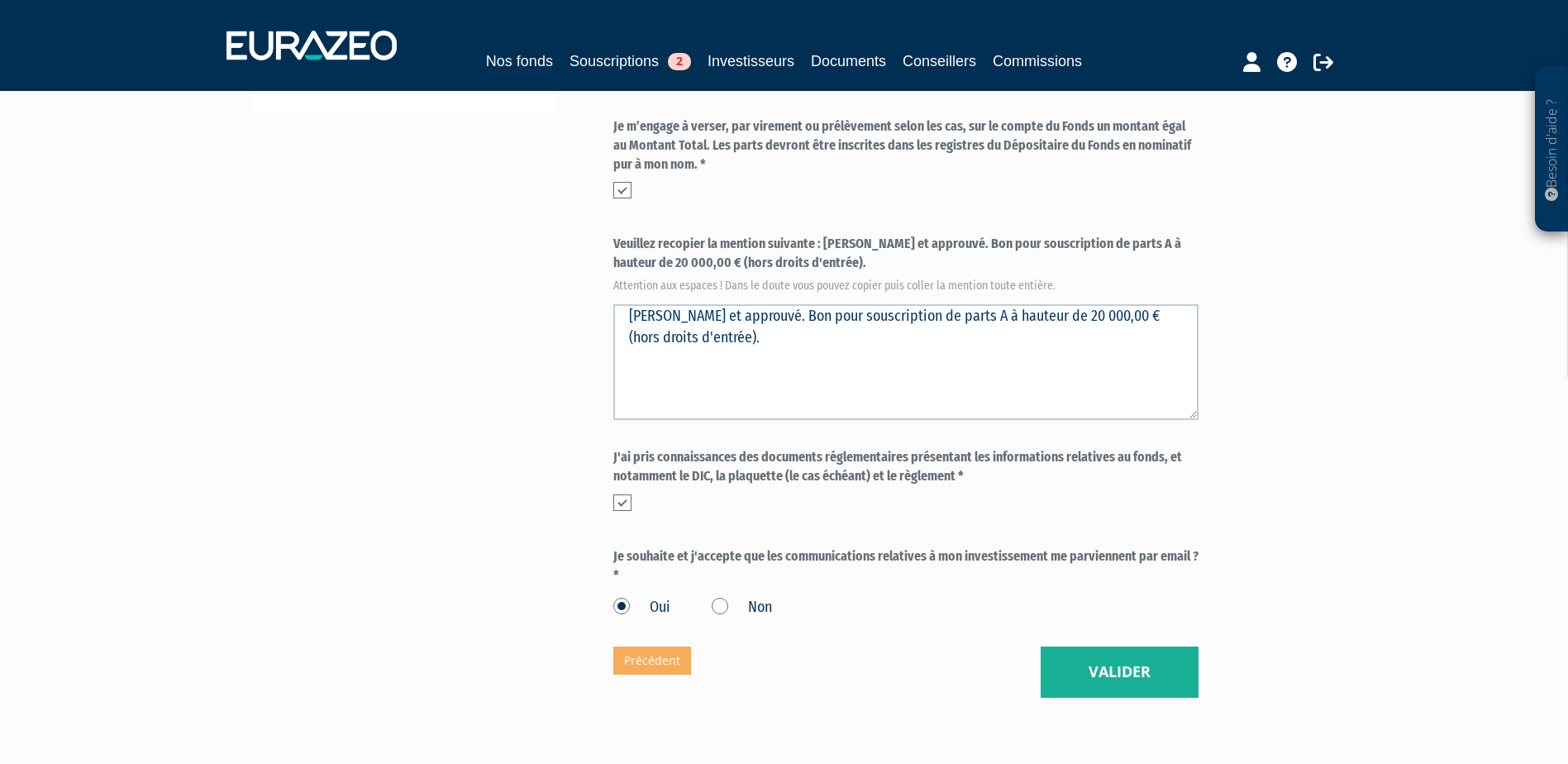
scroll to position [612, 0]
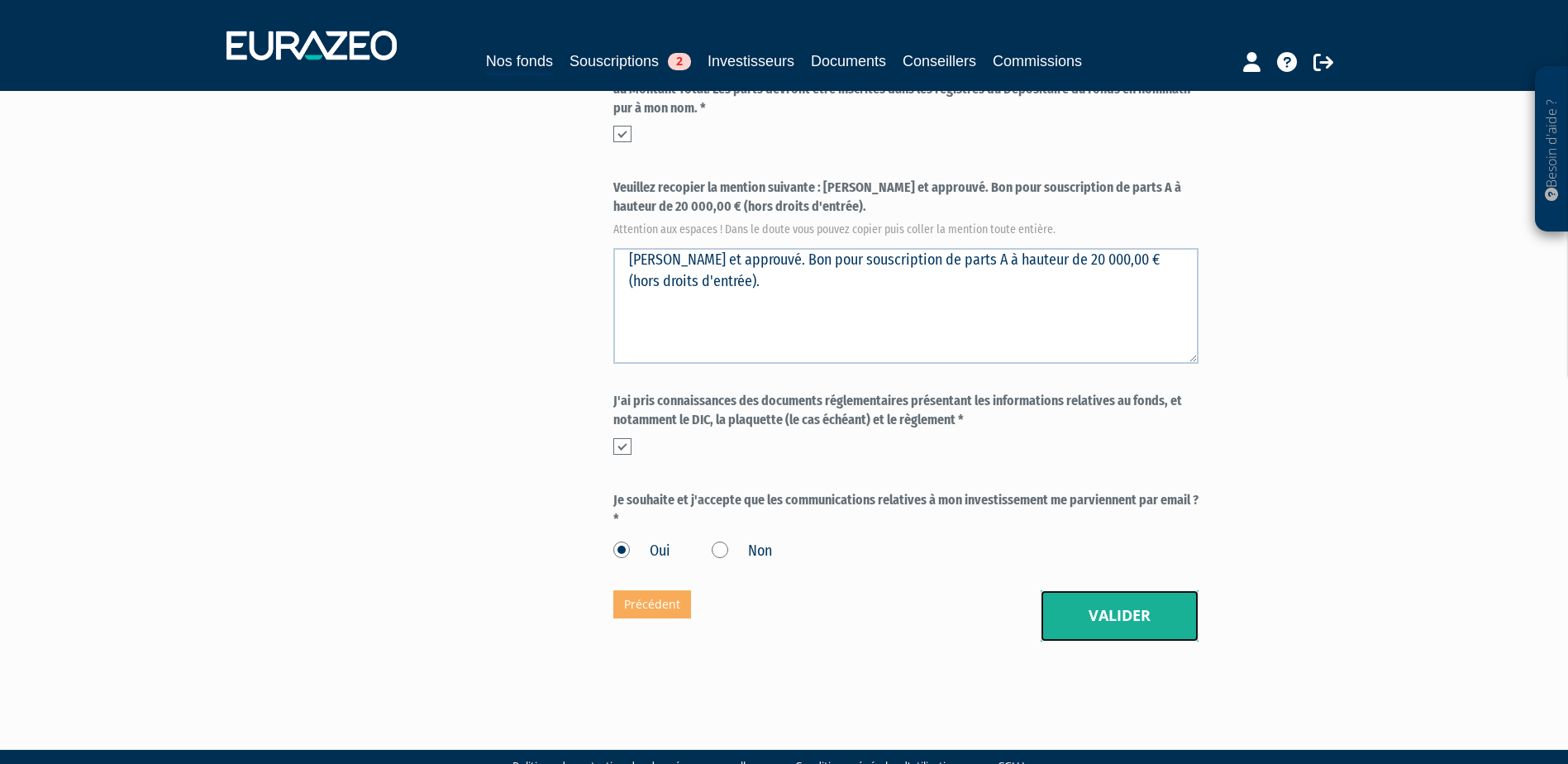
click at [1082, 590] on button "Valider" at bounding box center [1119, 616] width 157 height 52
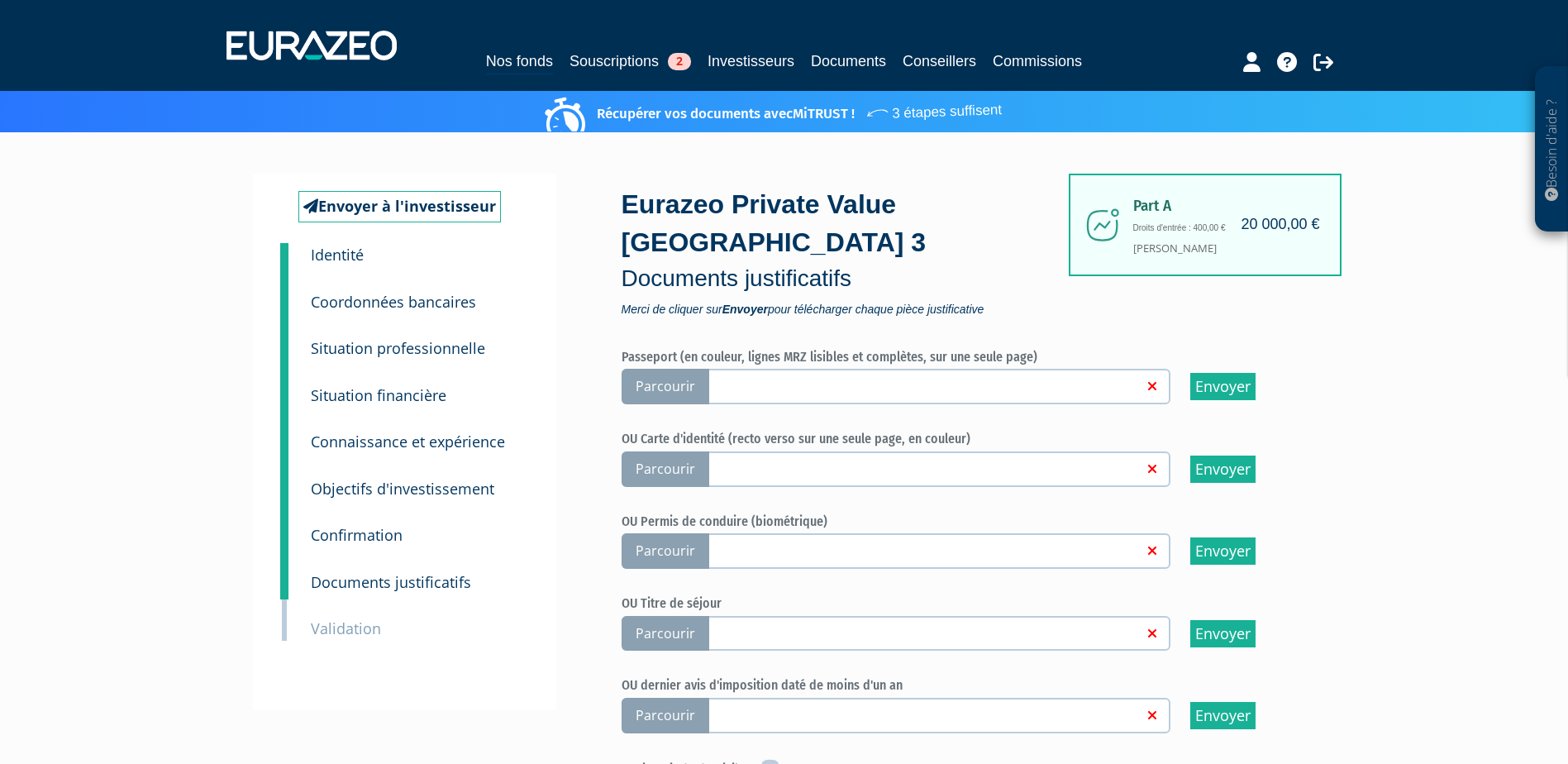
click at [862, 377] on link at bounding box center [923, 385] width 439 height 16
click at [0, 0] on input "Parcourir" at bounding box center [0, 0] width 0 height 0
drag, startPoint x: 1249, startPoint y: 342, endPoint x: 848, endPoint y: 52, distance: 494.9
click at [1249, 379] on link "Supprimer" at bounding box center [1248, 386] width 59 height 15
click at [736, 459] on link at bounding box center [923, 467] width 439 height 16
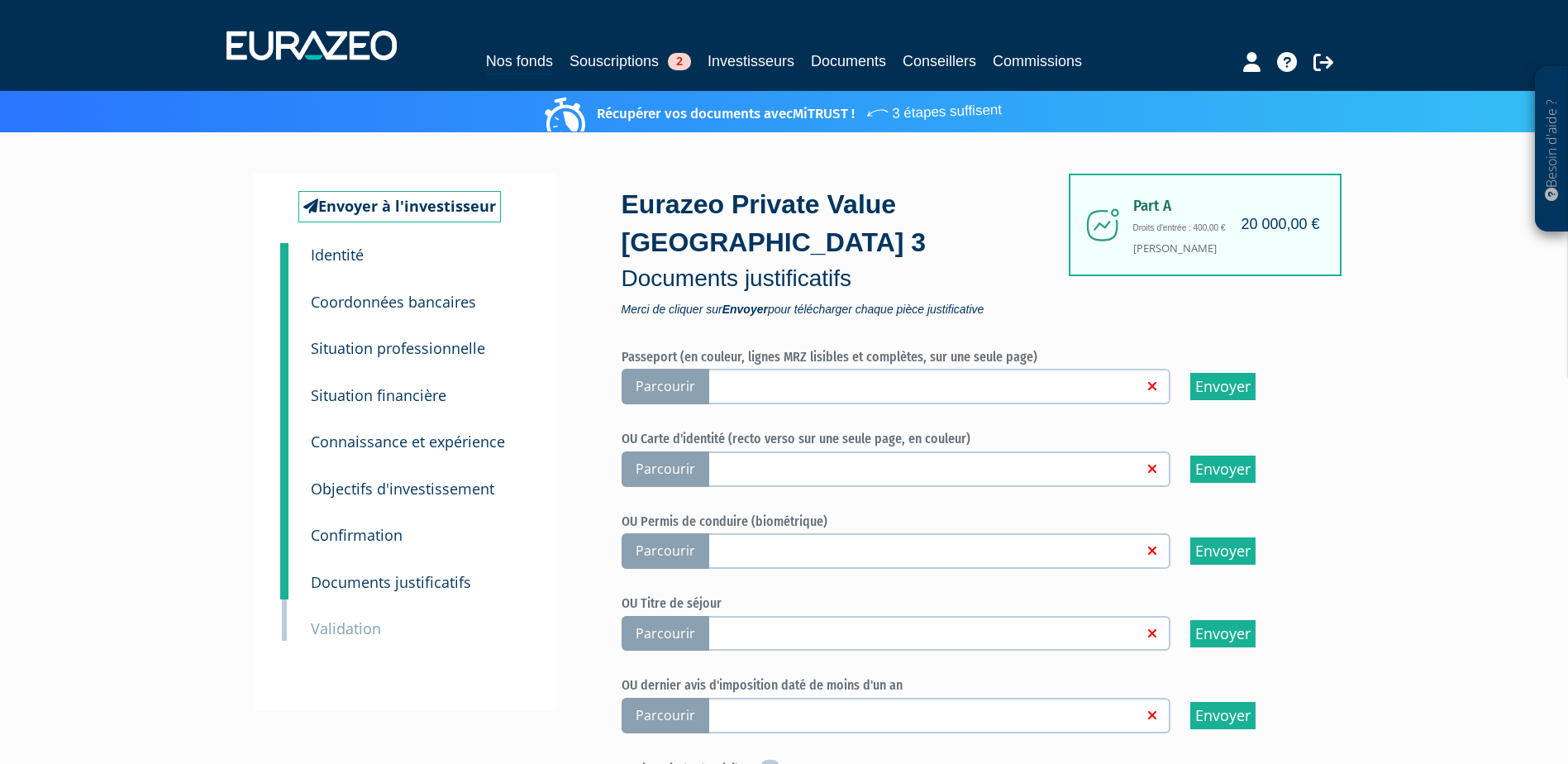
click at [0, 0] on input "Parcourir" at bounding box center [0, 0] width 0 height 0
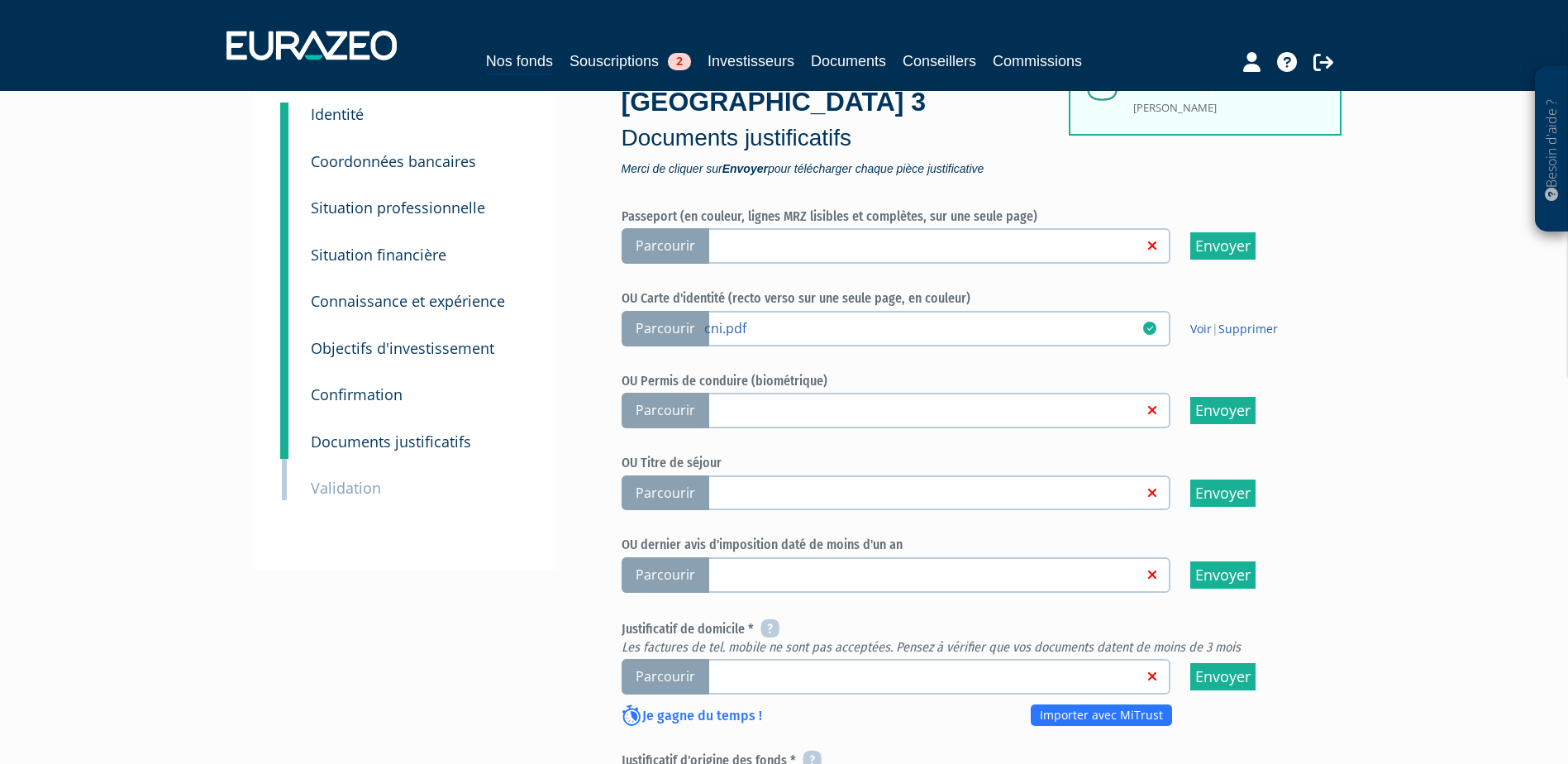
scroll to position [165, 0]
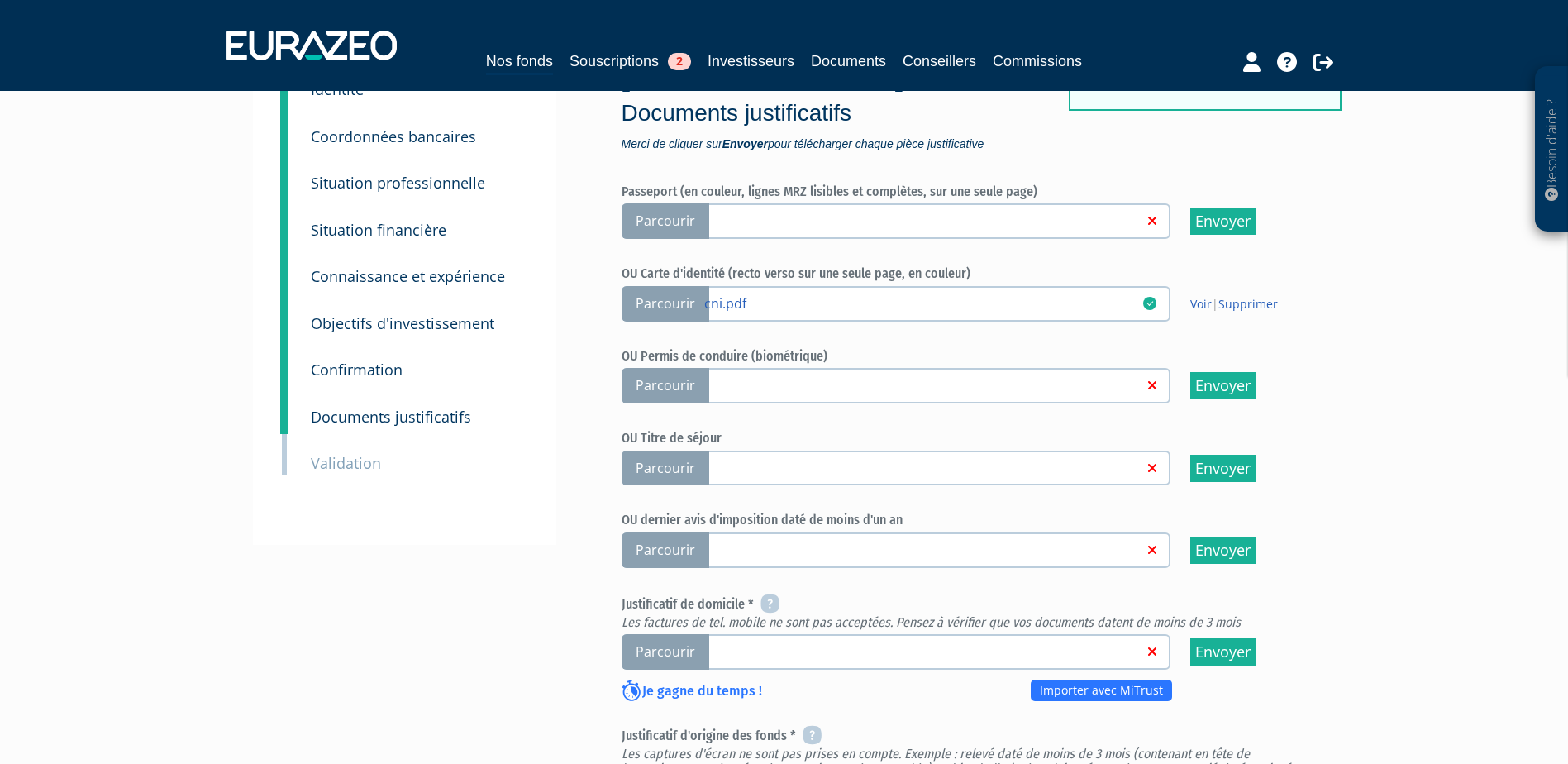
click at [718, 642] on link at bounding box center [923, 650] width 439 height 16
click at [0, 0] on input "Parcourir" at bounding box center [0, 0] width 0 height 0
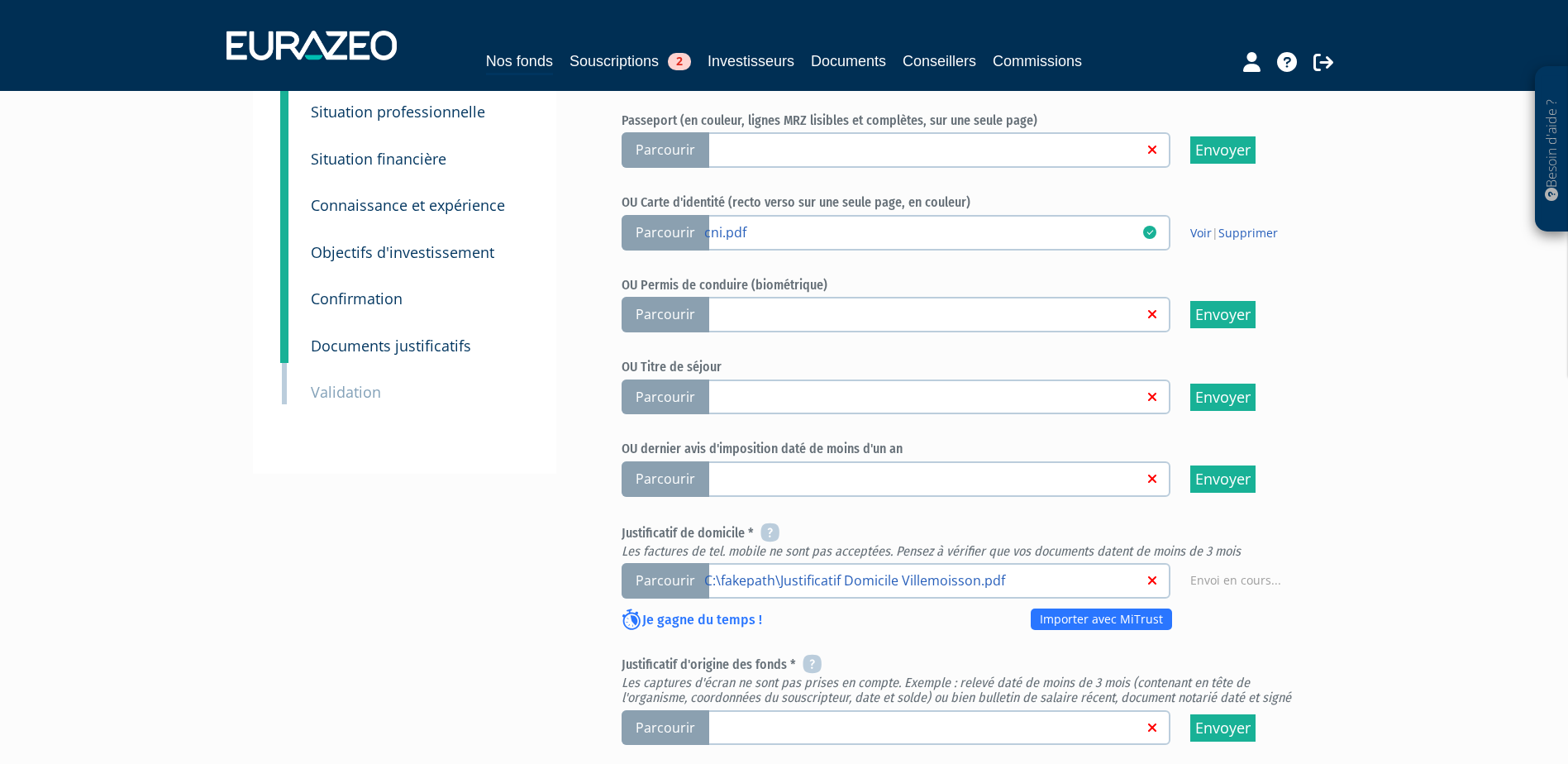
scroll to position [330, 0]
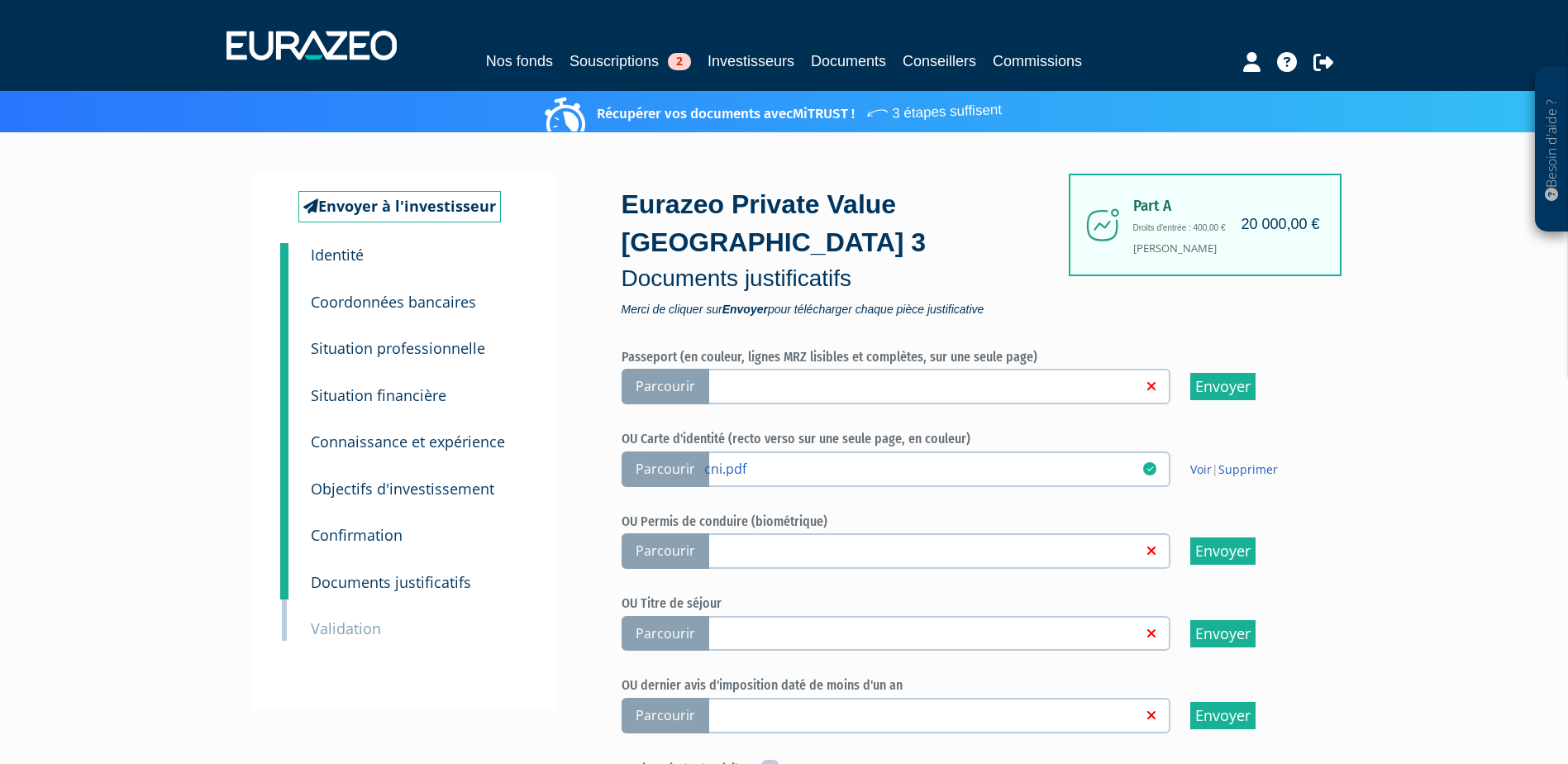
scroll to position [330, 0]
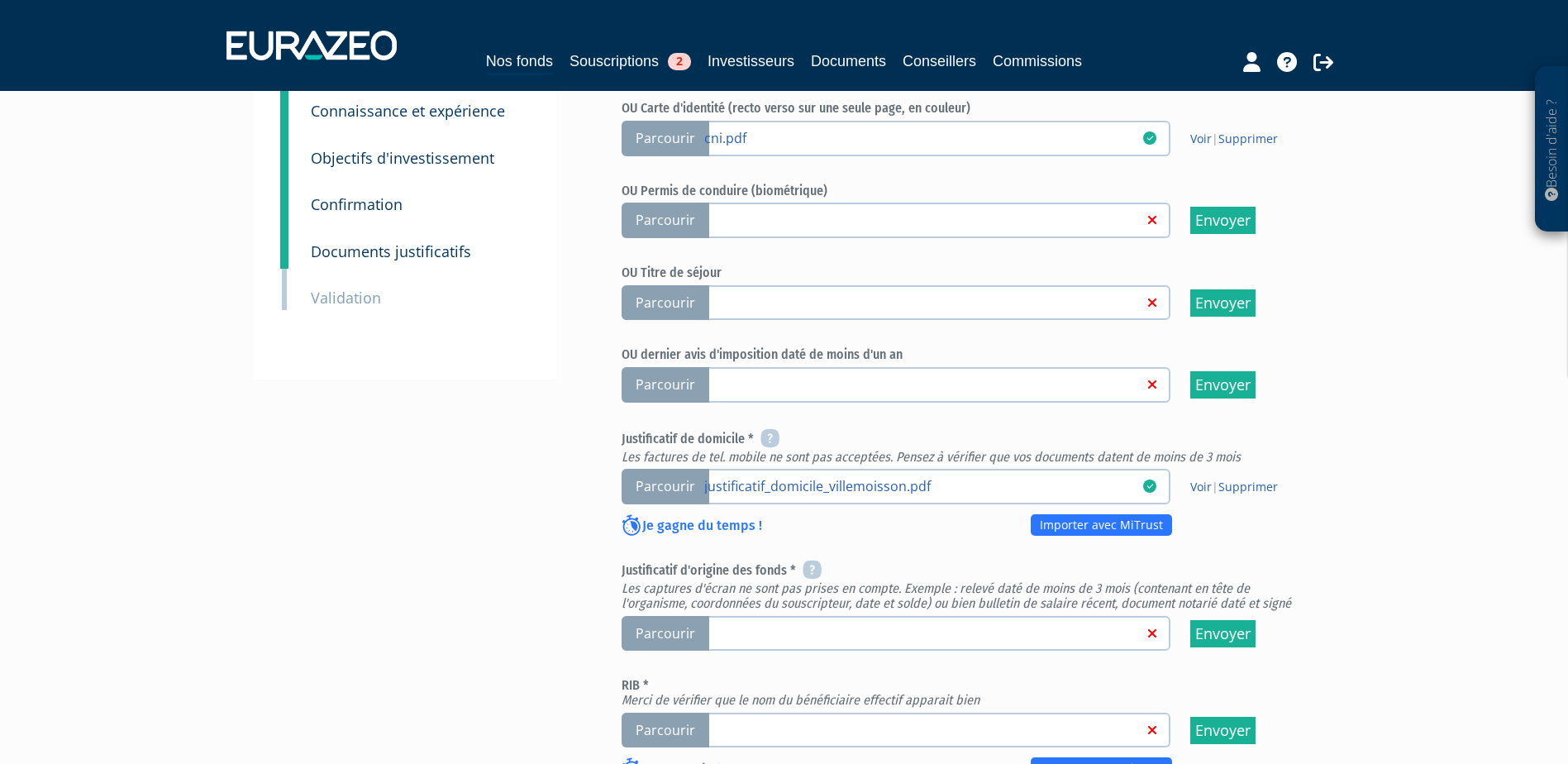
click at [752, 616] on label "Parcourir" at bounding box center [896, 633] width 549 height 35
click at [0, 0] on input "Parcourir" at bounding box center [0, 0] width 0 height 0
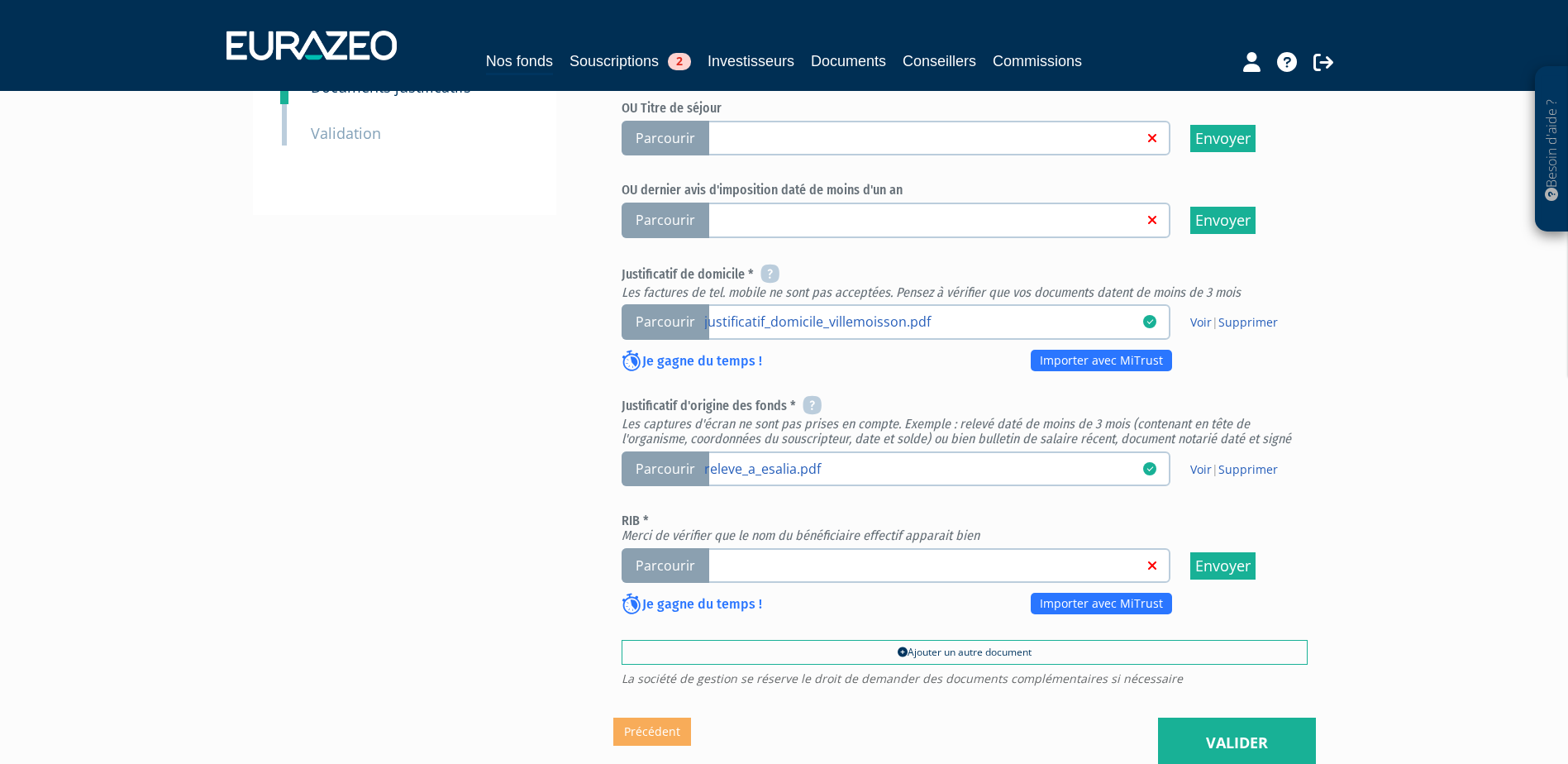
scroll to position [496, 0]
click at [742, 555] on link at bounding box center [923, 563] width 439 height 16
click at [0, 0] on input "Parcourir" at bounding box center [0, 0] width 0 height 0
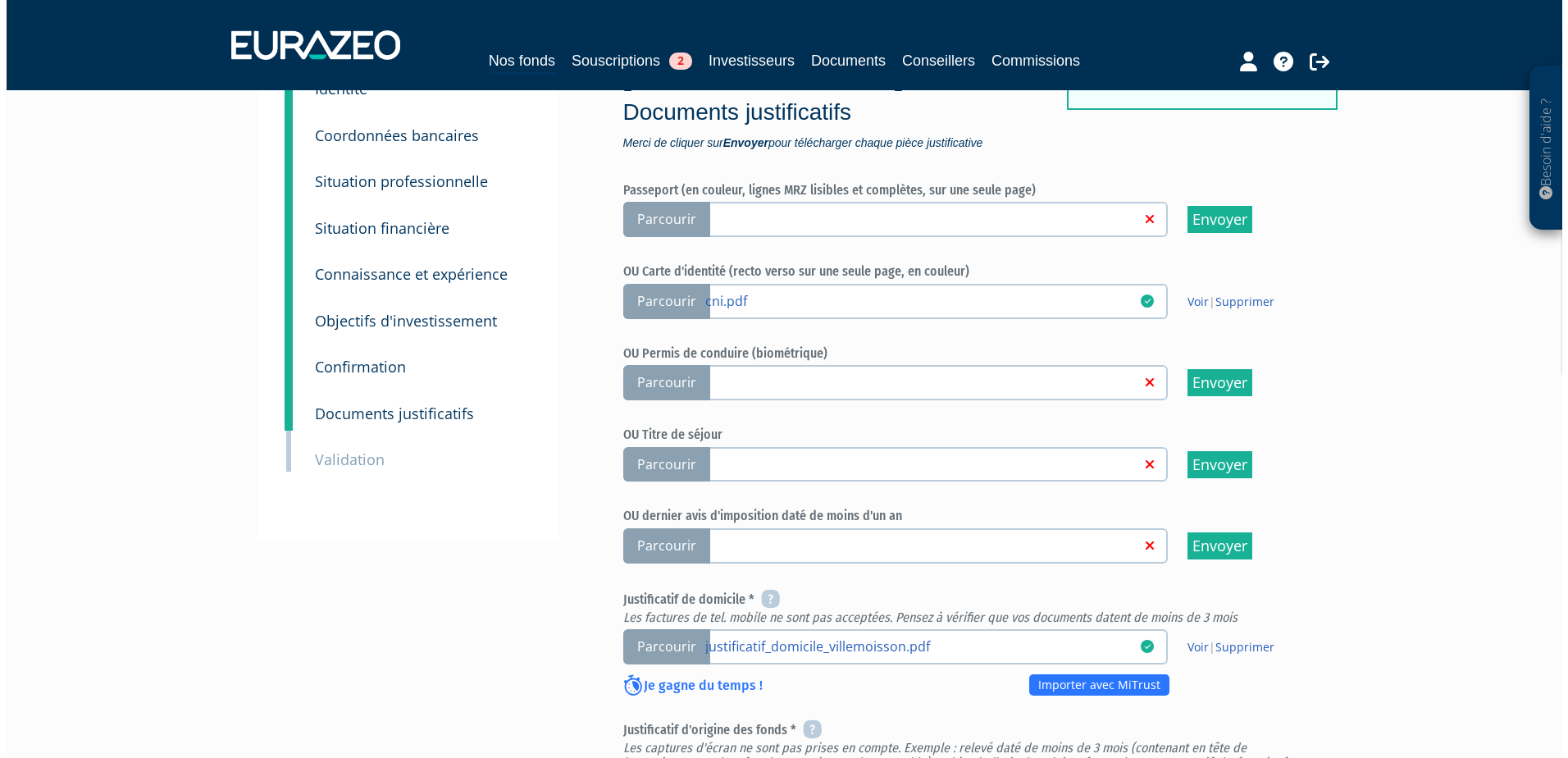
scroll to position [492, 0]
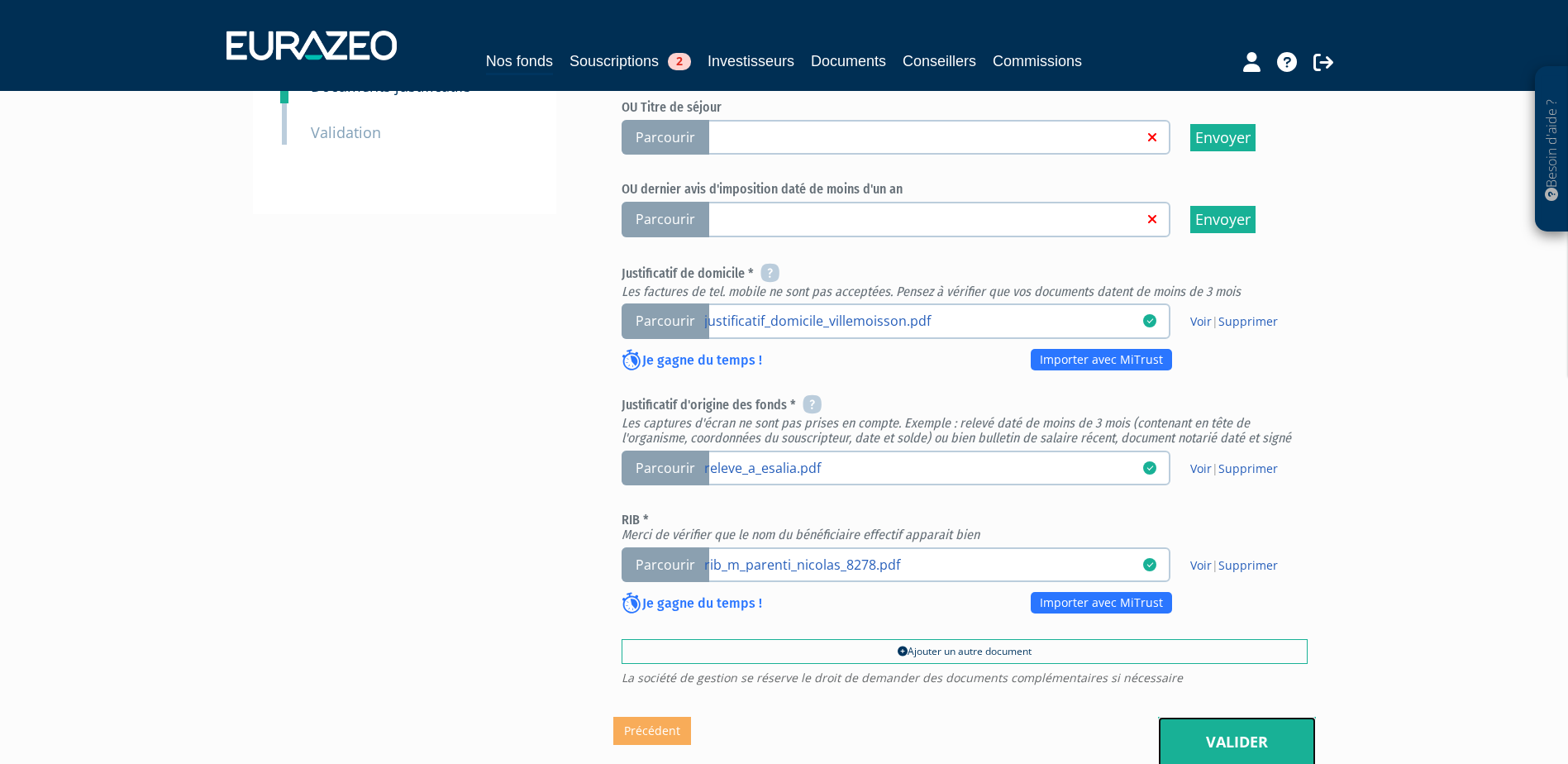
click at [1294, 717] on link "Valider" at bounding box center [1237, 742] width 157 height 52
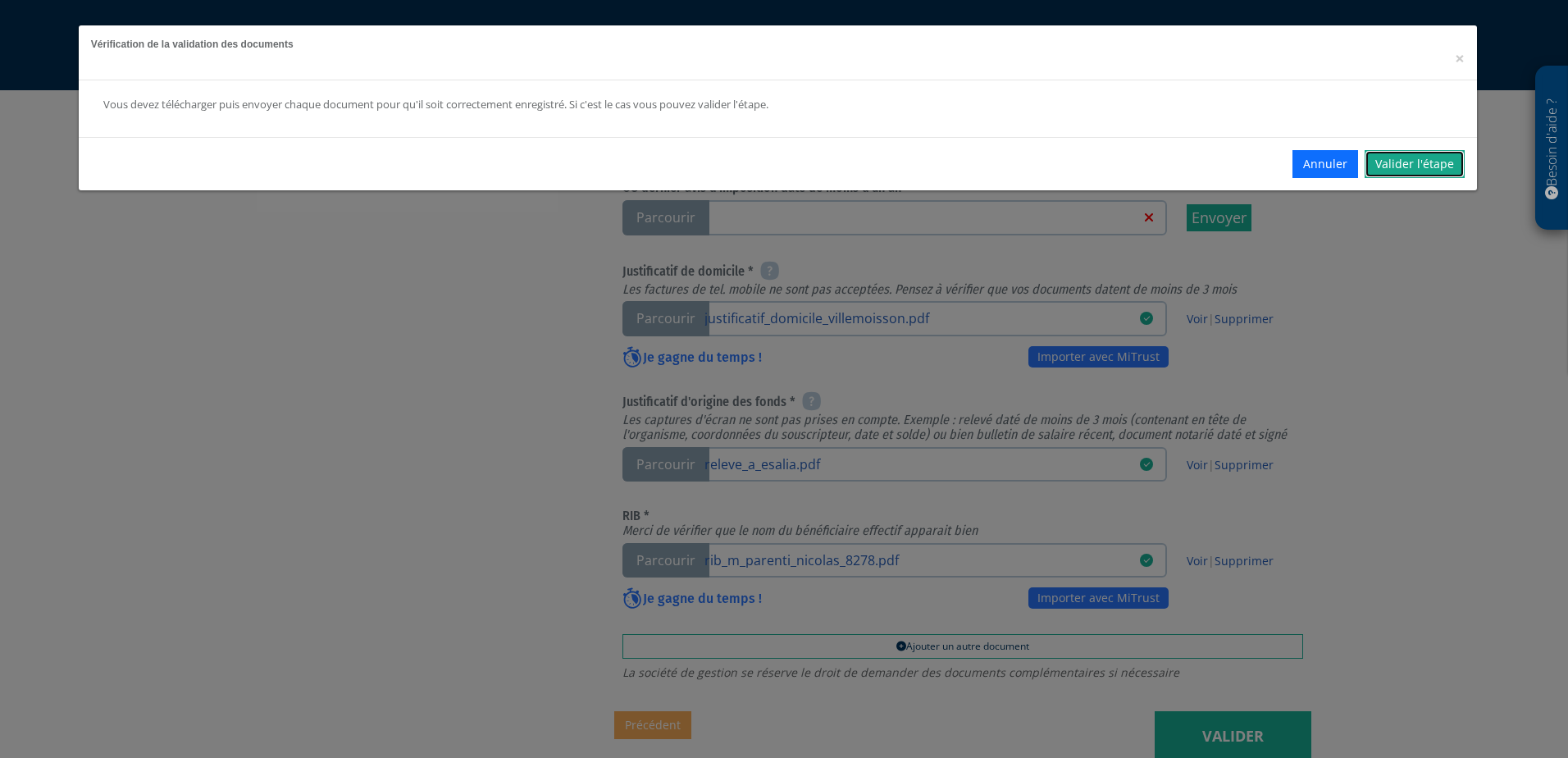
click at [1406, 171] on link "Valider l'étape" at bounding box center [1414, 164] width 100 height 28
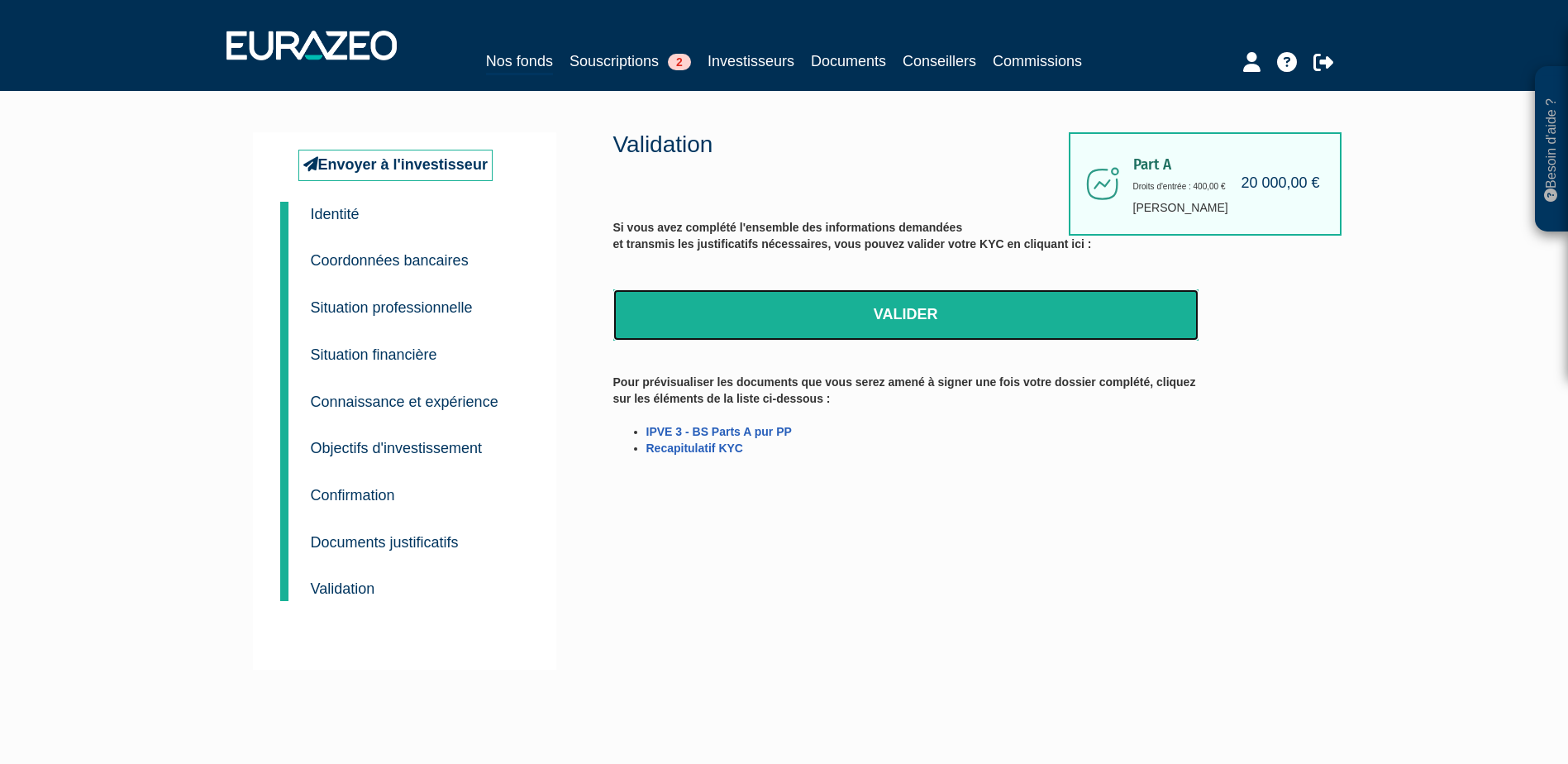
click at [814, 299] on link "Valider" at bounding box center [906, 315] width 585 height 52
